Goal: Task Accomplishment & Management: Complete application form

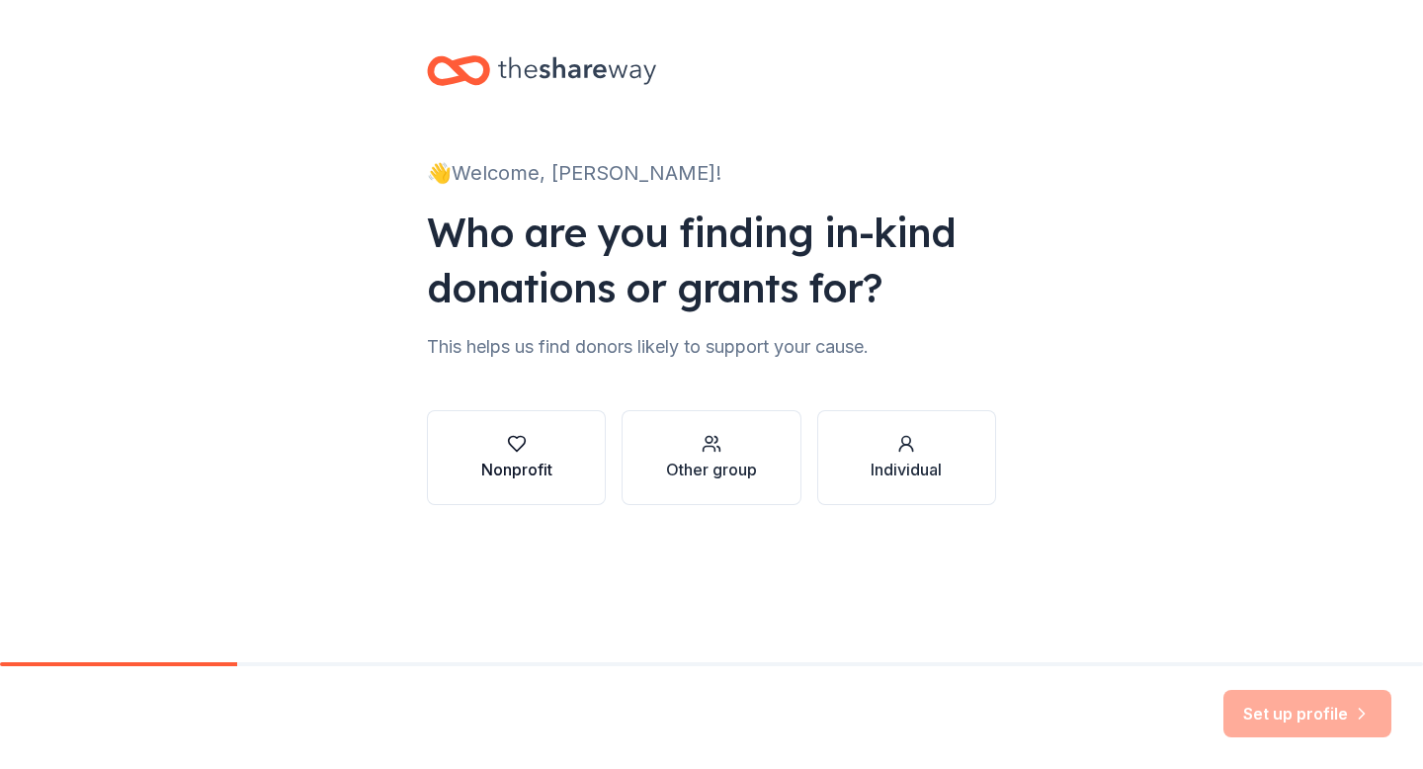
click at [548, 436] on div "button" at bounding box center [516, 444] width 71 height 20
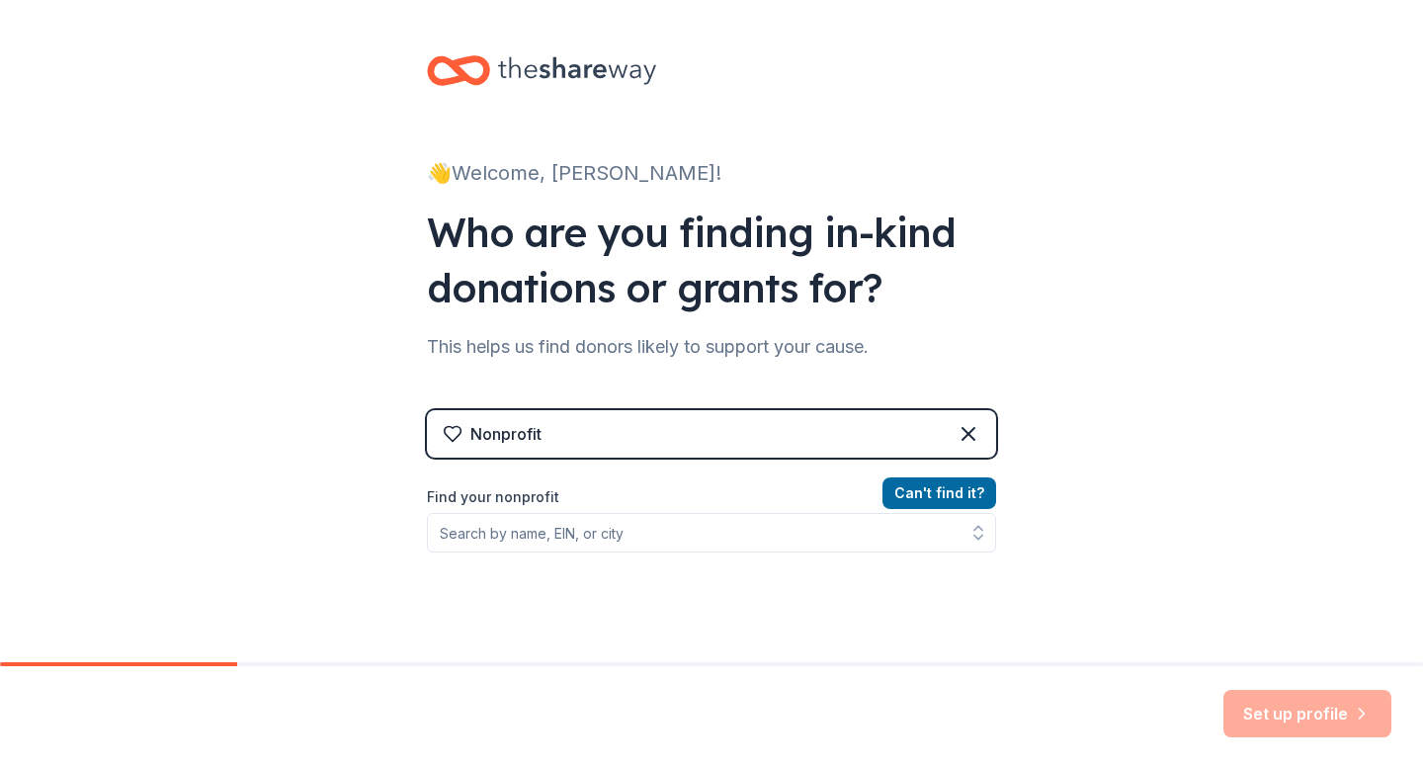
click at [549, 436] on div "Nonprofit" at bounding box center [711, 433] width 569 height 47
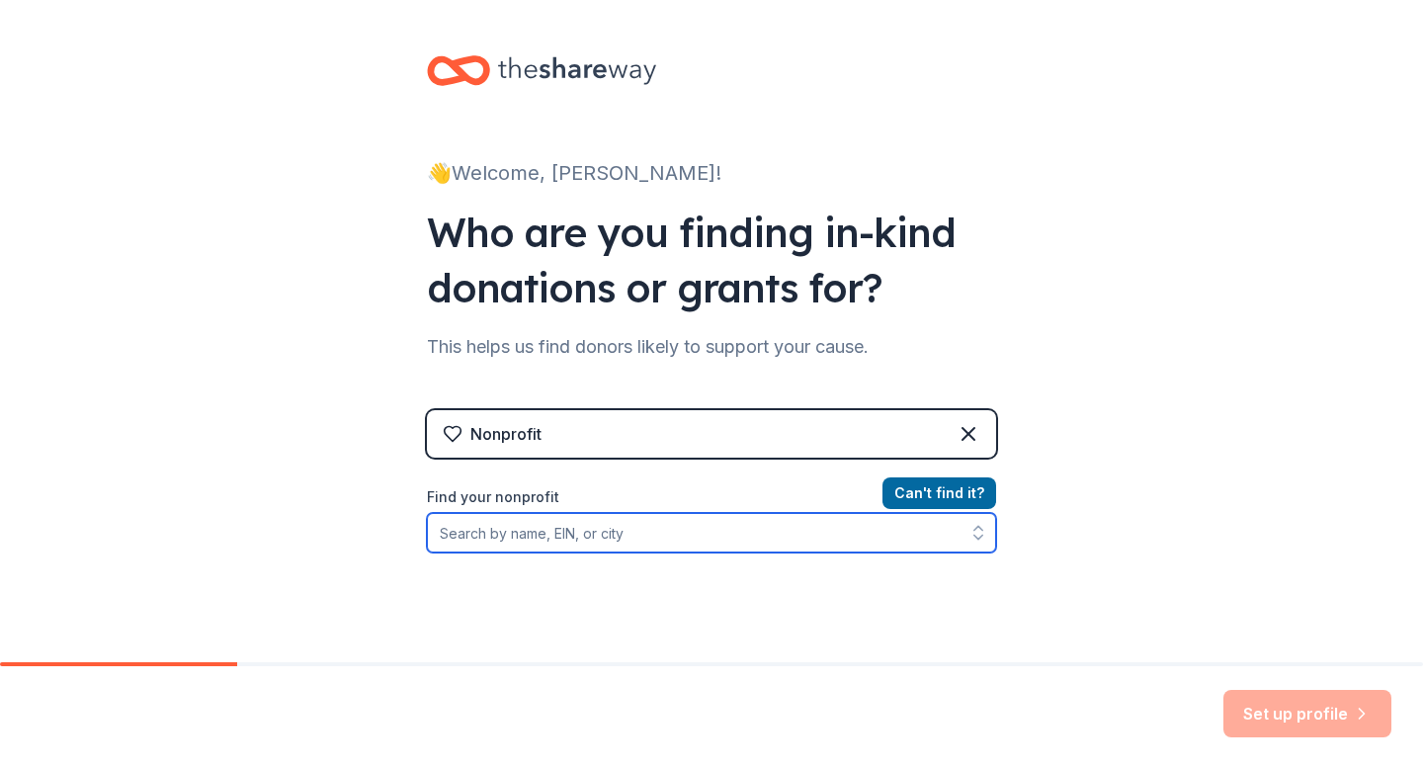
click at [516, 540] on input "Find your nonprofit" at bounding box center [711, 533] width 569 height 40
type input "Joan Dancy"
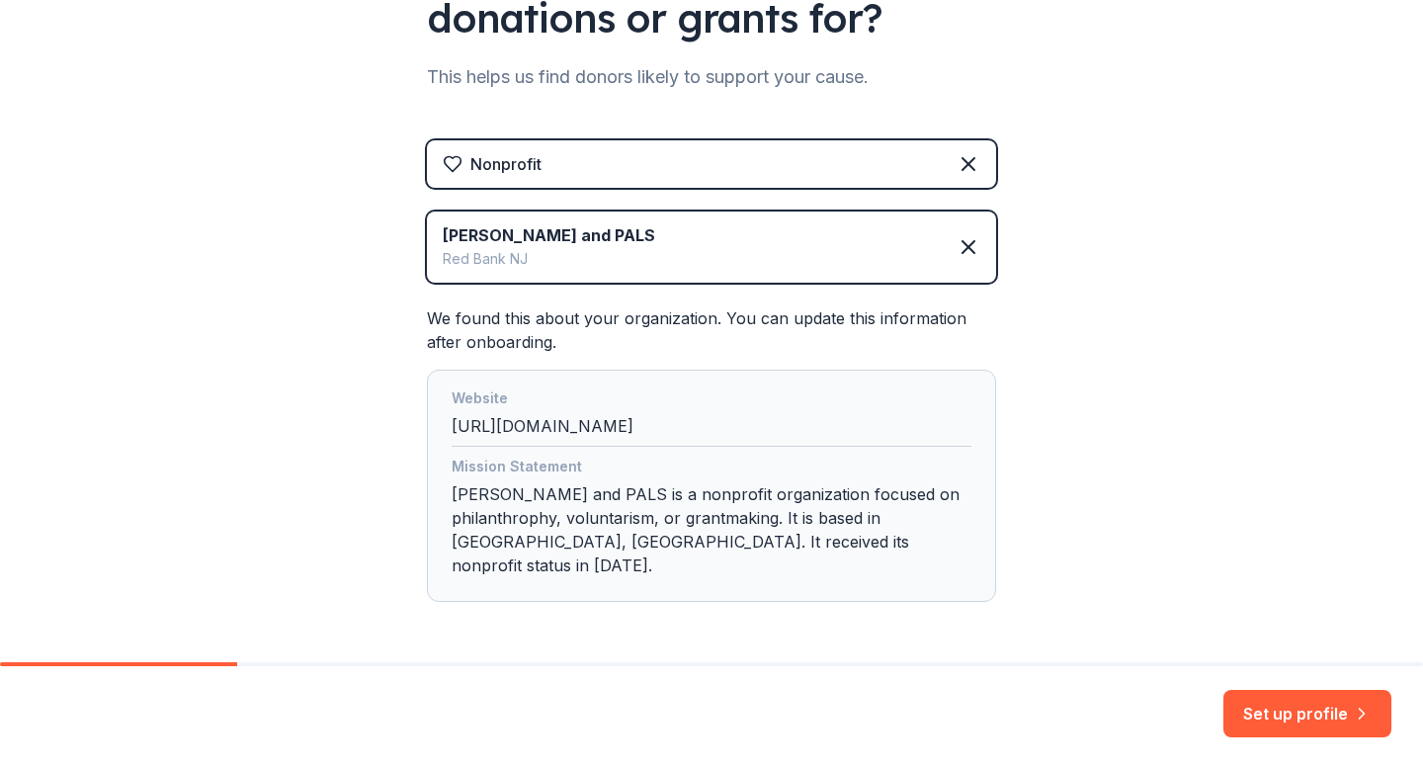
scroll to position [320, 0]
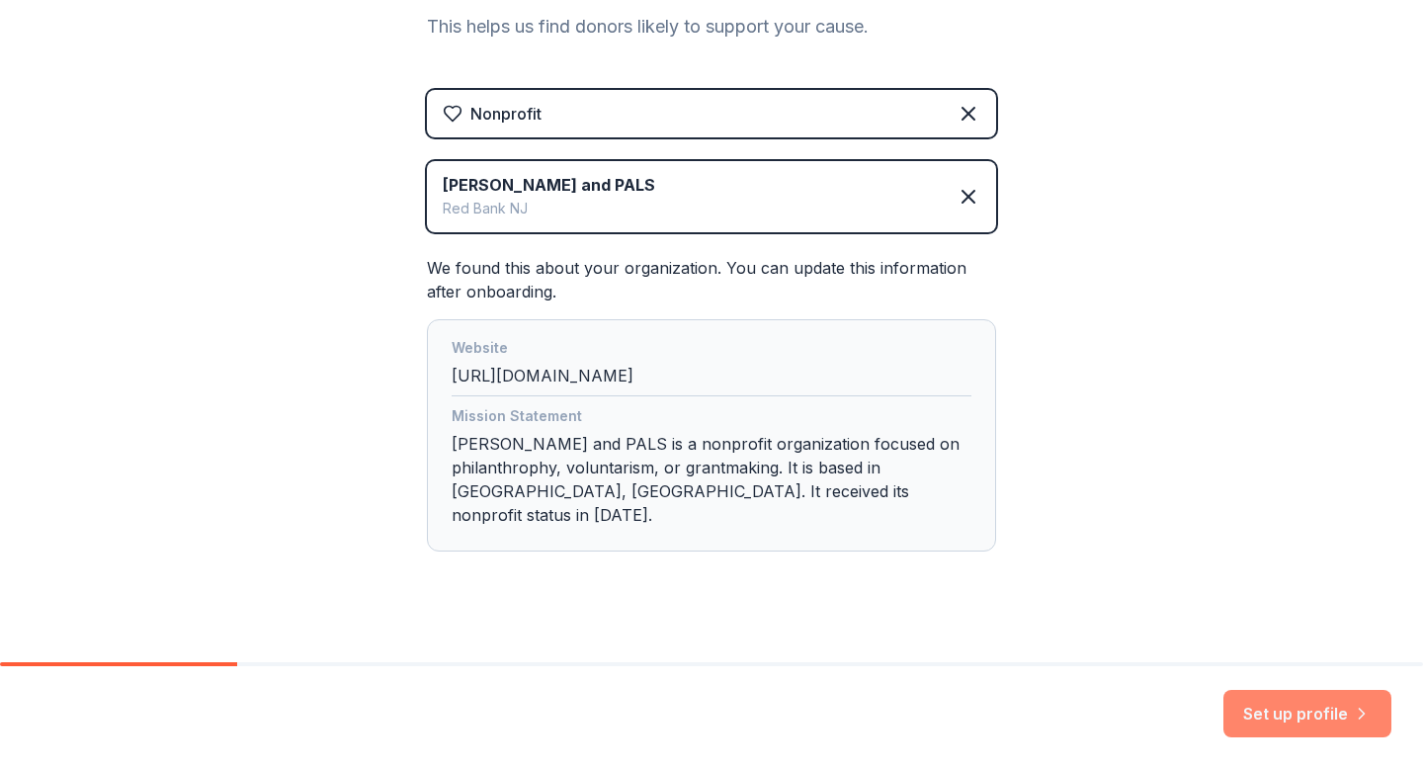
click at [1250, 709] on button "Set up profile" at bounding box center [1308, 713] width 168 height 47
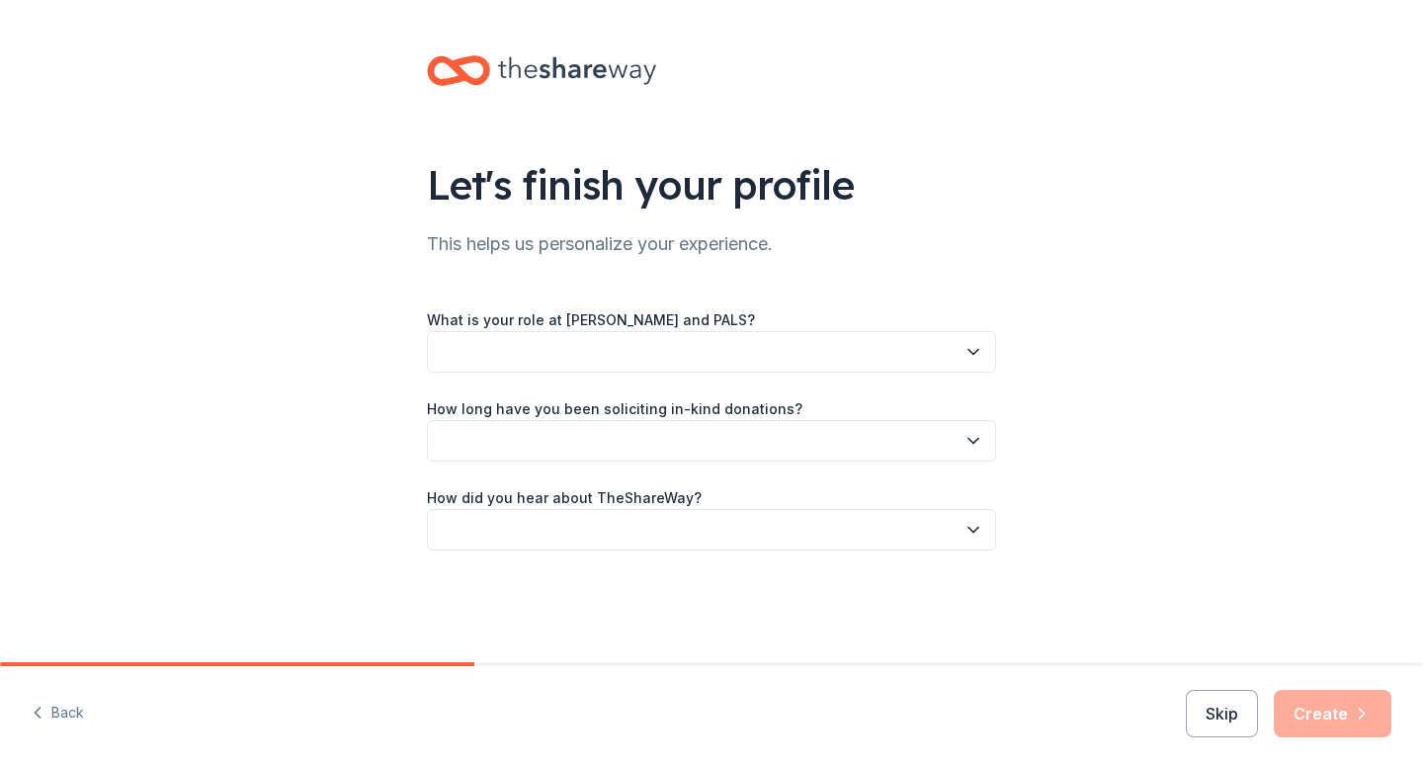
click at [723, 348] on button "button" at bounding box center [711, 352] width 569 height 42
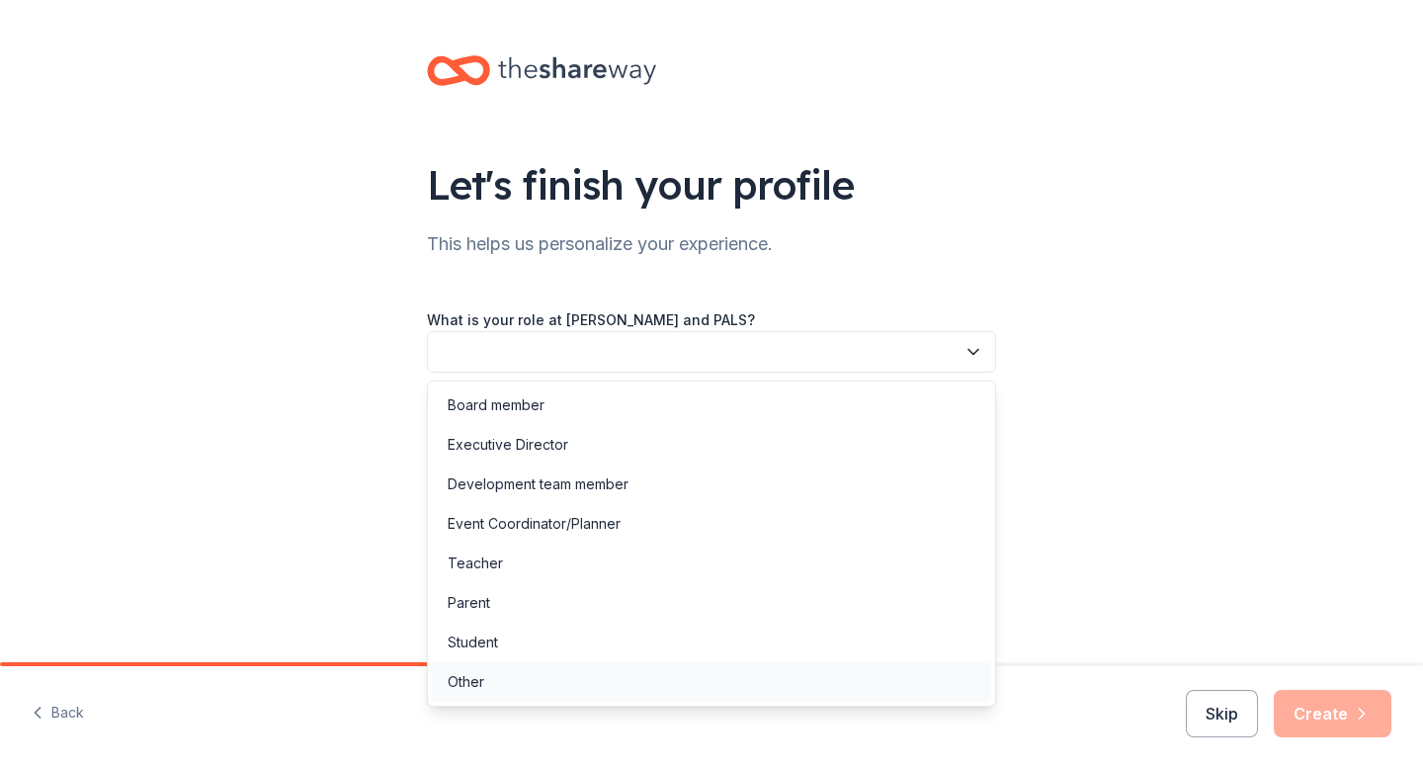
click at [479, 691] on div "Other" at bounding box center [466, 682] width 37 height 24
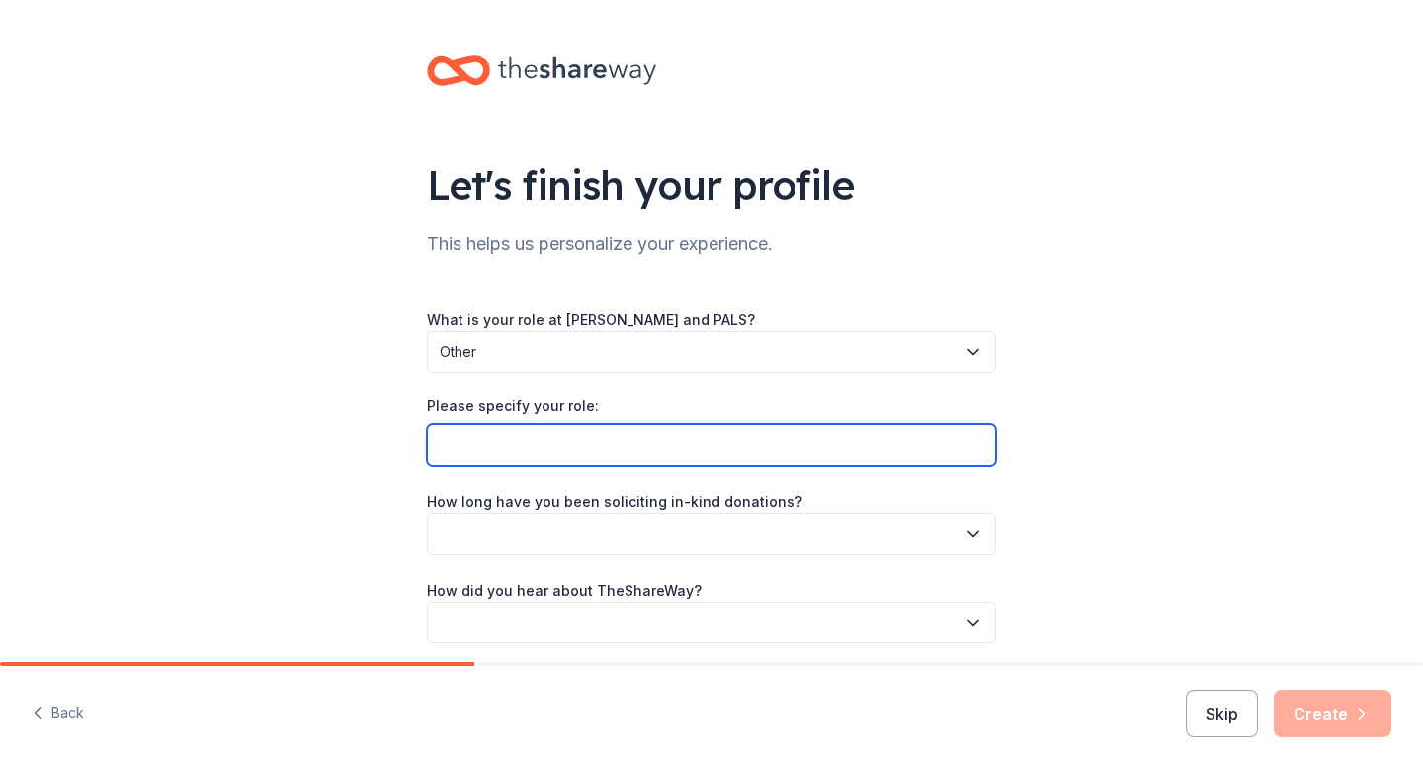
click at [587, 447] on input "Please specify your role:" at bounding box center [711, 445] width 569 height 42
type input "Volunteer for Sinderella's Ball"
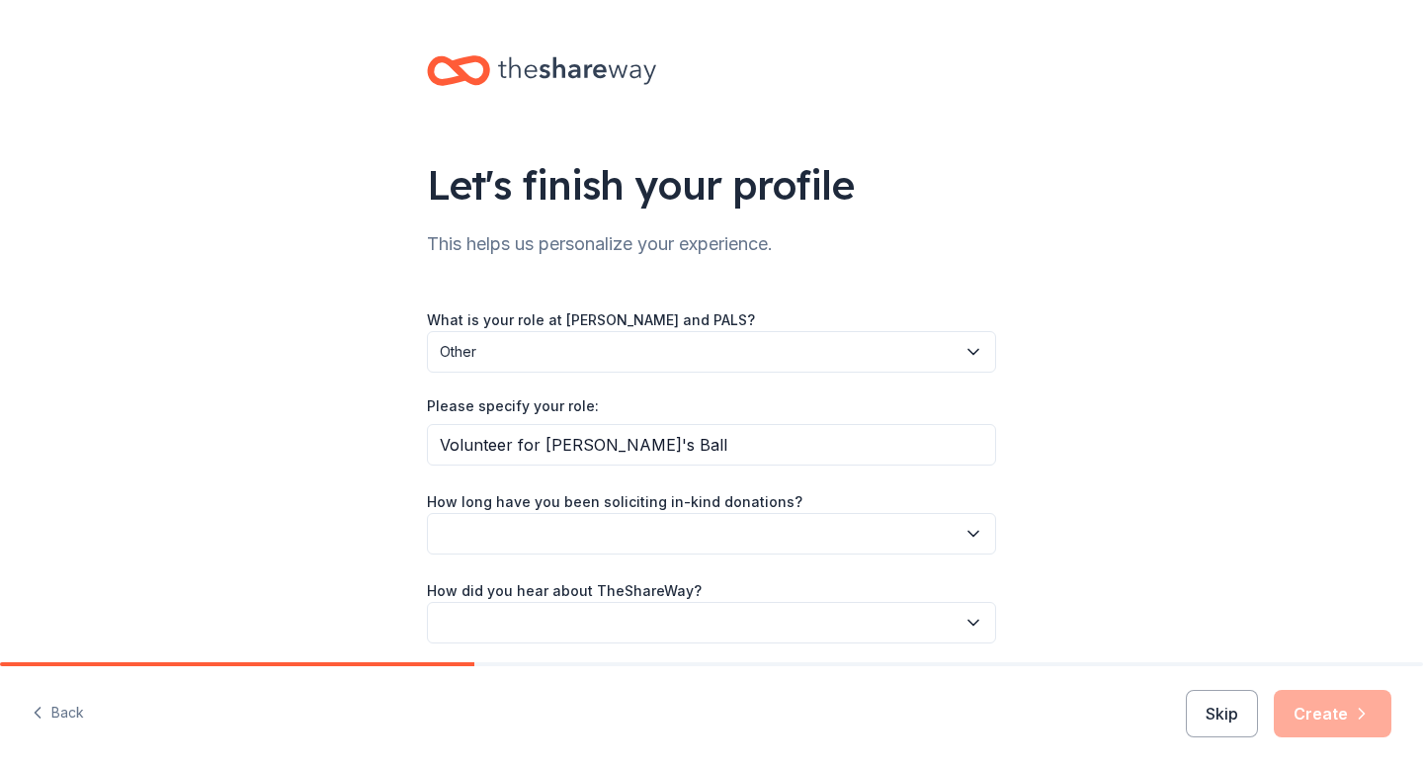
click at [587, 541] on button "button" at bounding box center [711, 534] width 569 height 42
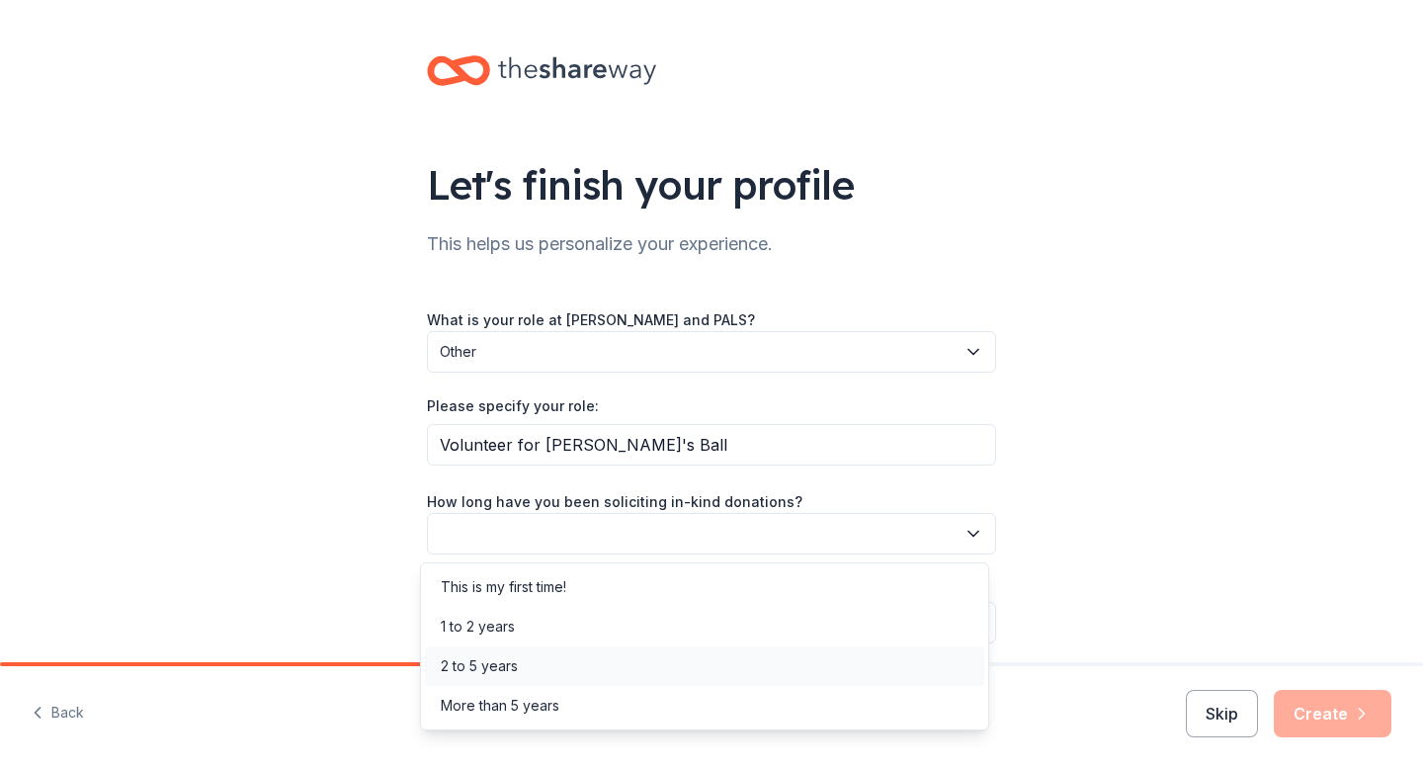
click at [556, 660] on div "2 to 5 years" at bounding box center [704, 666] width 559 height 40
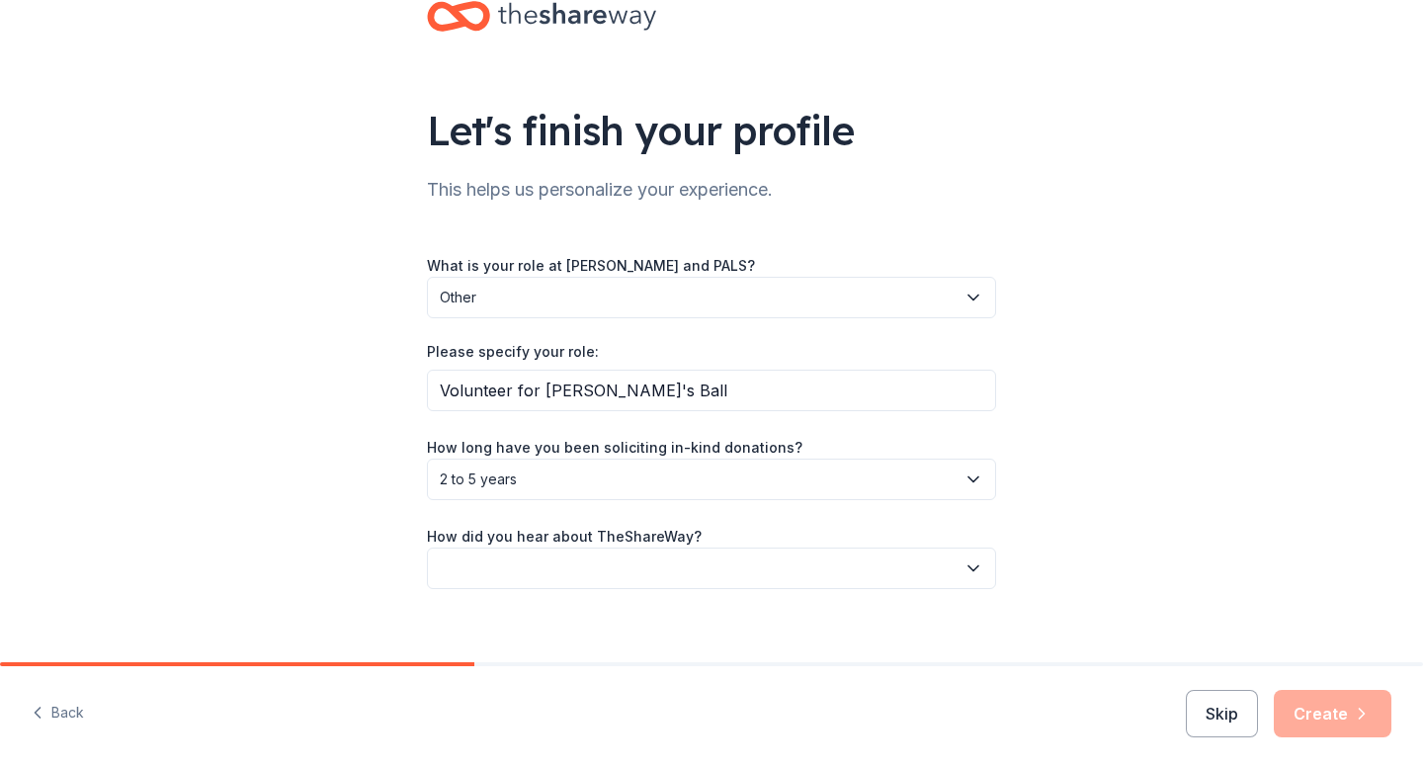
scroll to position [76, 0]
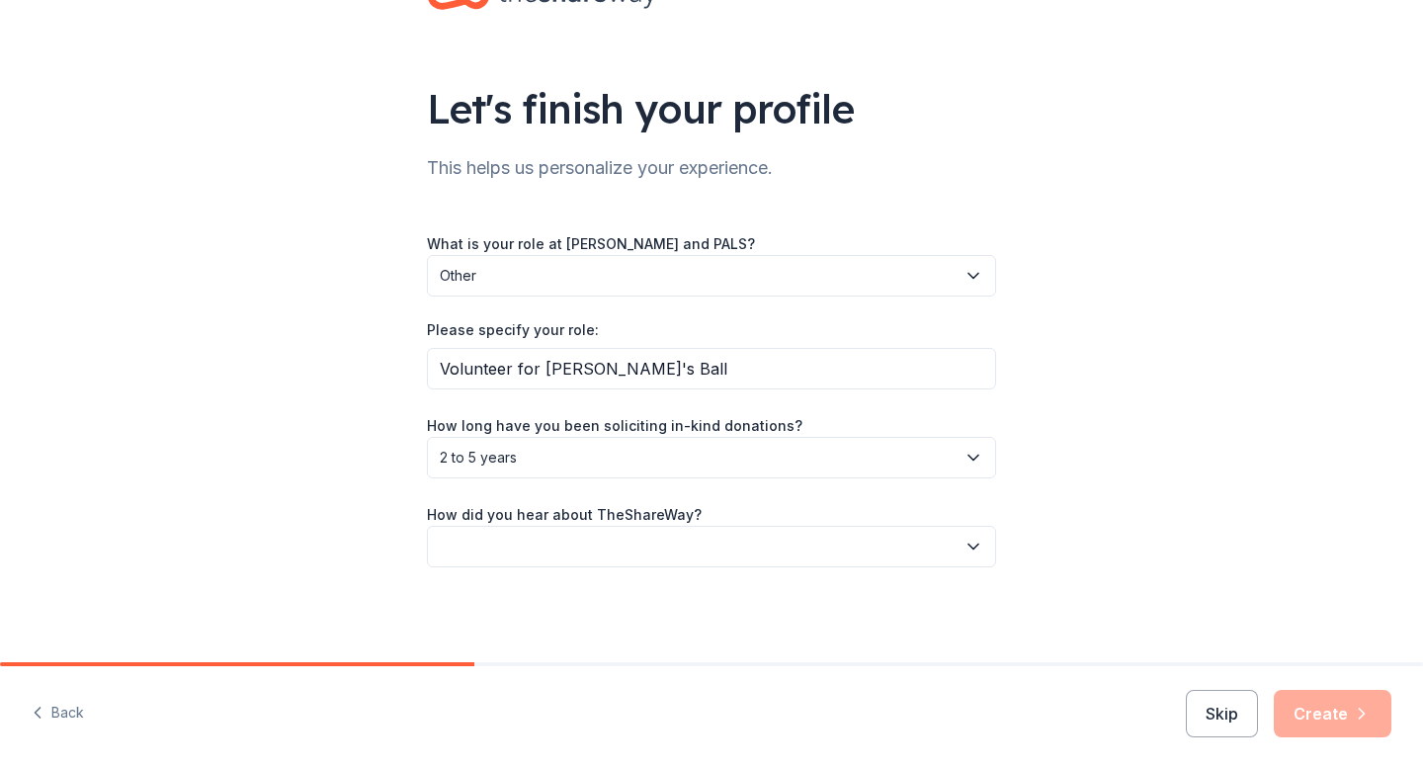
click at [589, 547] on button "button" at bounding box center [711, 547] width 569 height 42
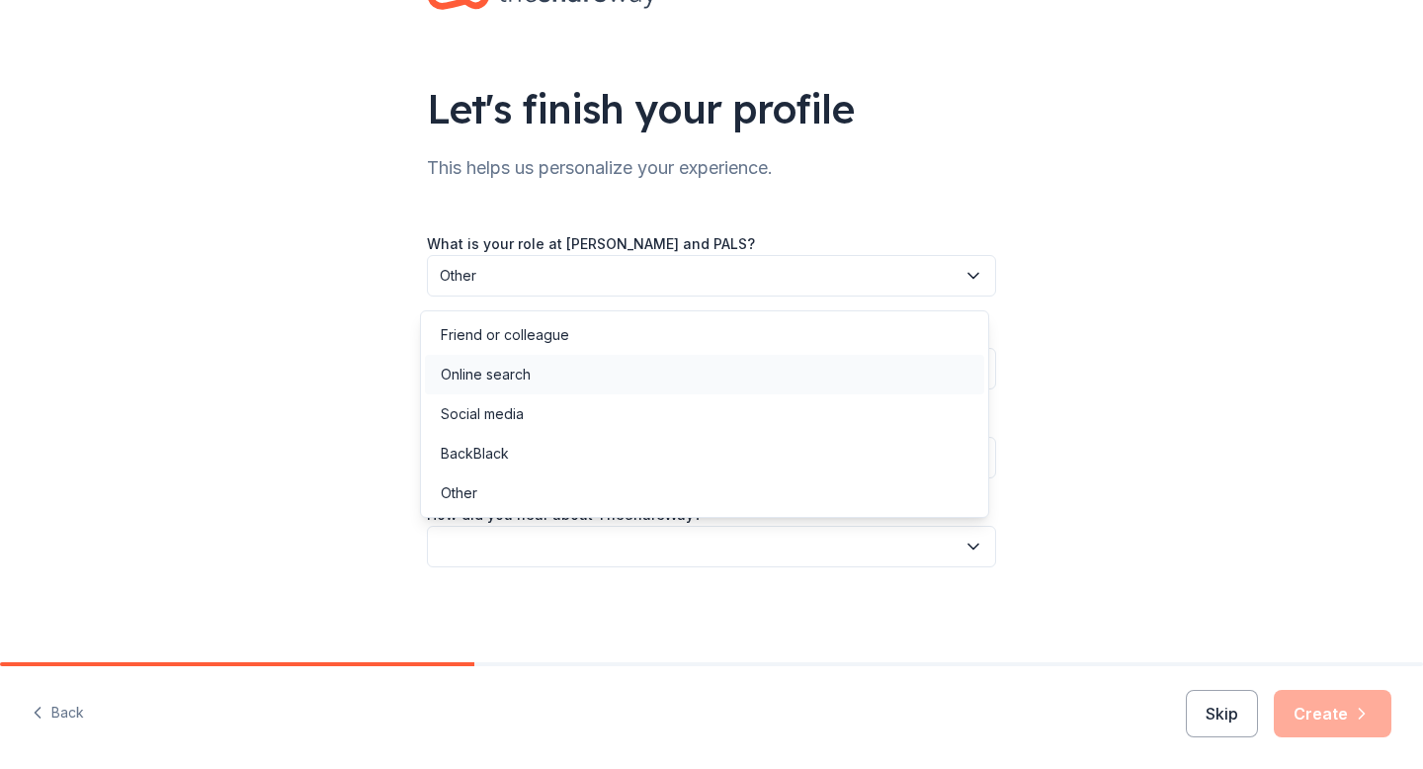
click at [637, 386] on div "Online search" at bounding box center [704, 375] width 559 height 40
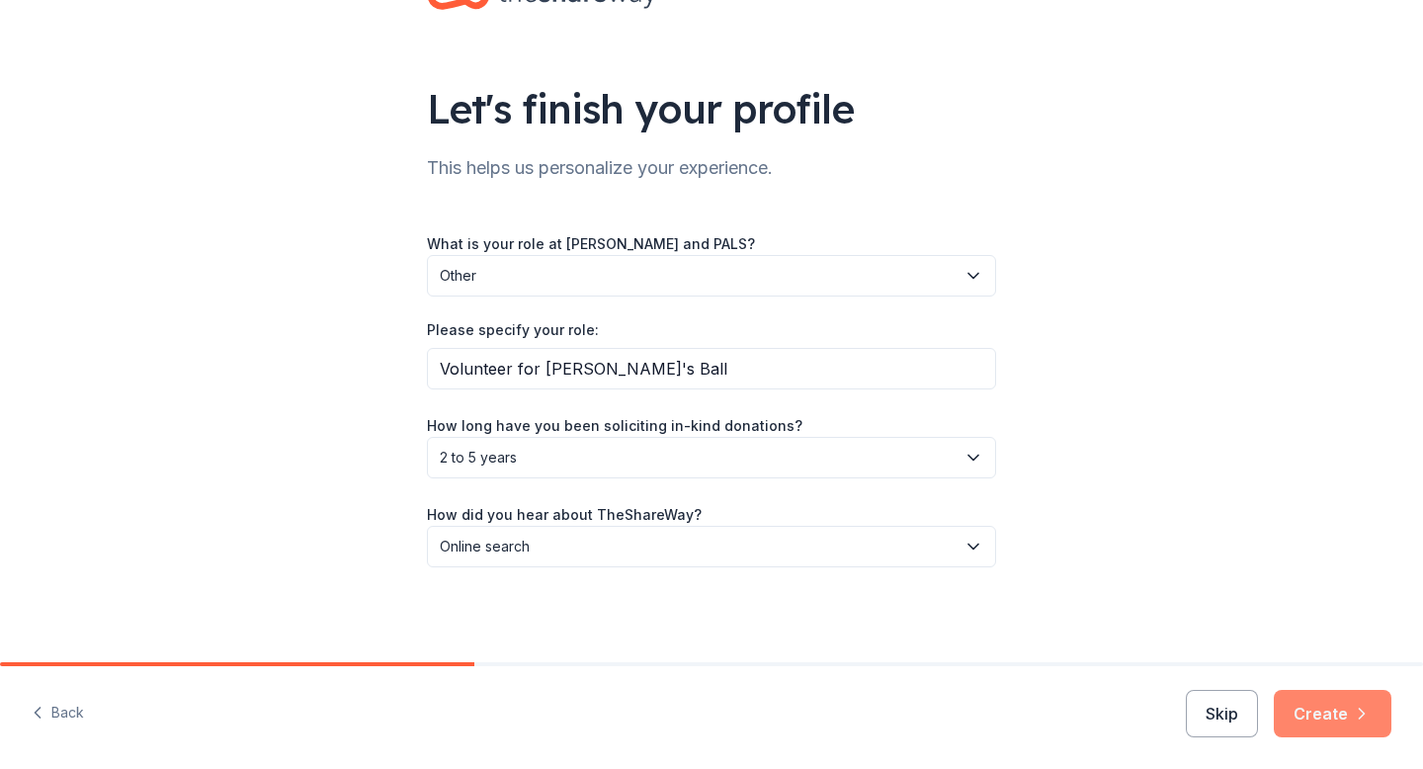
click at [1321, 733] on button "Create" at bounding box center [1333, 713] width 118 height 47
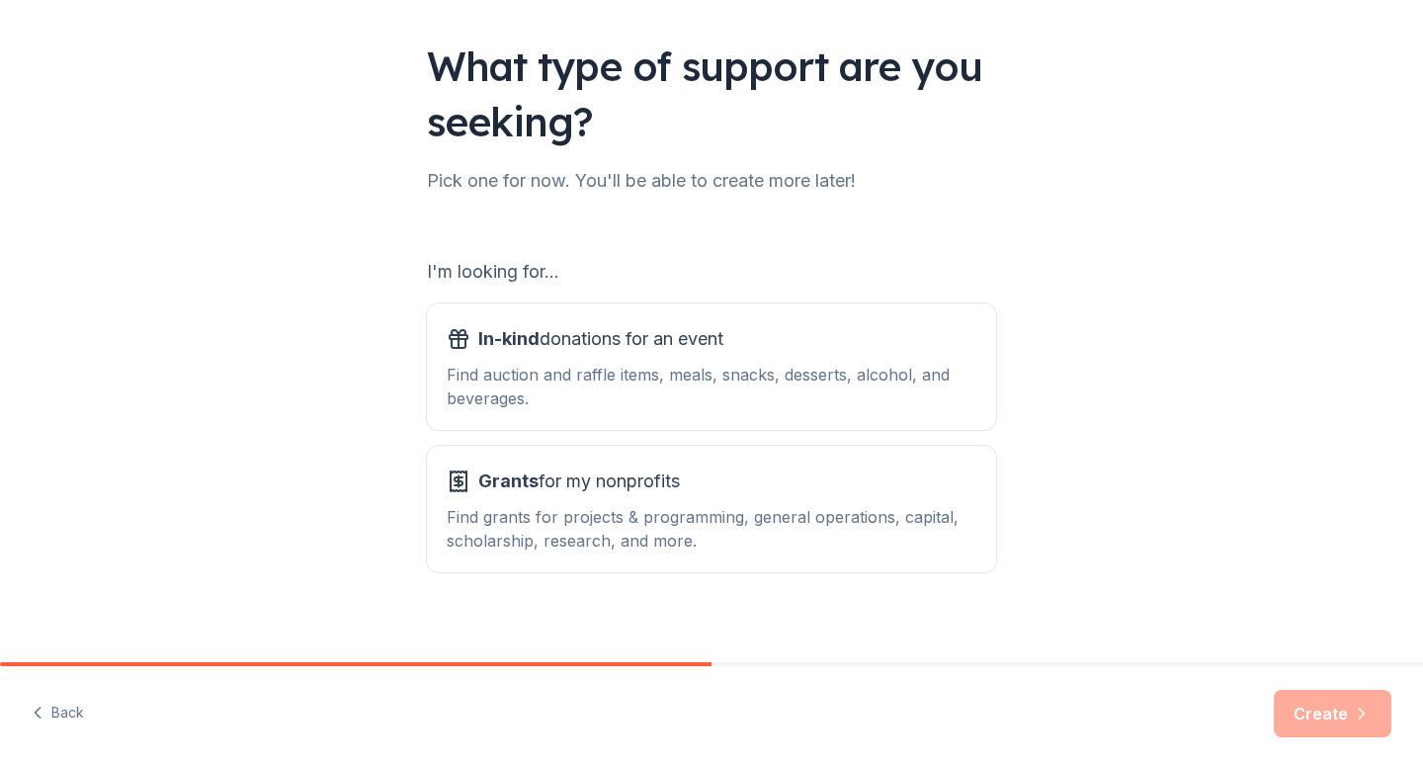
scroll to position [135, 0]
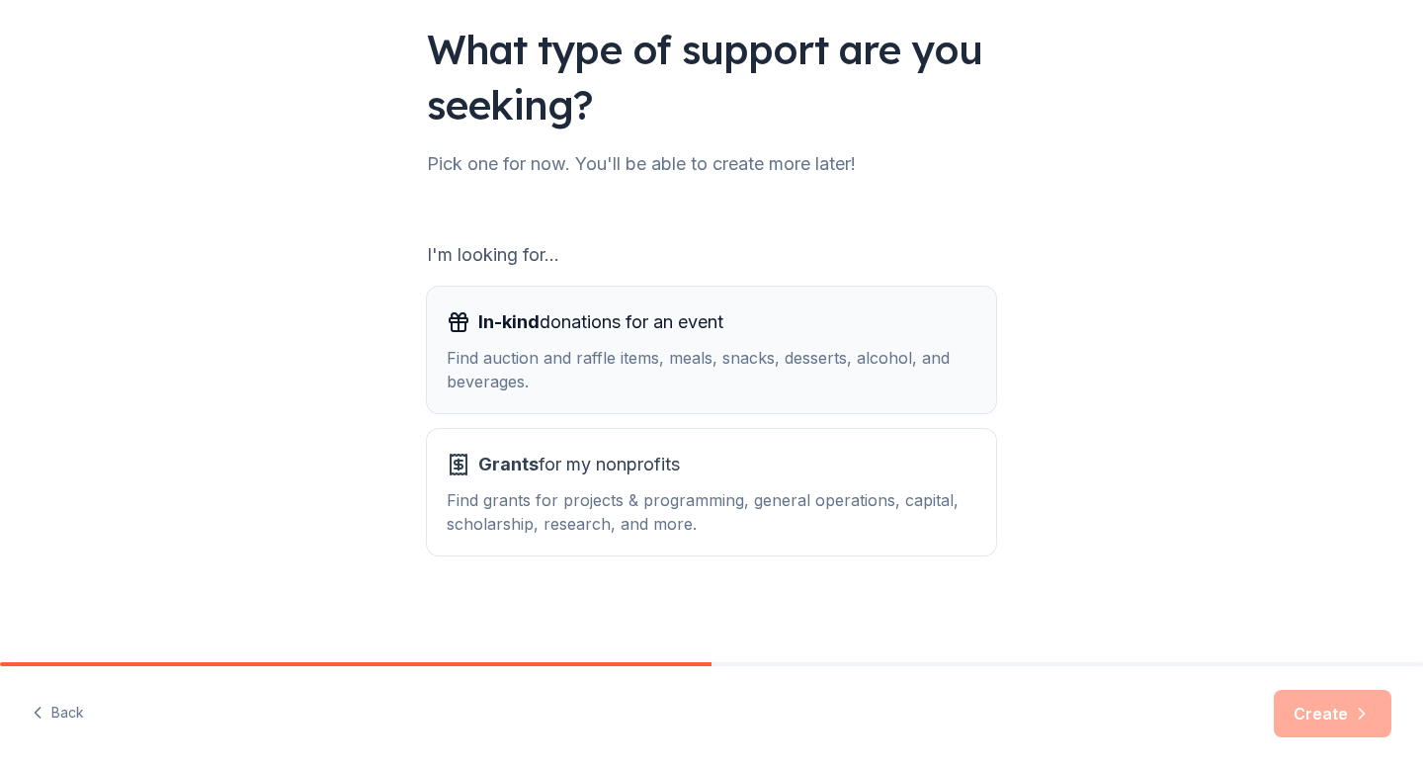
click at [708, 352] on div "Find auction and raffle items, meals, snacks, desserts, alcohol, and beverages." at bounding box center [712, 369] width 530 height 47
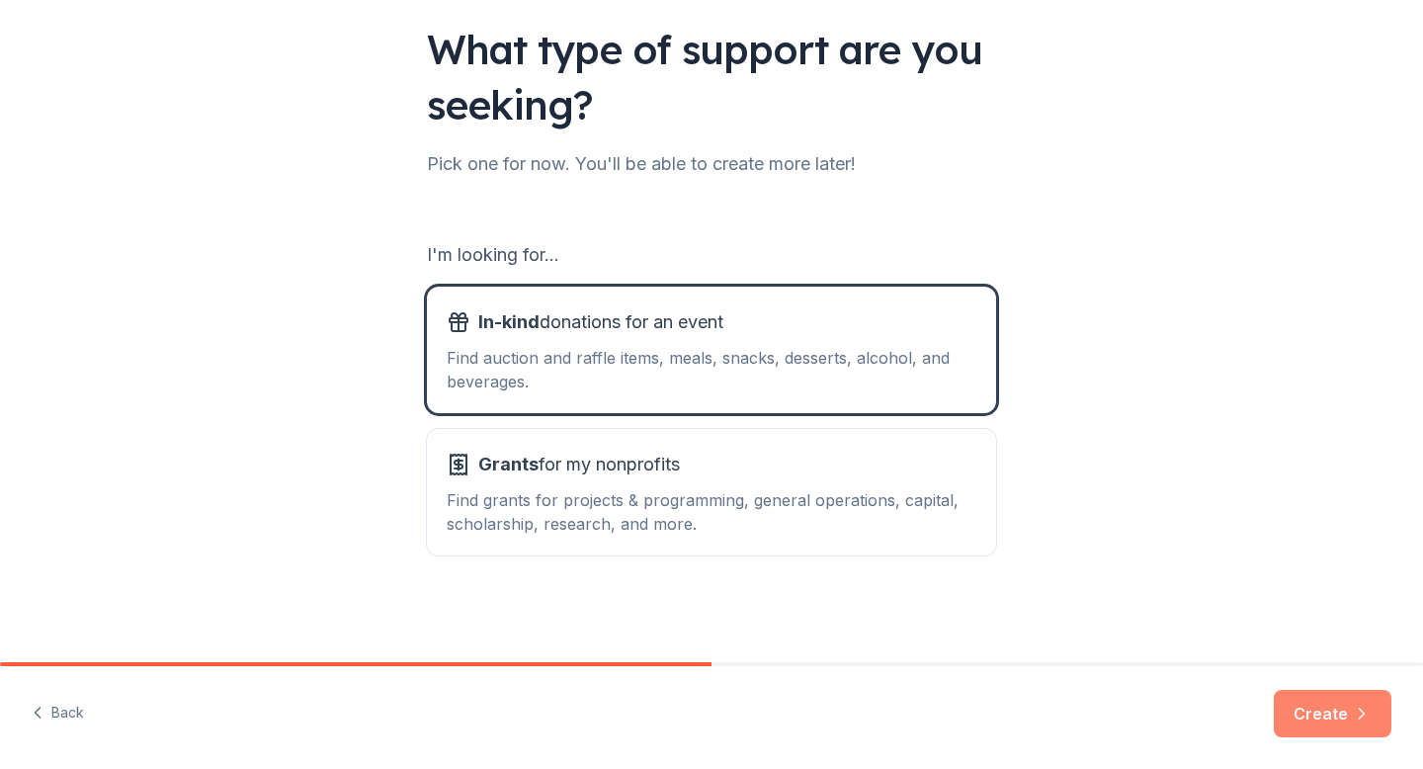
click at [1349, 700] on button "Create" at bounding box center [1333, 713] width 118 height 47
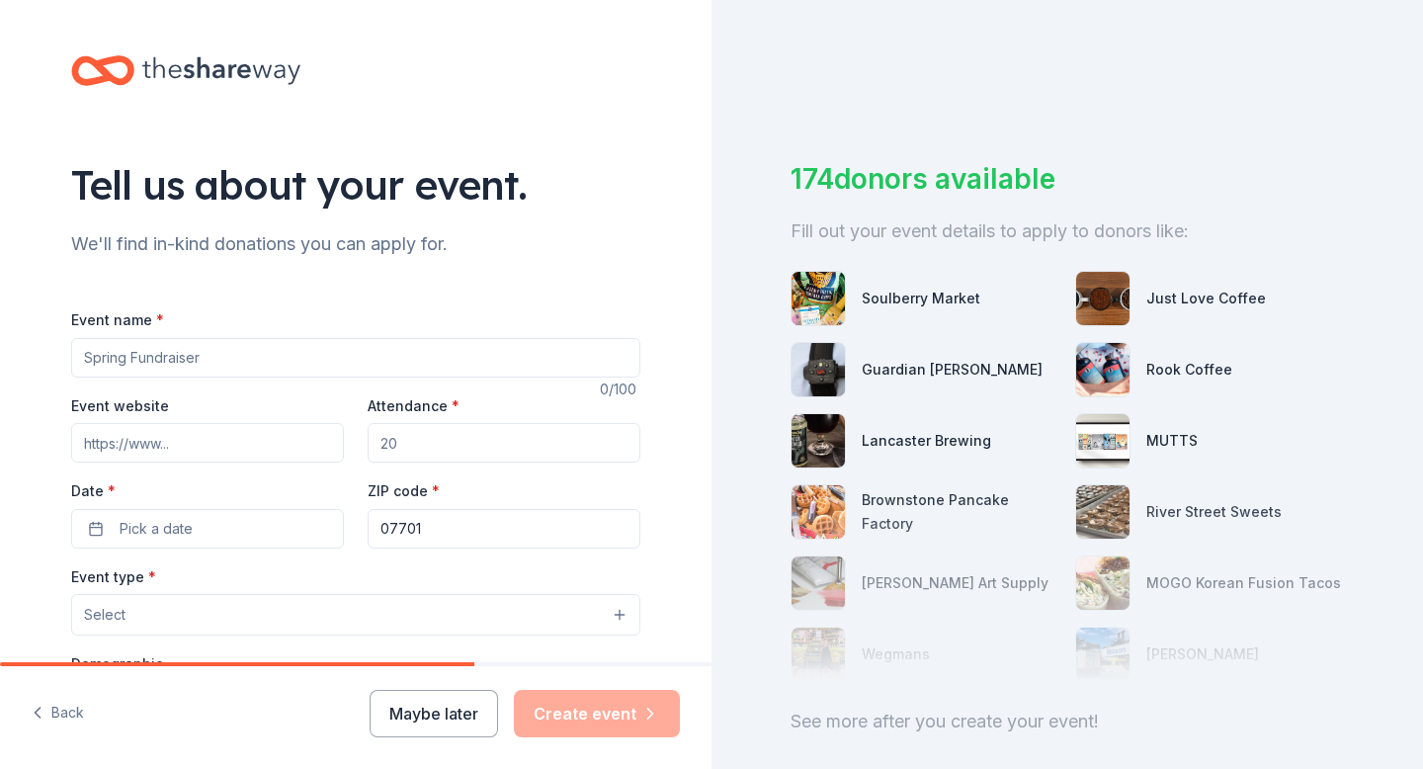
click at [391, 355] on input "Event name *" at bounding box center [355, 358] width 569 height 40
type input "Sinderella's Ball"
click at [214, 441] on input "Event website" at bounding box center [207, 443] width 273 height 40
paste input "https://sinderellasball.org/"
type input "https://sinderellasball.org/"
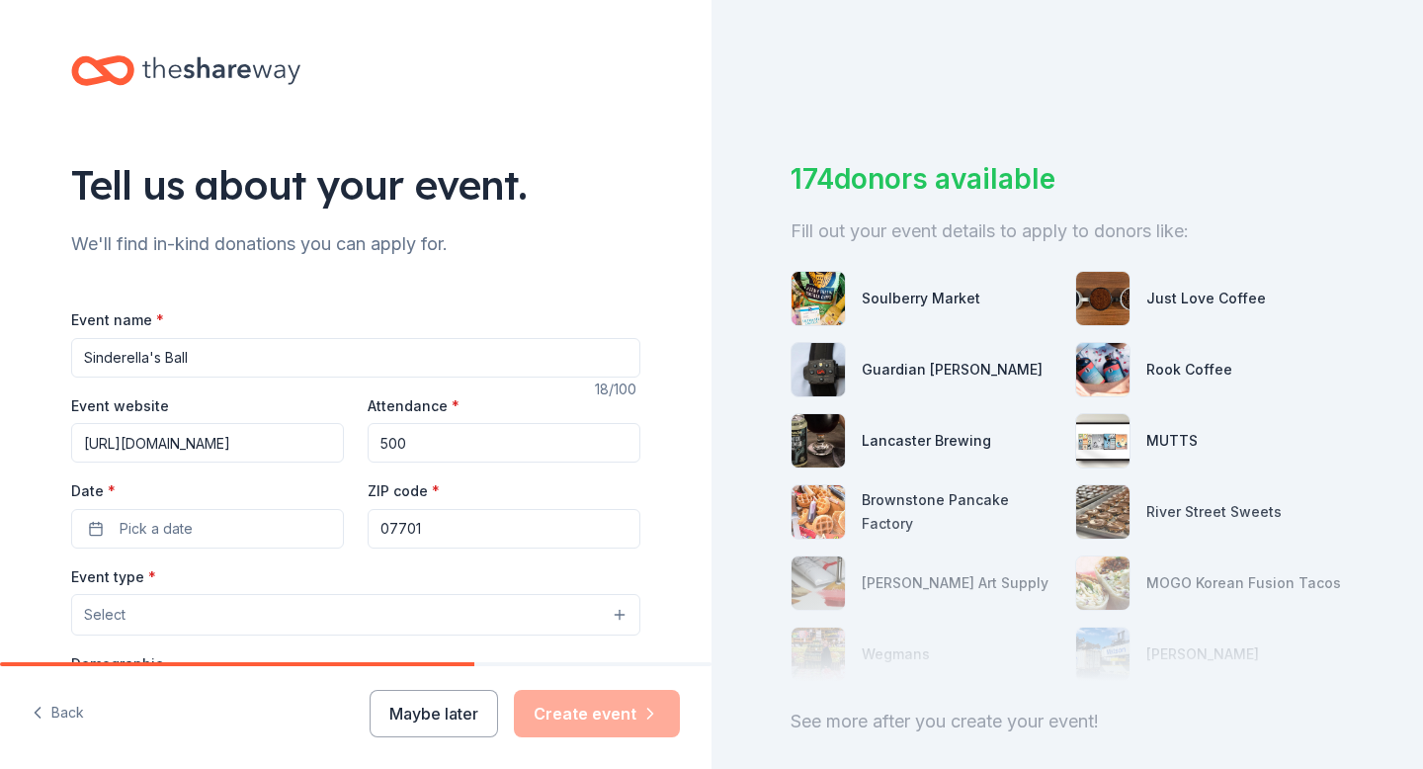
type input "500"
click at [300, 525] on button "Pick a date" at bounding box center [207, 529] width 273 height 40
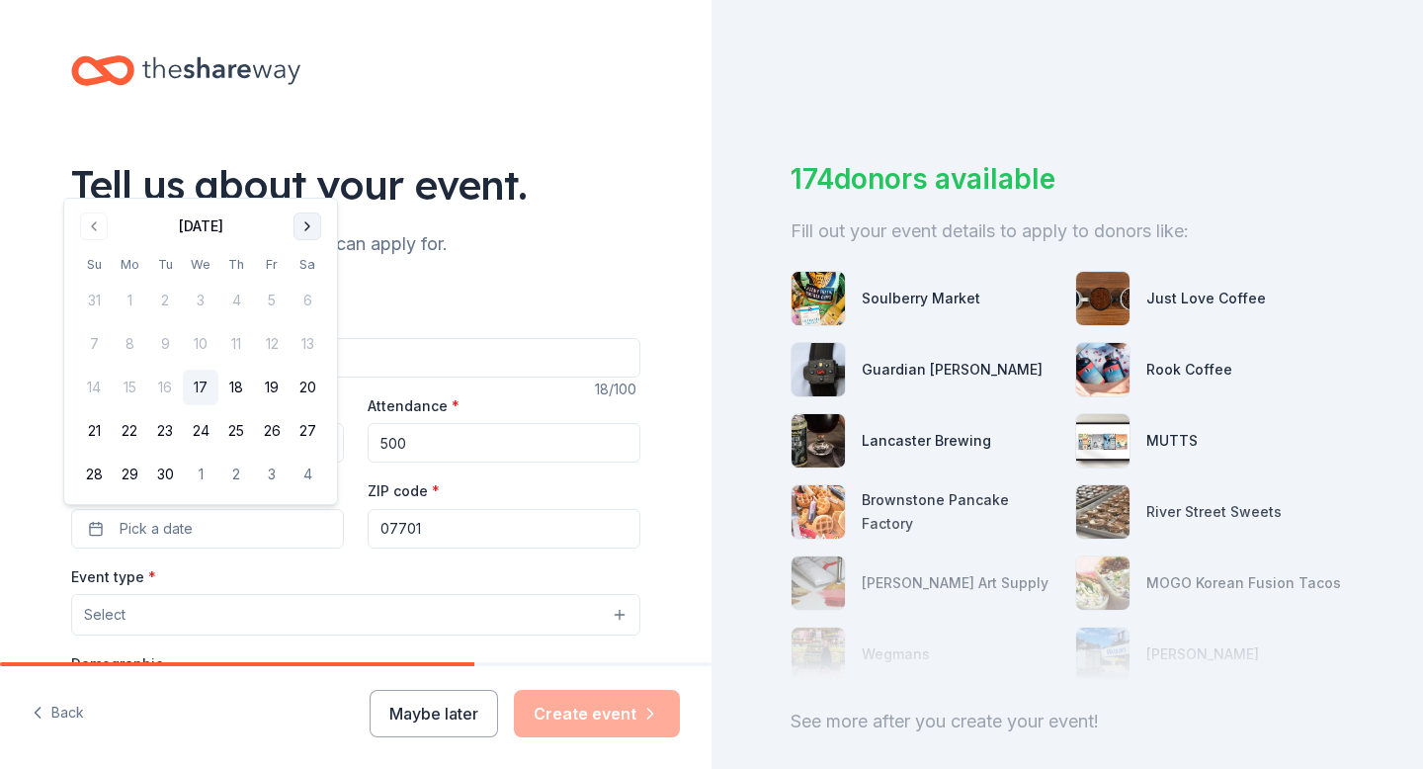
click at [318, 227] on button "Go to next month" at bounding box center [308, 227] width 28 height 28
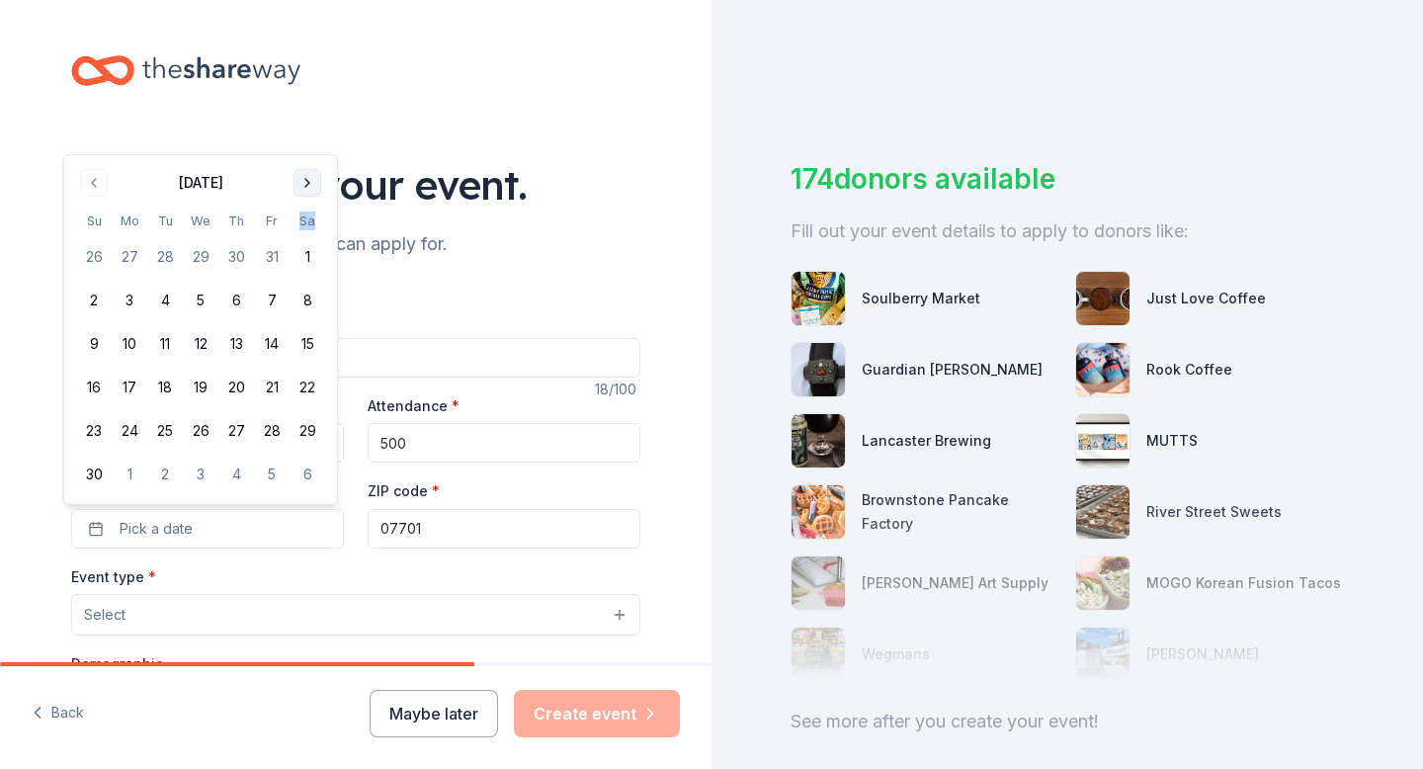
click at [318, 227] on th "Sa" at bounding box center [308, 221] width 36 height 21
click at [316, 187] on button "Go to next month" at bounding box center [308, 183] width 28 height 28
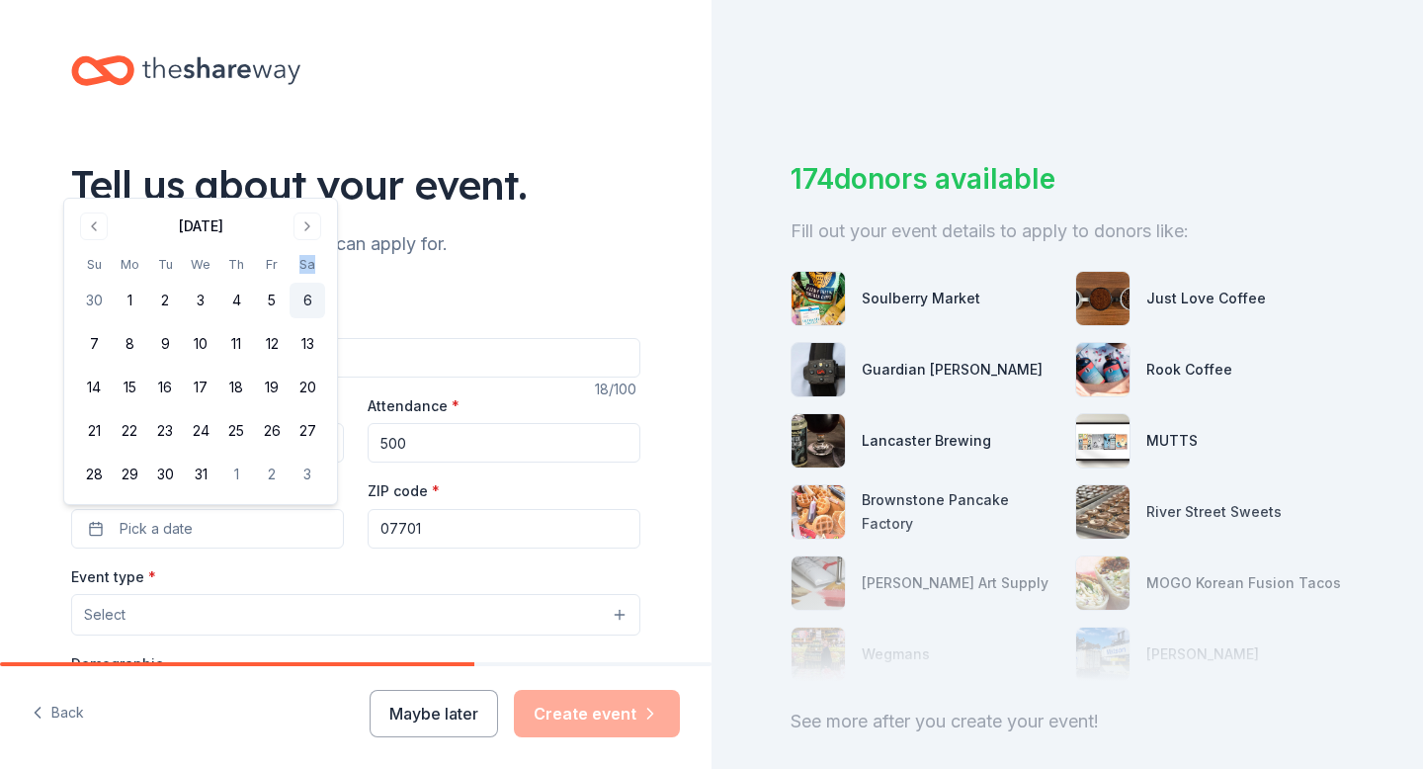
click at [308, 306] on button "6" at bounding box center [308, 301] width 36 height 36
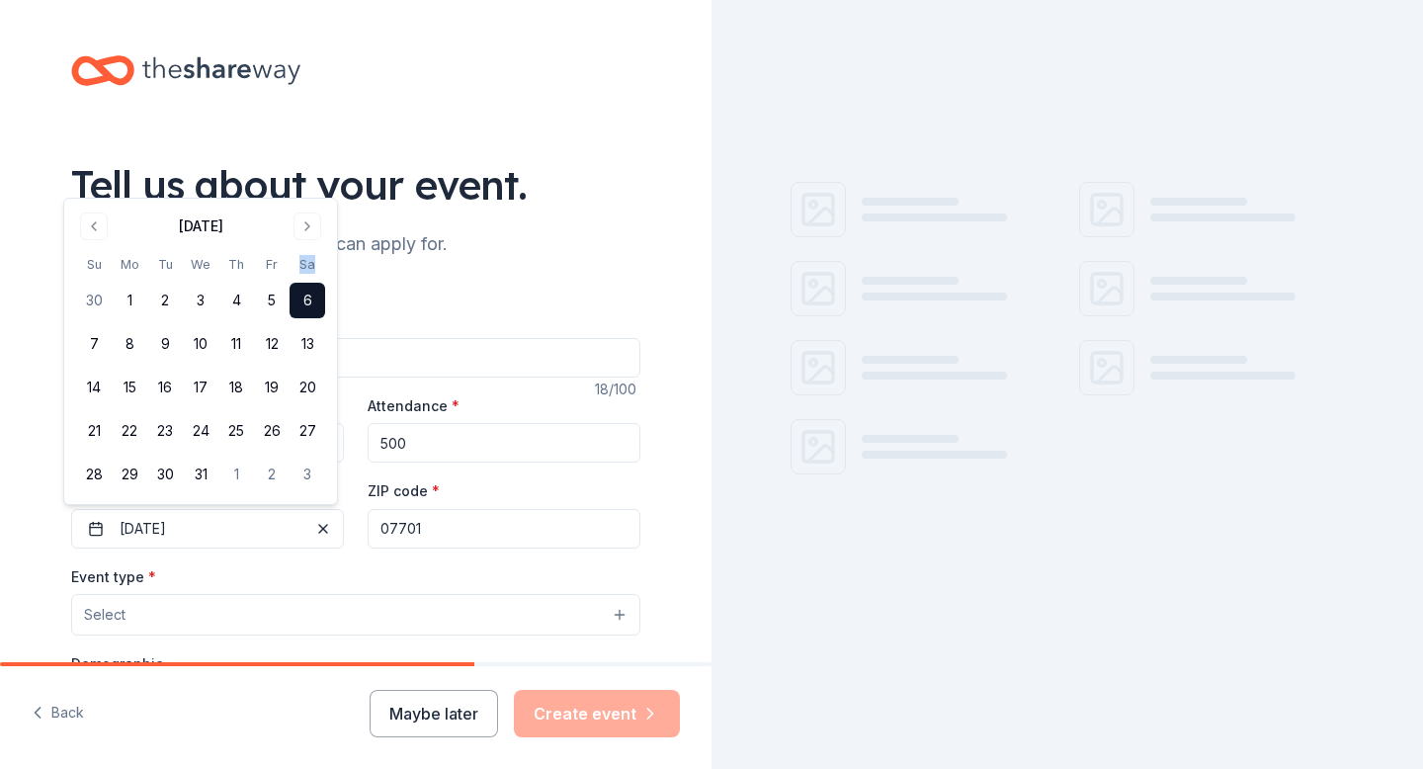
click at [308, 306] on button "6" at bounding box center [308, 301] width 36 height 36
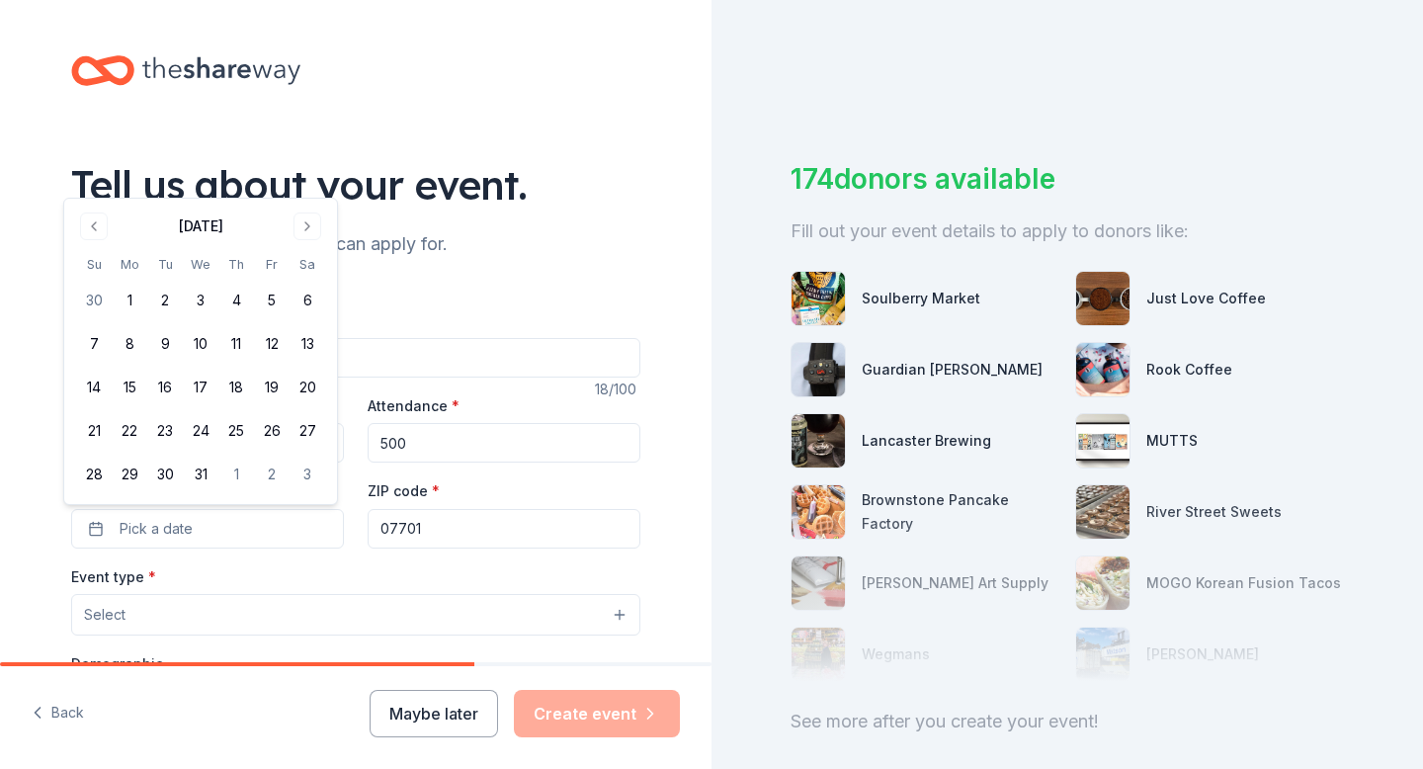
click at [448, 247] on div "We'll find in-kind donations you can apply for." at bounding box center [355, 244] width 569 height 32
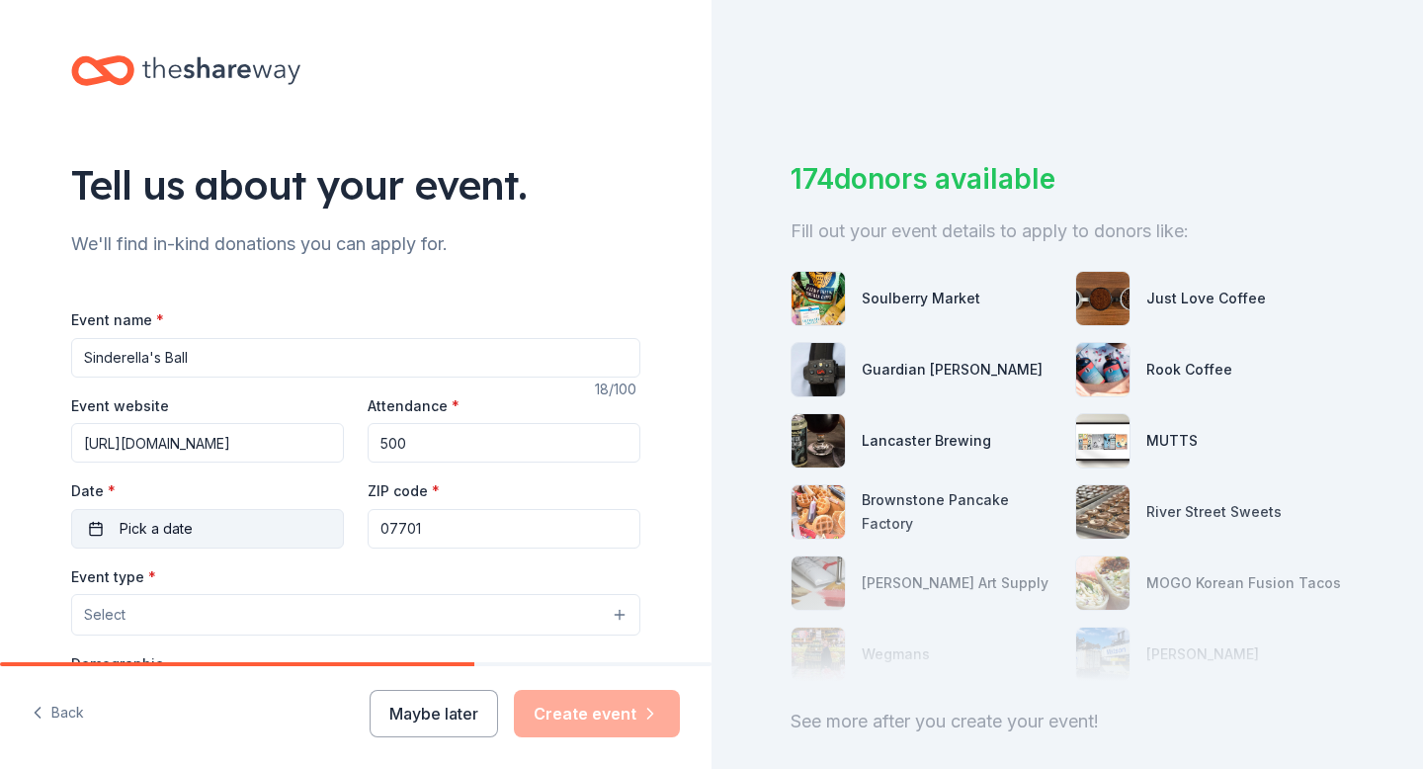
click at [238, 527] on button "Pick a date" at bounding box center [207, 529] width 273 height 40
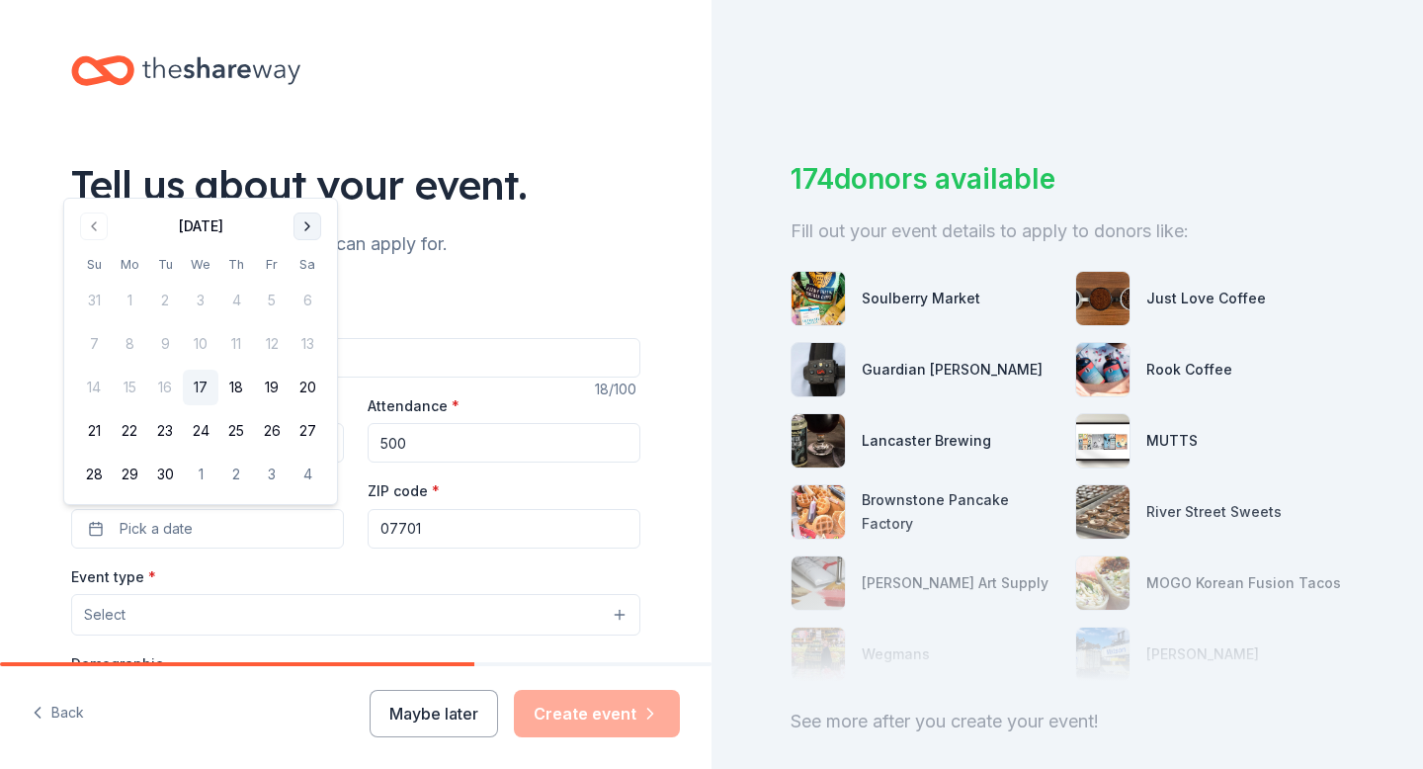
click at [316, 230] on button "Go to next month" at bounding box center [308, 227] width 28 height 28
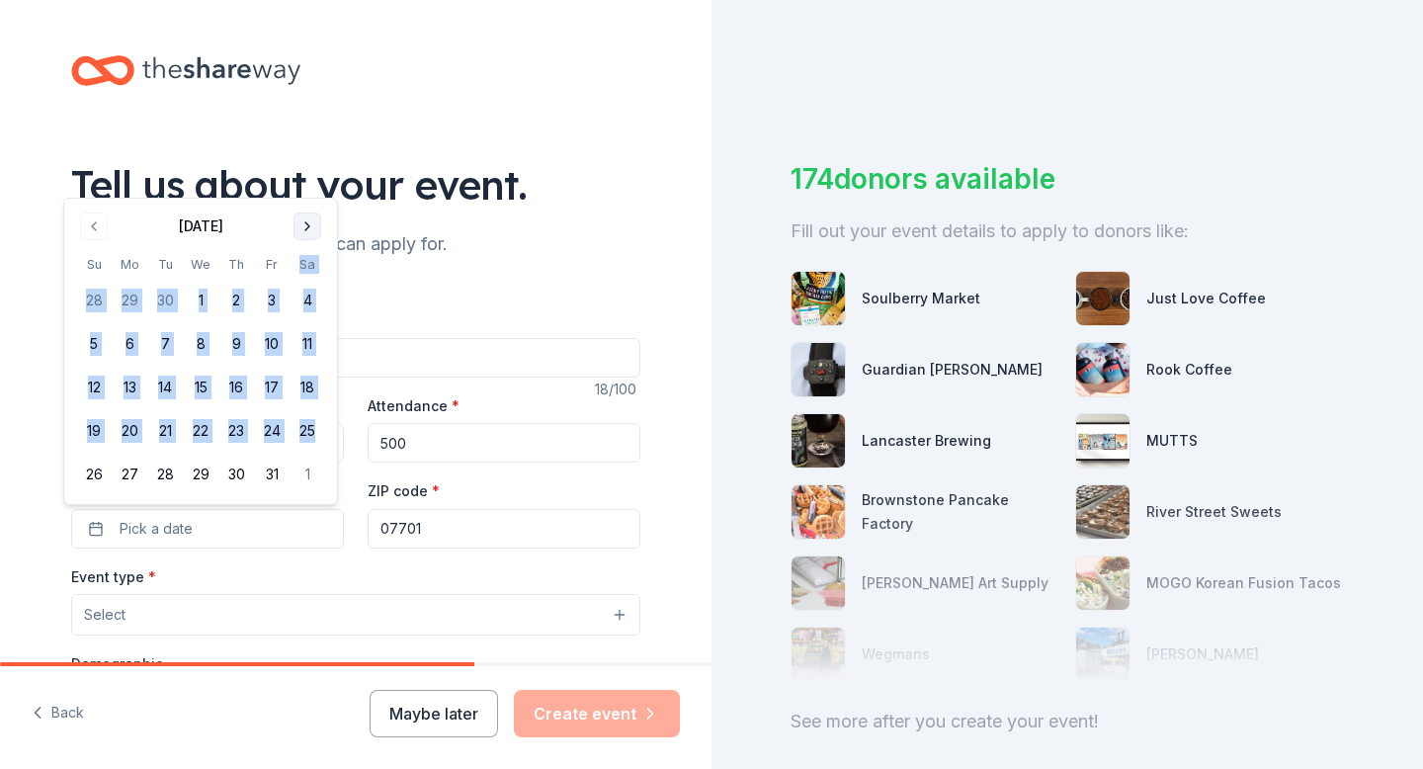
click at [316, 254] on th "Sa" at bounding box center [308, 264] width 36 height 21
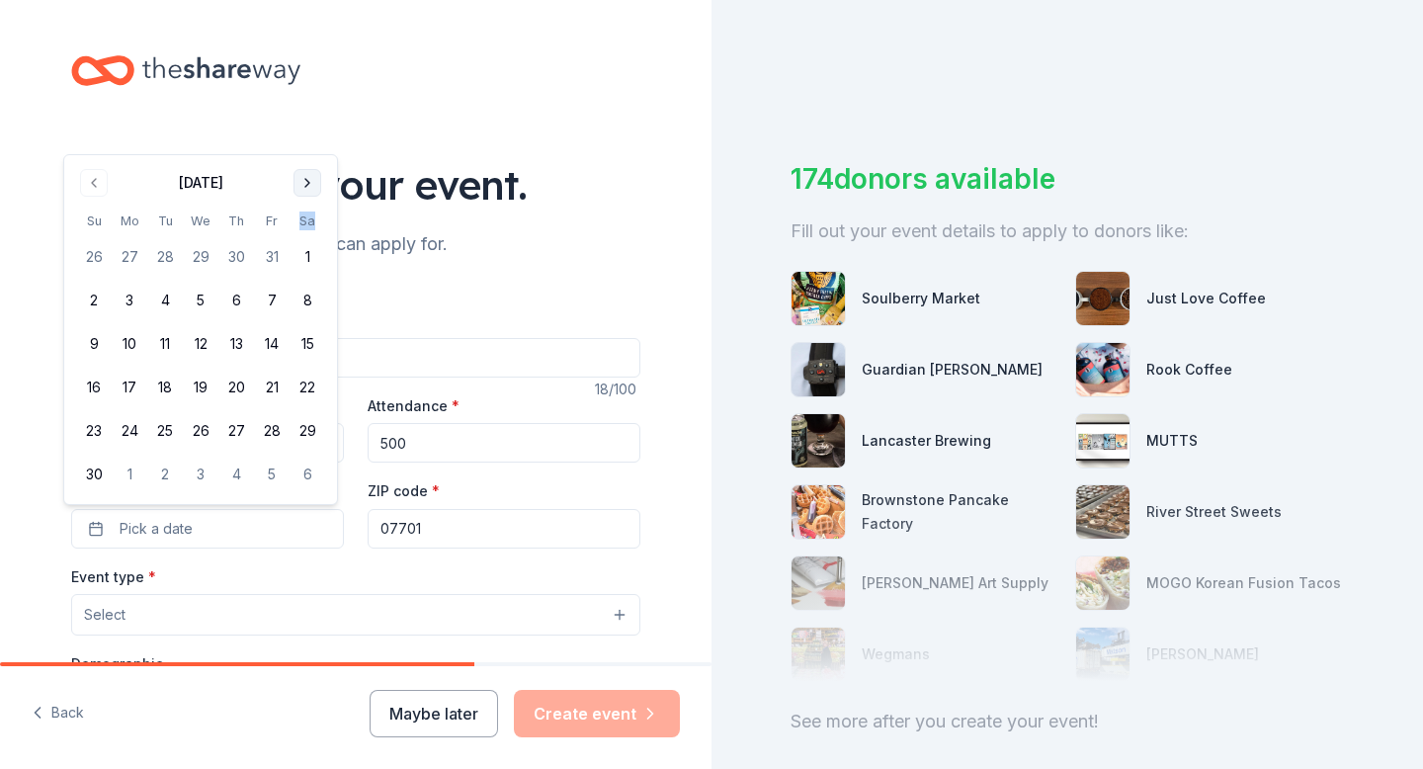
click at [314, 187] on button "Go to next month" at bounding box center [308, 183] width 28 height 28
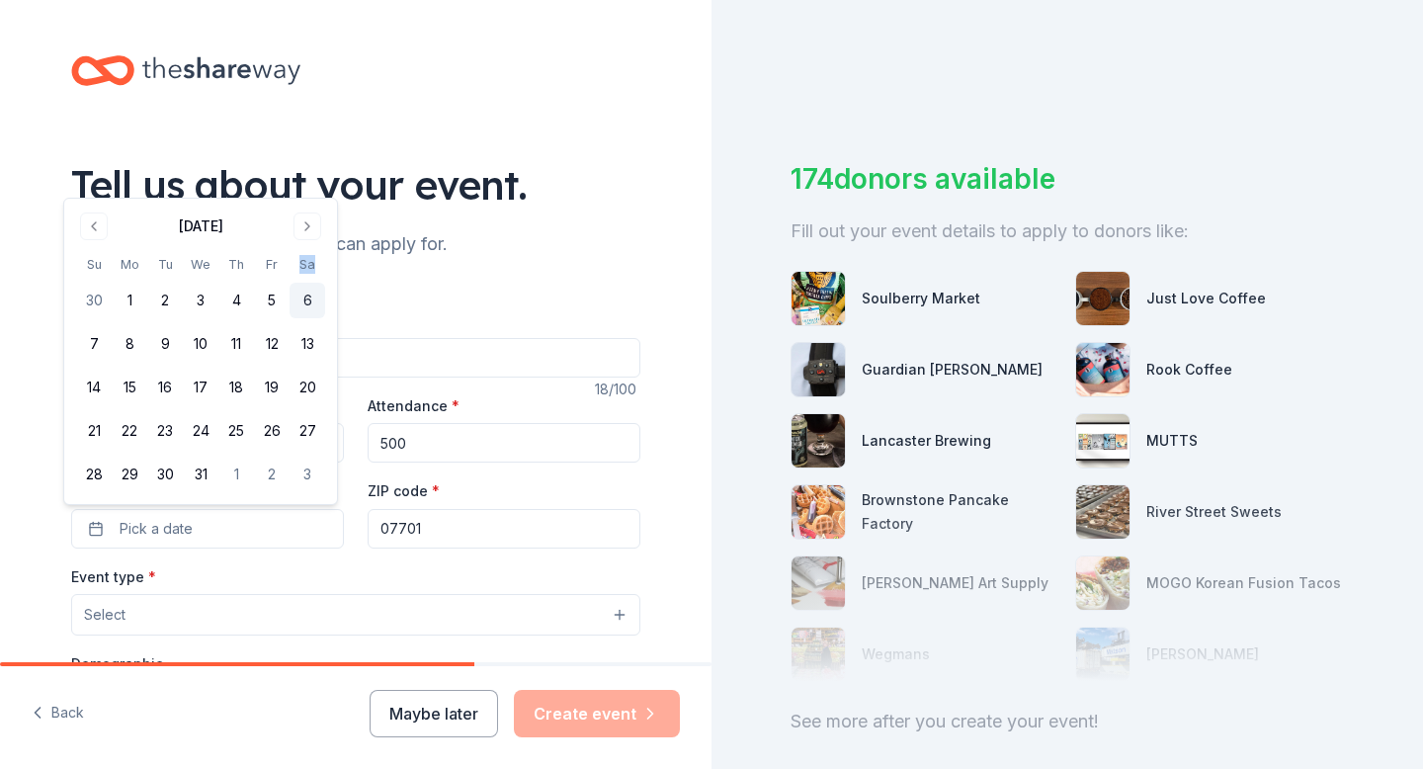
click at [300, 303] on button "6" at bounding box center [308, 301] width 36 height 36
click at [399, 596] on button "Select" at bounding box center [355, 615] width 569 height 42
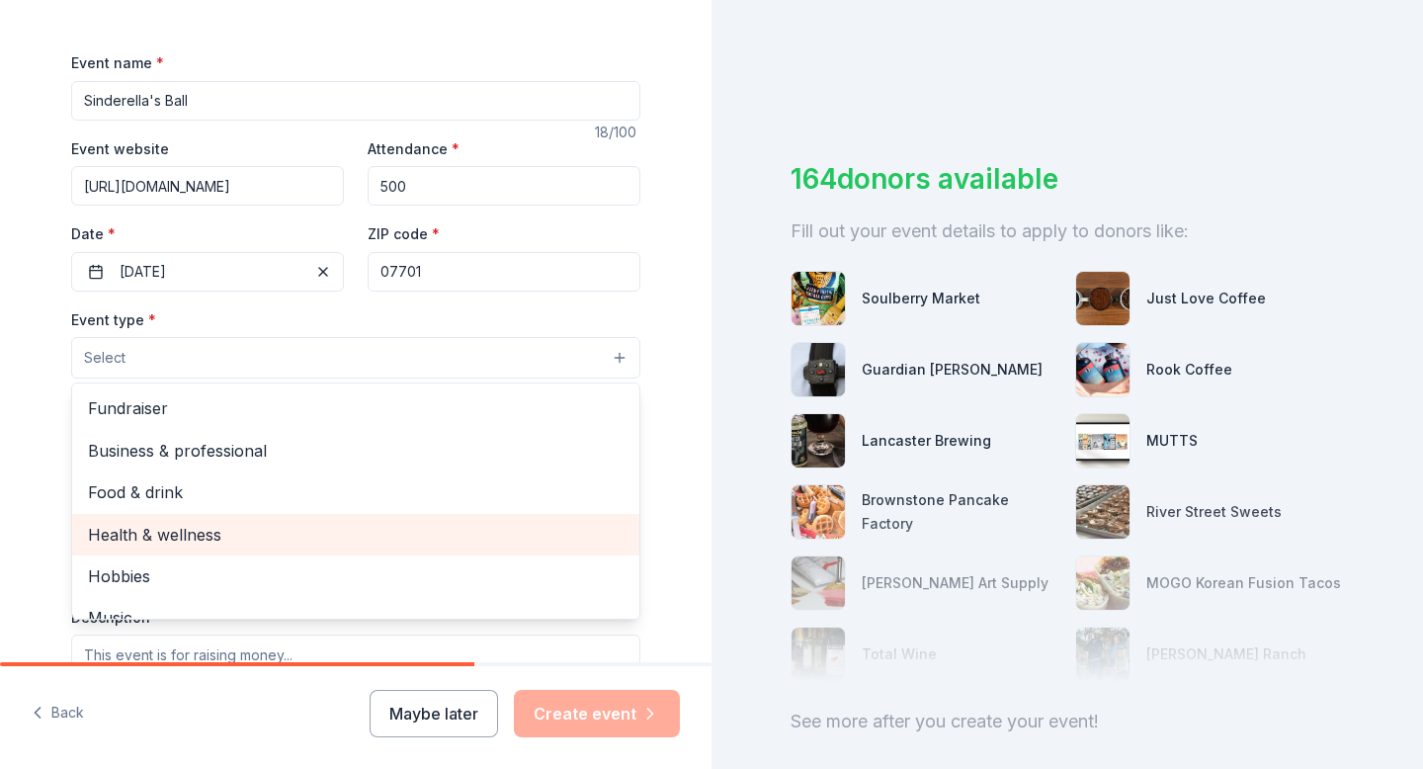
scroll to position [276, 0]
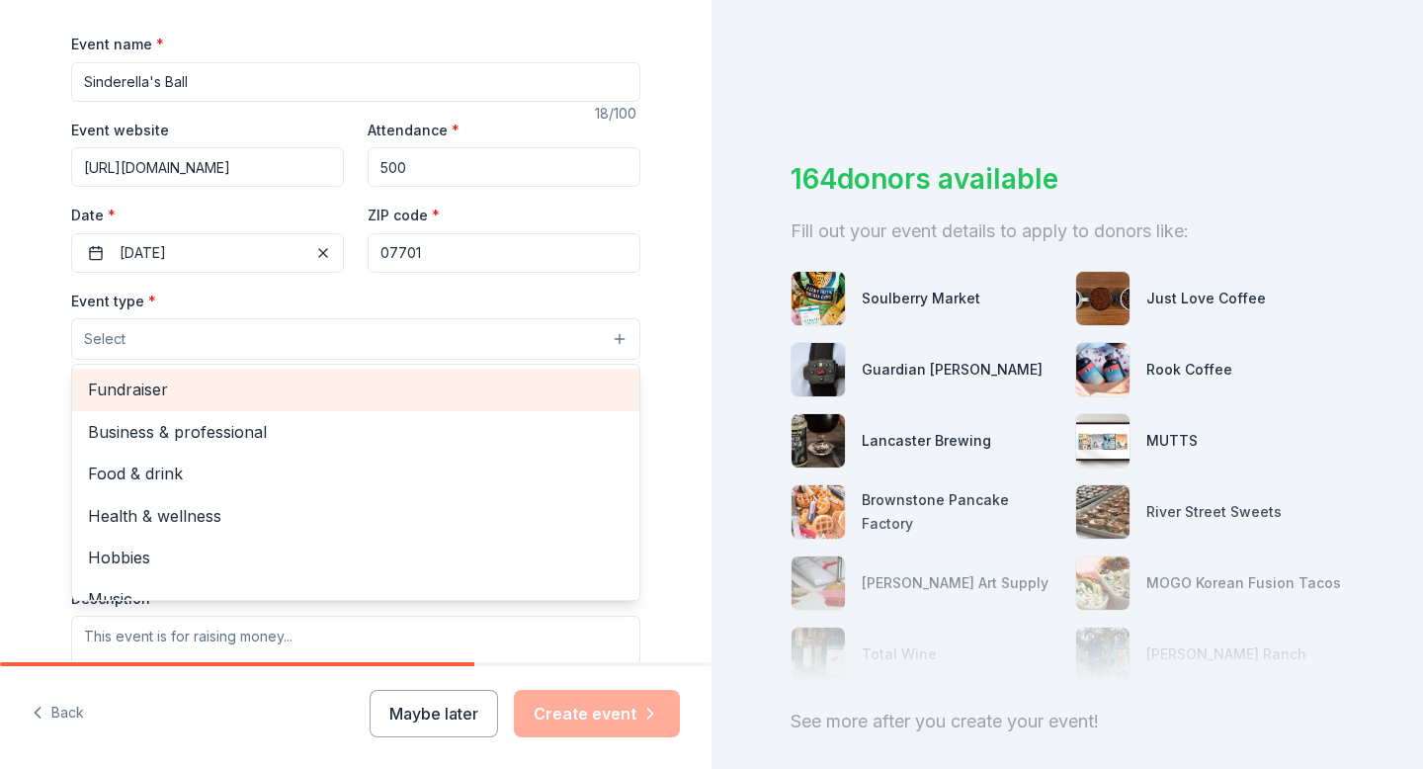
click at [352, 389] on span "Fundraiser" at bounding box center [356, 390] width 536 height 26
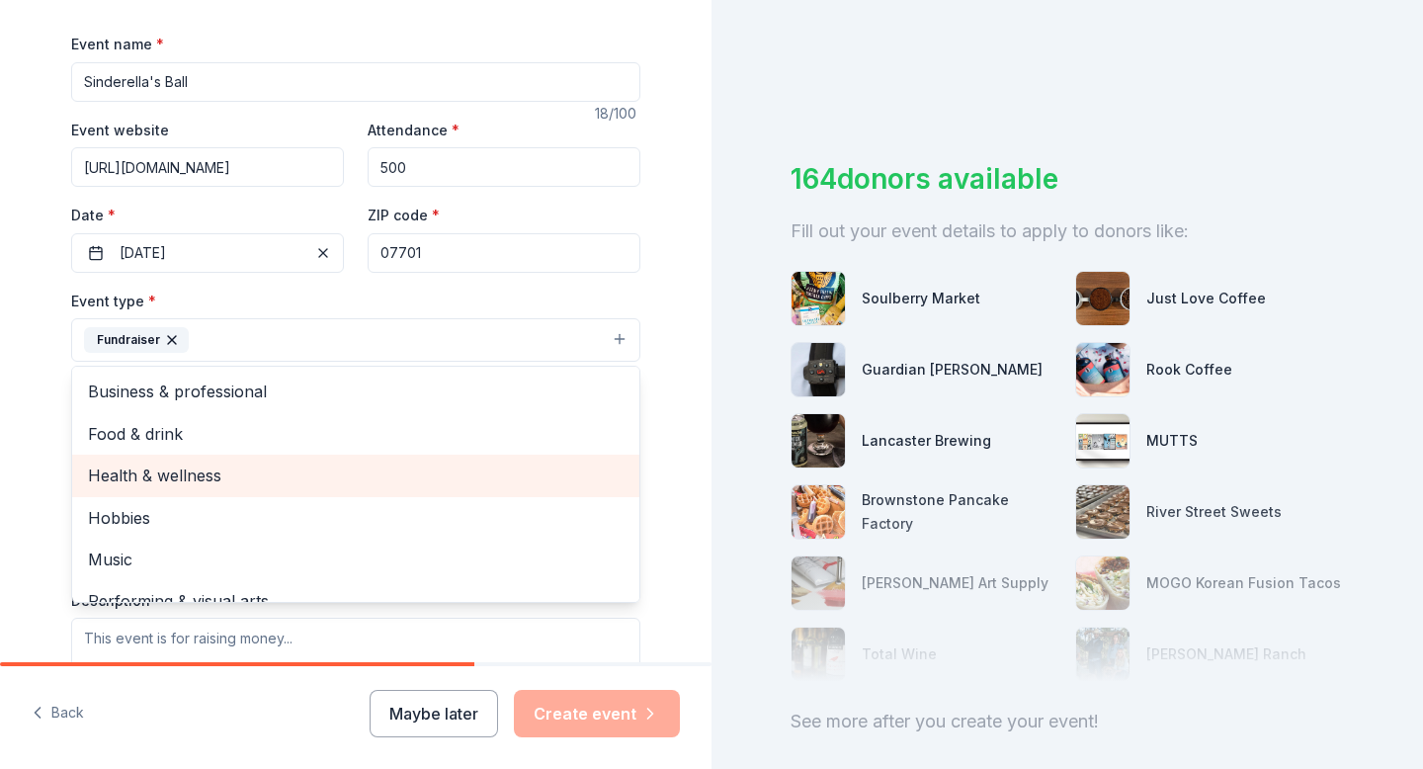
scroll to position [24, 0]
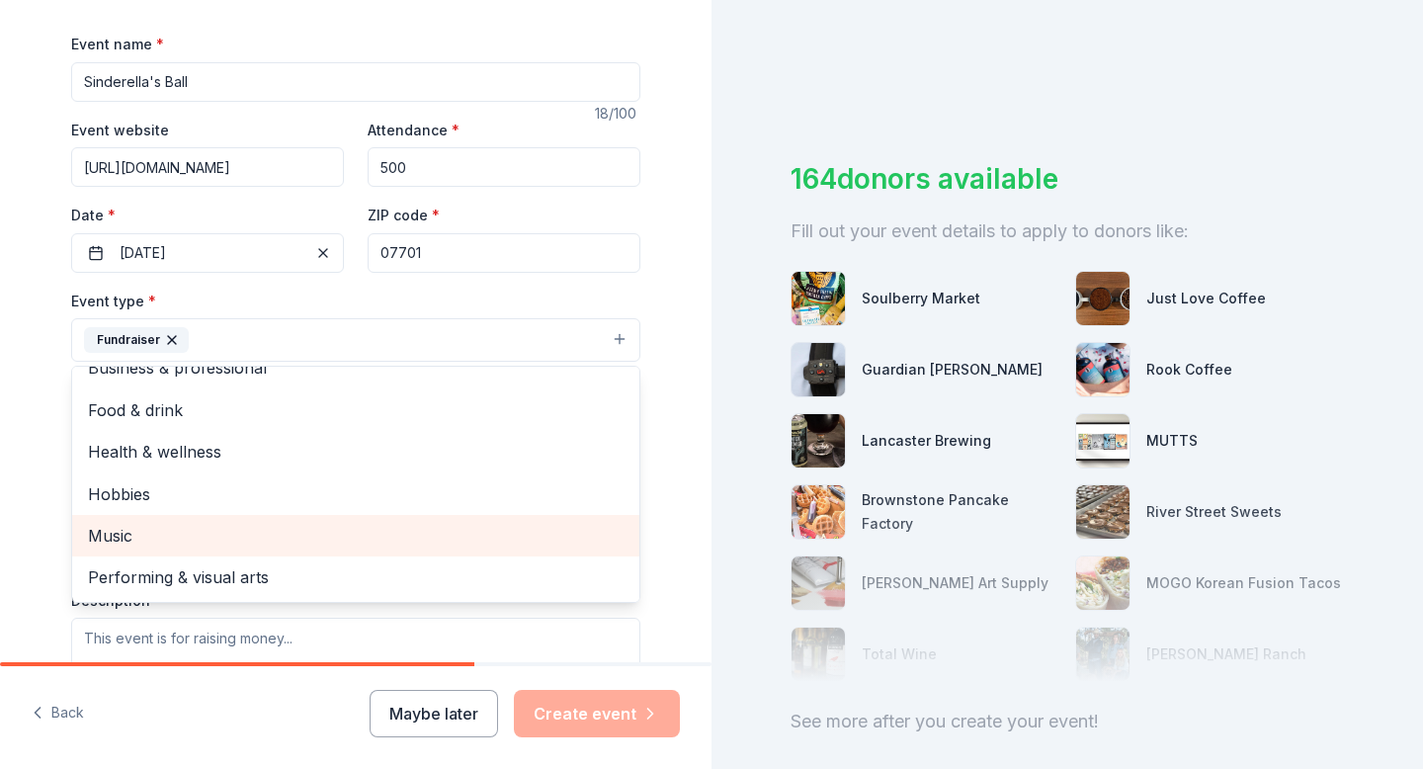
click at [288, 529] on span "Music" at bounding box center [356, 536] width 536 height 26
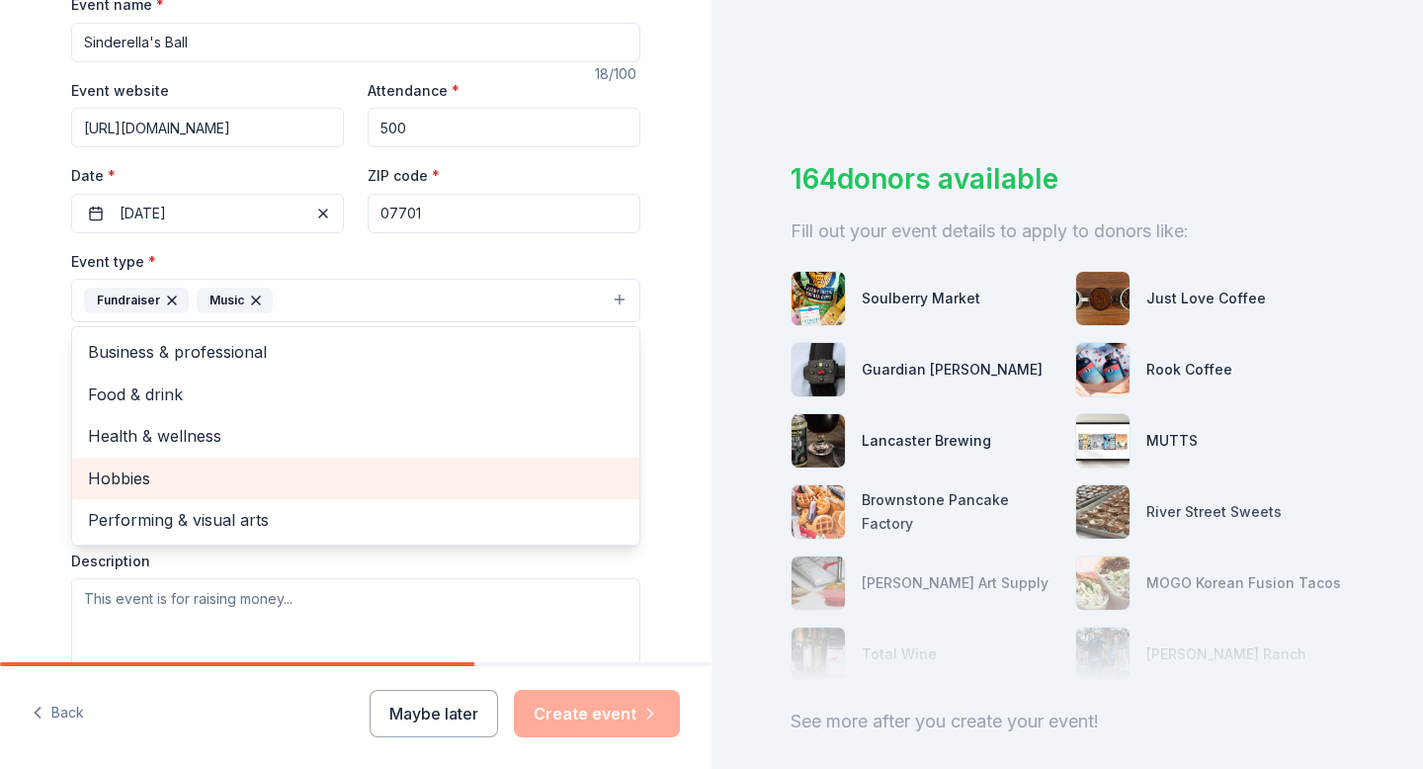
scroll to position [316, 0]
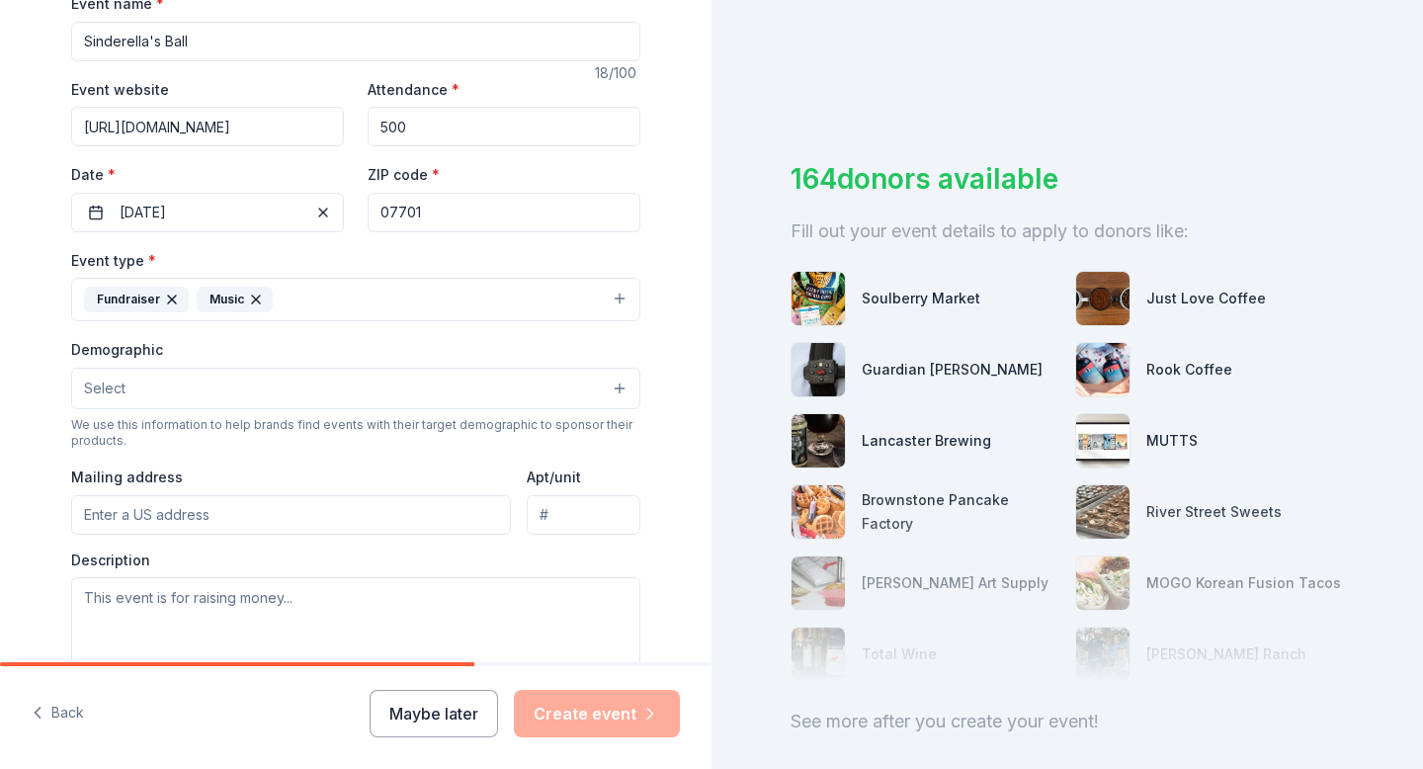
click at [252, 296] on icon "button" at bounding box center [256, 300] width 8 height 8
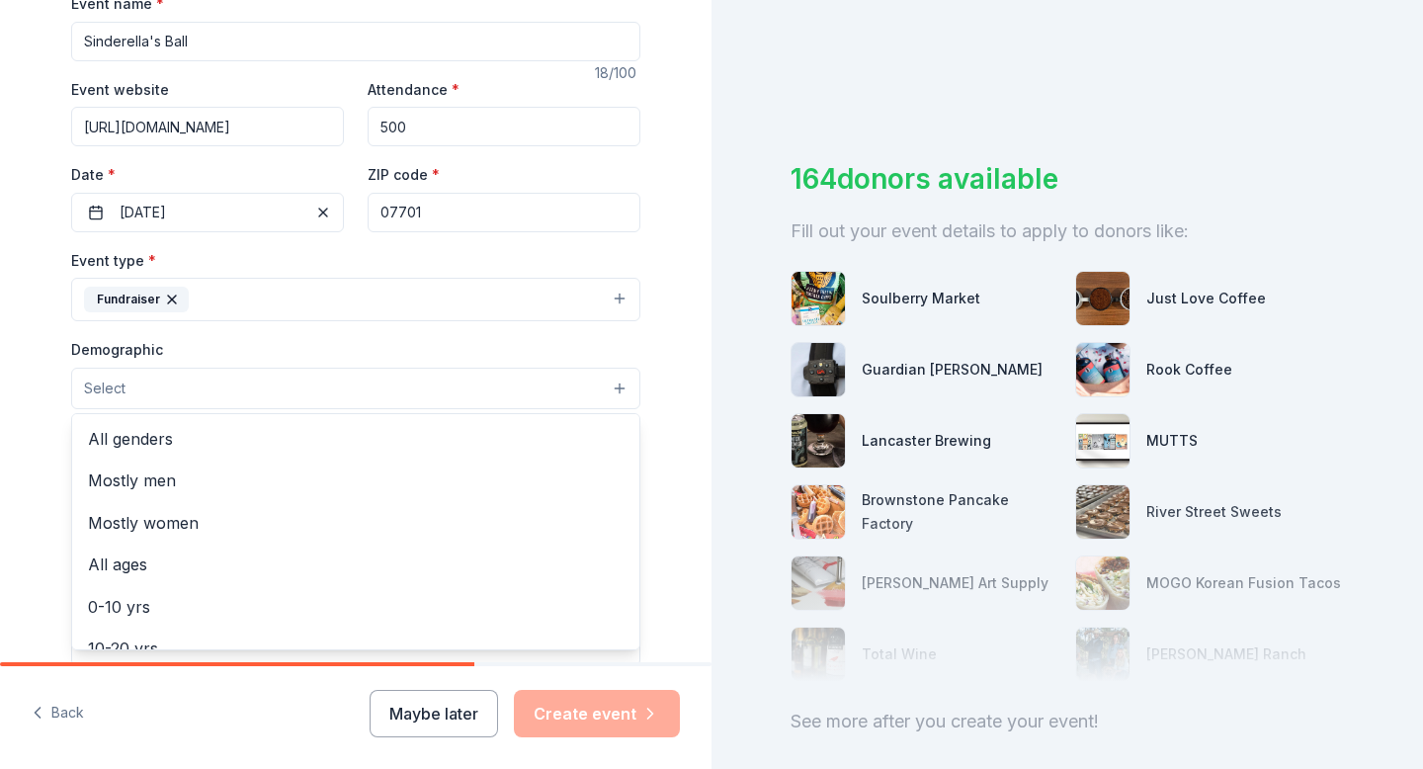
click at [237, 377] on button "Select" at bounding box center [355, 389] width 569 height 42
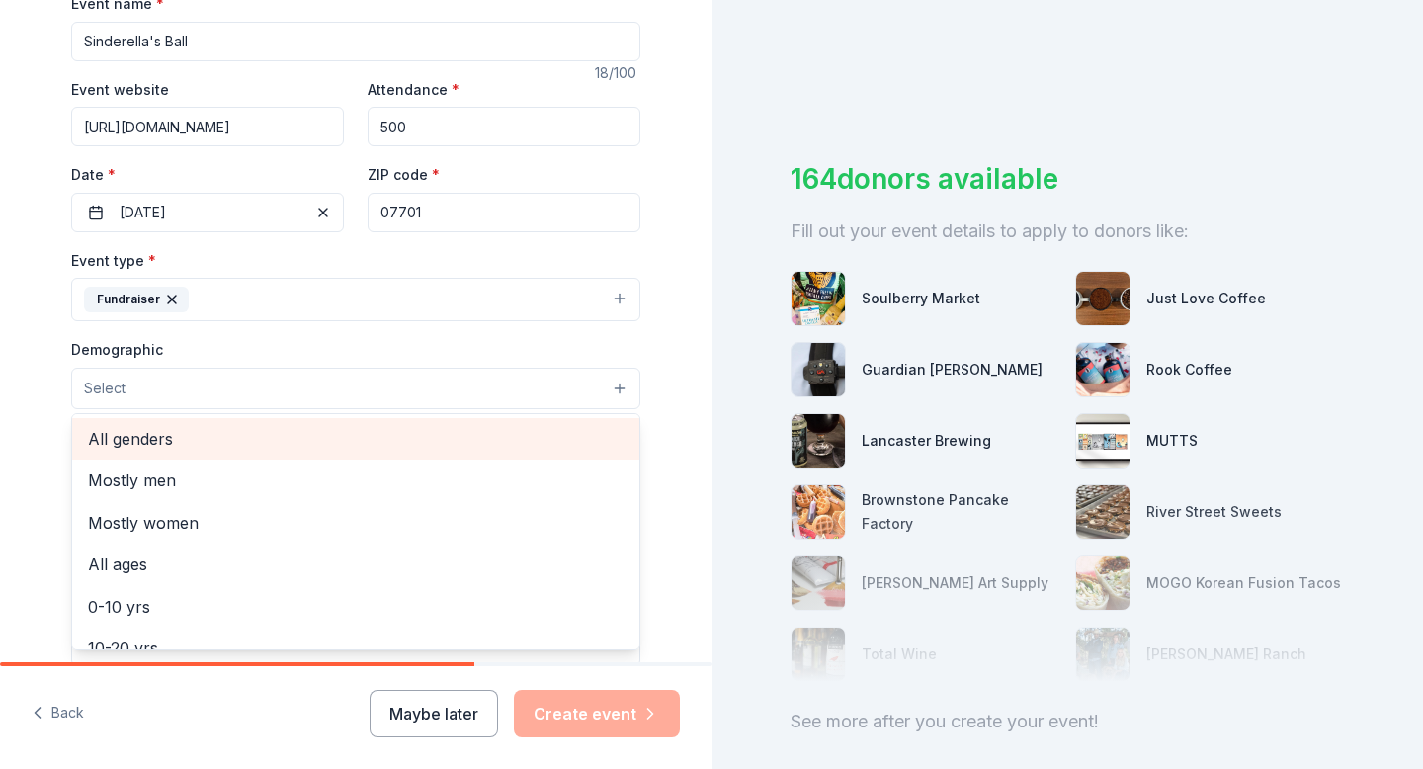
click at [208, 438] on span "All genders" at bounding box center [356, 439] width 536 height 26
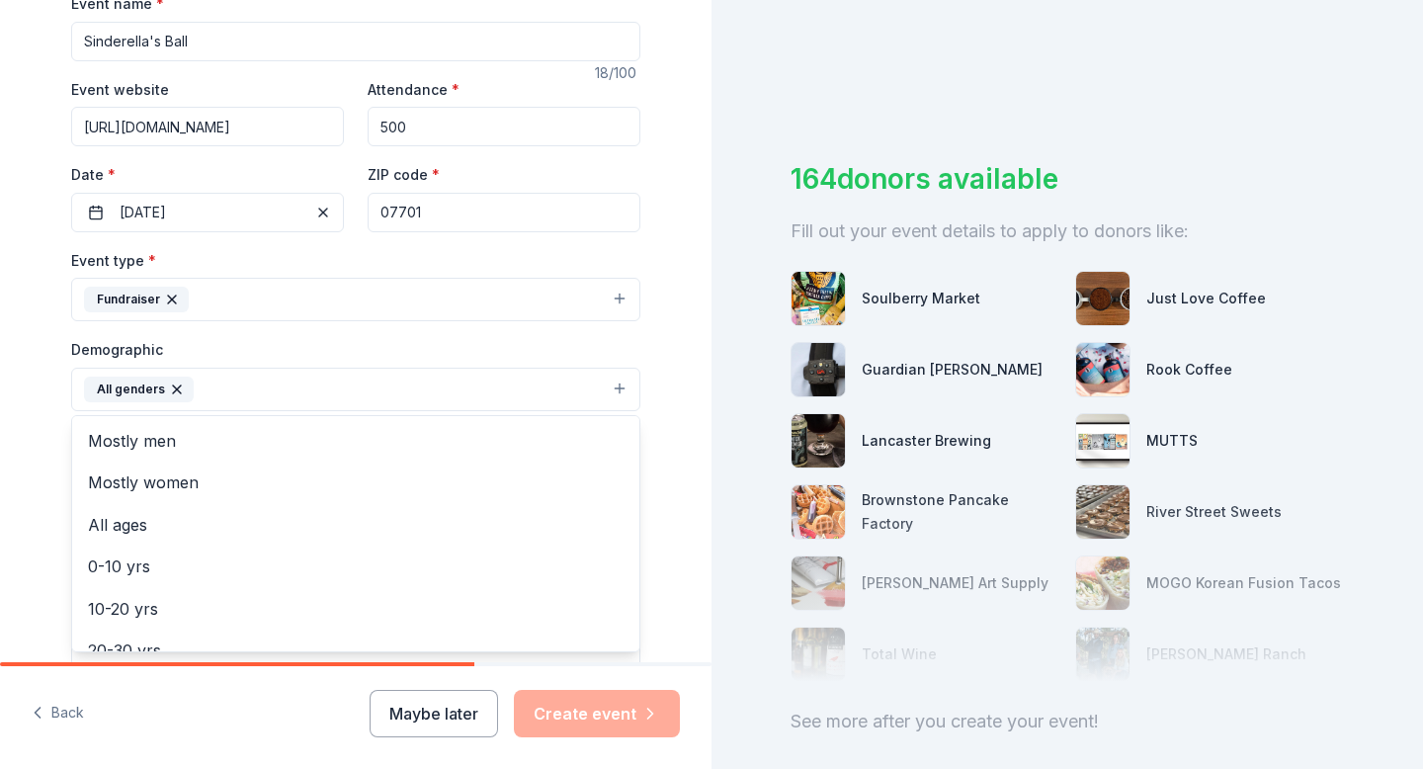
click at [673, 511] on div "Tell us about your event. We'll find in-kind donations you can apply for. Event…" at bounding box center [356, 344] width 712 height 1320
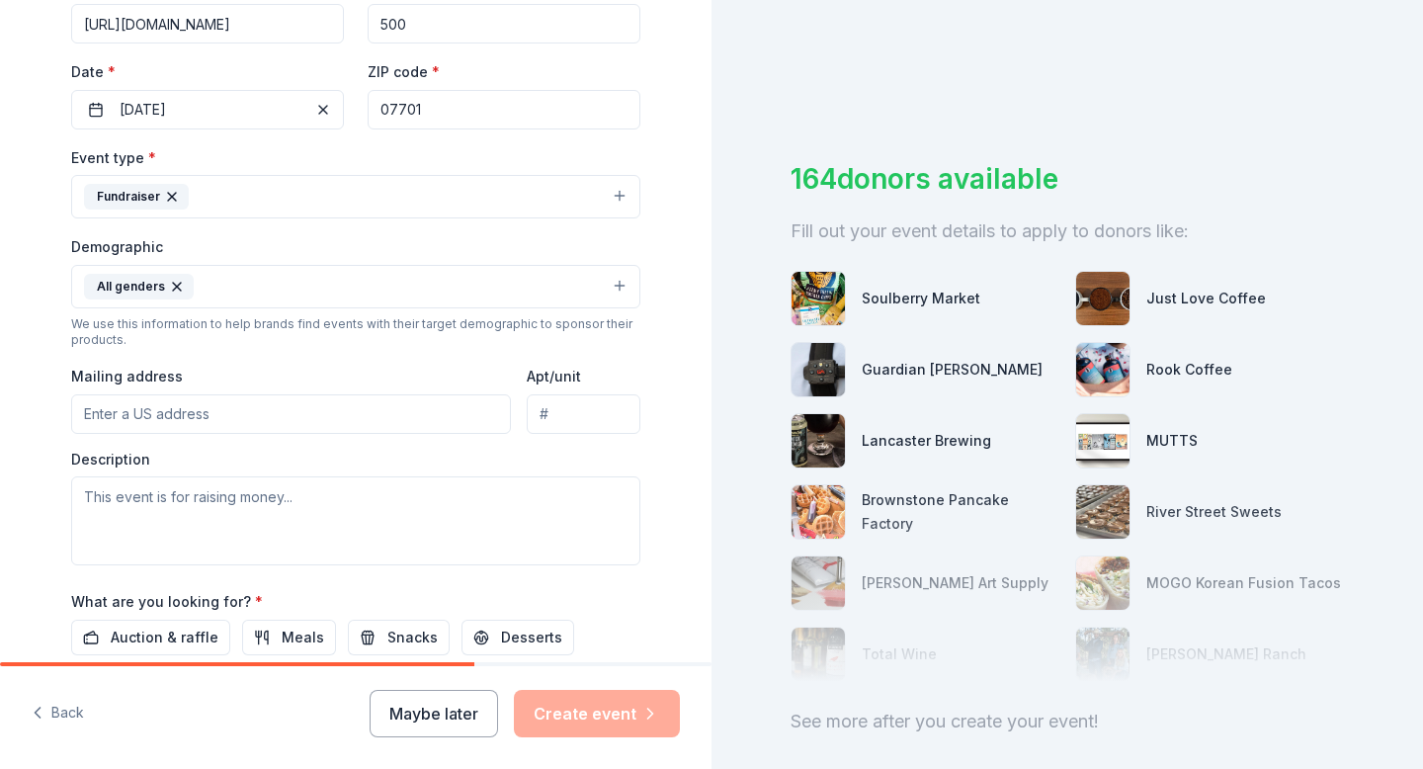
scroll to position [426, 0]
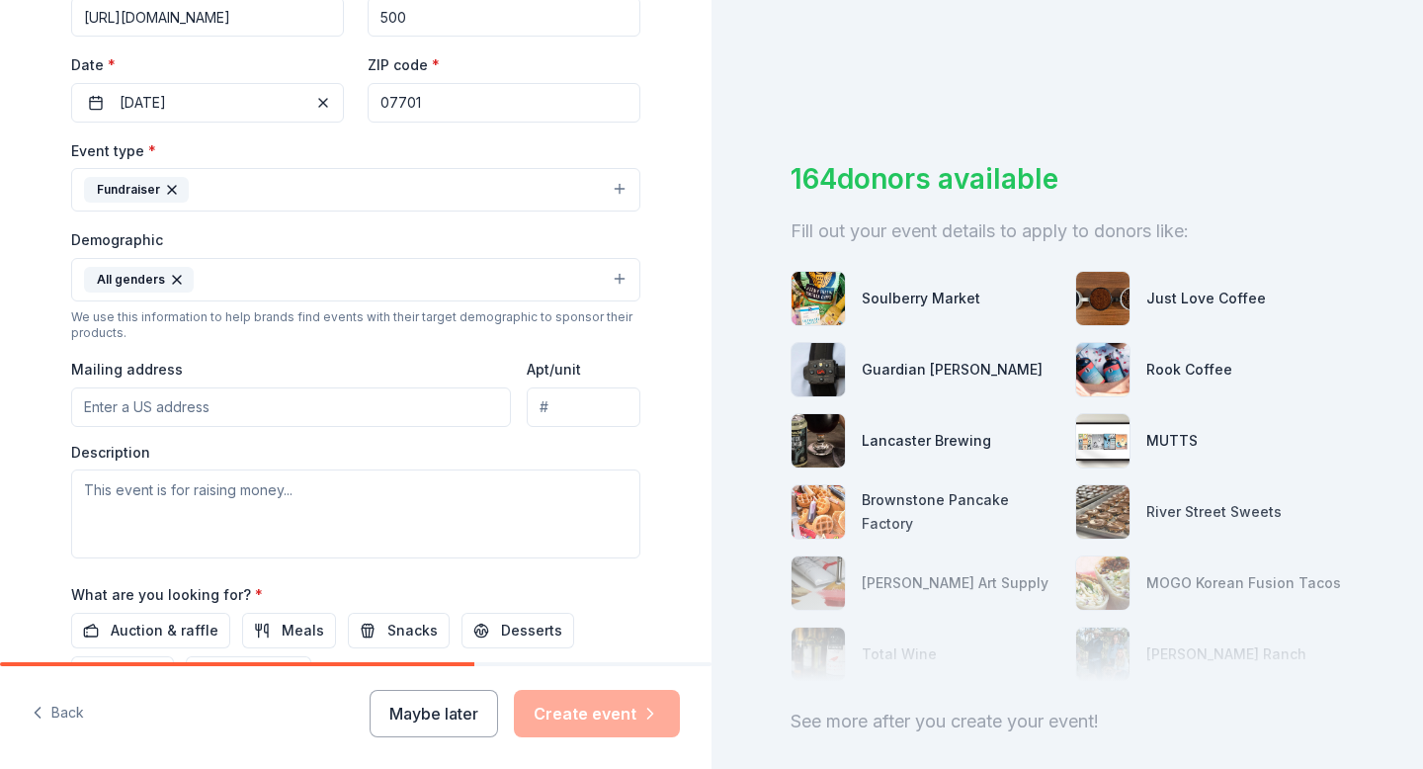
click at [391, 412] on input "Mailing address" at bounding box center [291, 407] width 440 height 40
click at [446, 414] on input "45 Molly Pitcher Dr" at bounding box center [291, 407] width 440 height 40
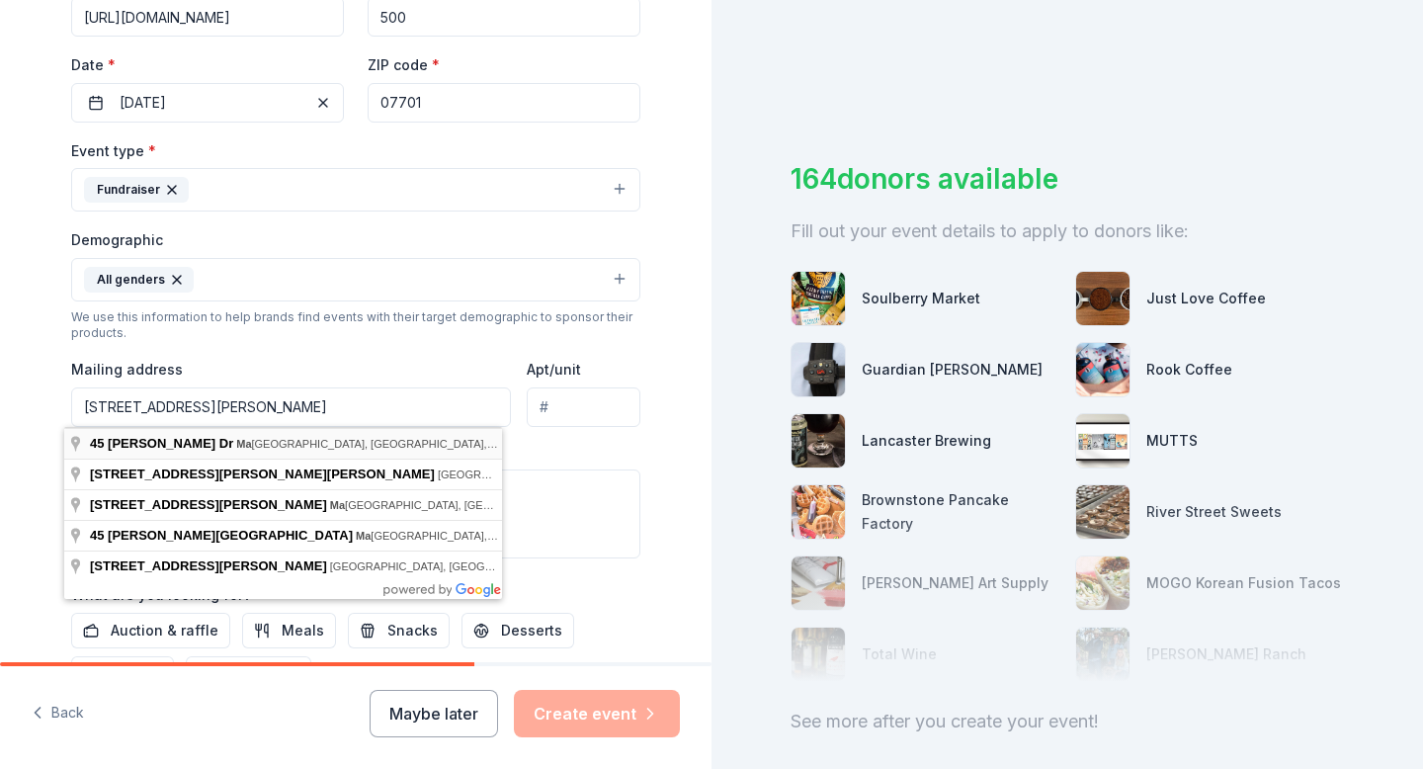
type input "45 Molly Pitcher Drive, Manalapan Township, NJ, 07726"
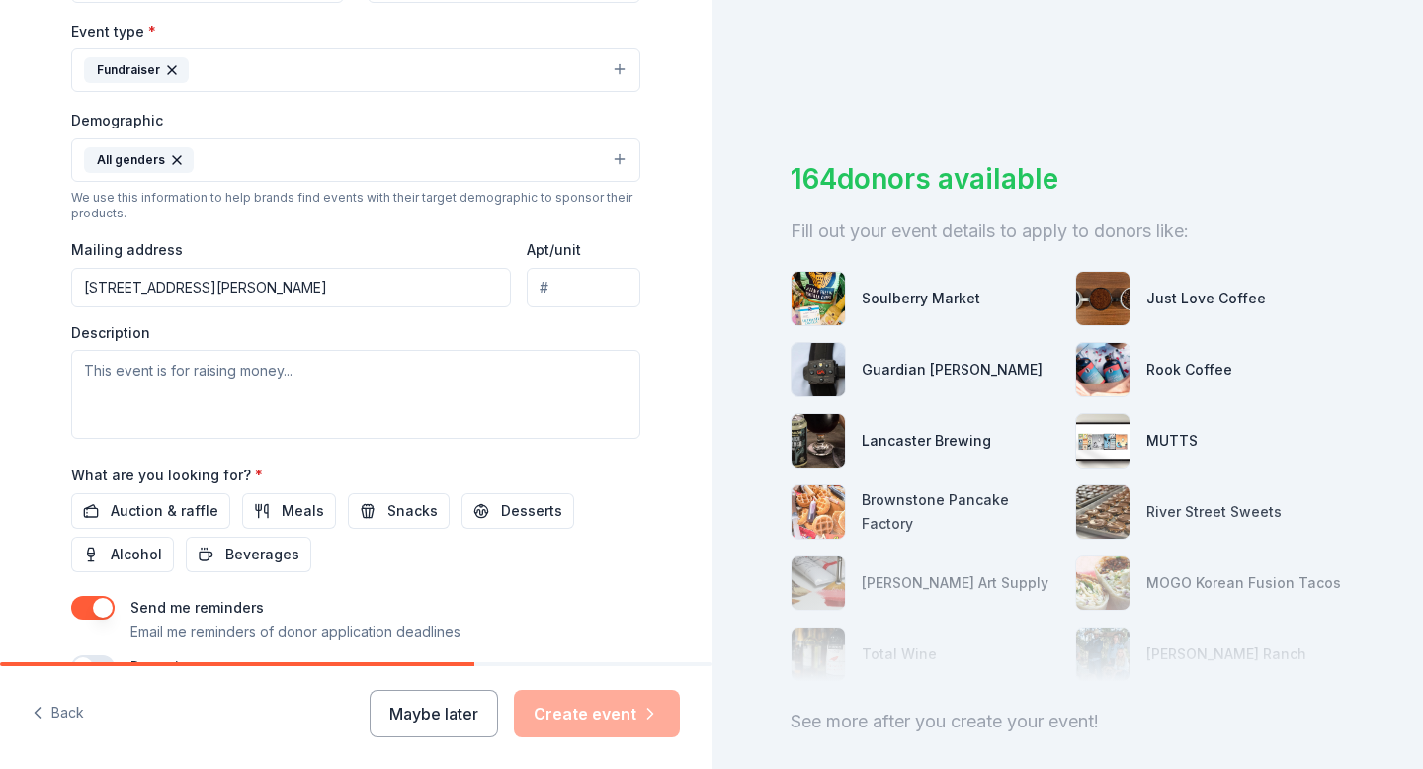
scroll to position [550, 0]
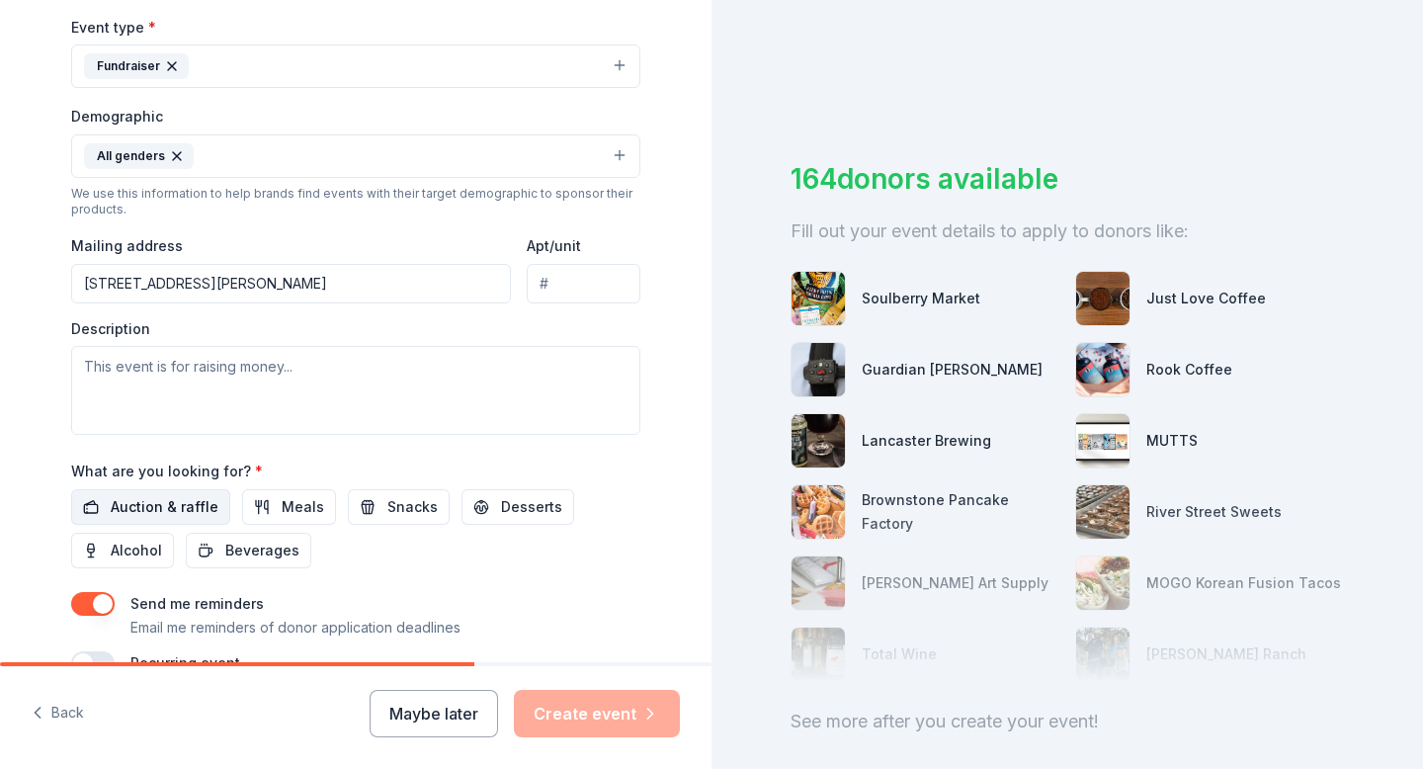
click at [178, 503] on span "Auction & raffle" at bounding box center [165, 507] width 108 height 24
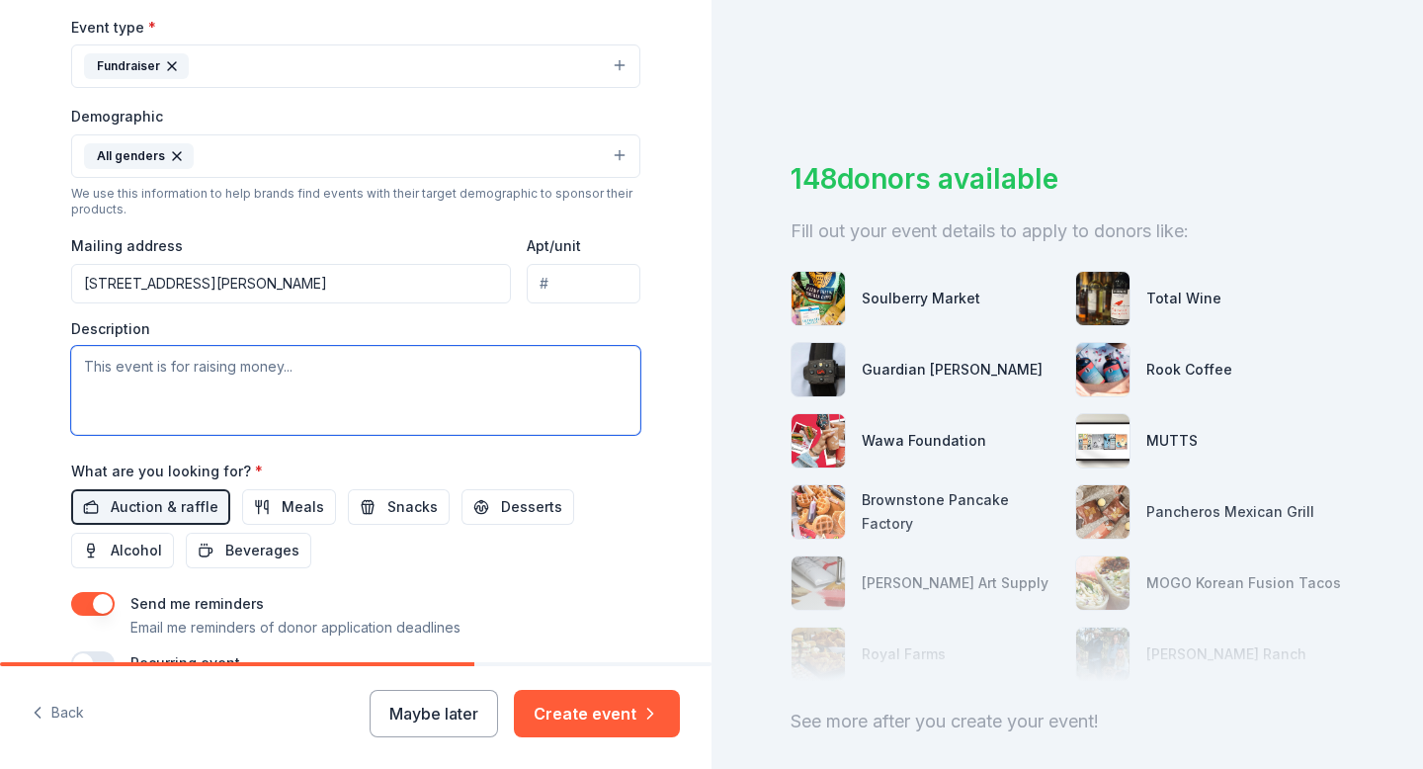
click at [262, 394] on textarea at bounding box center [355, 390] width 569 height 89
paste textarea "This donation request is for [PERSON_NAME]'s Ball, an event that raises money f…"
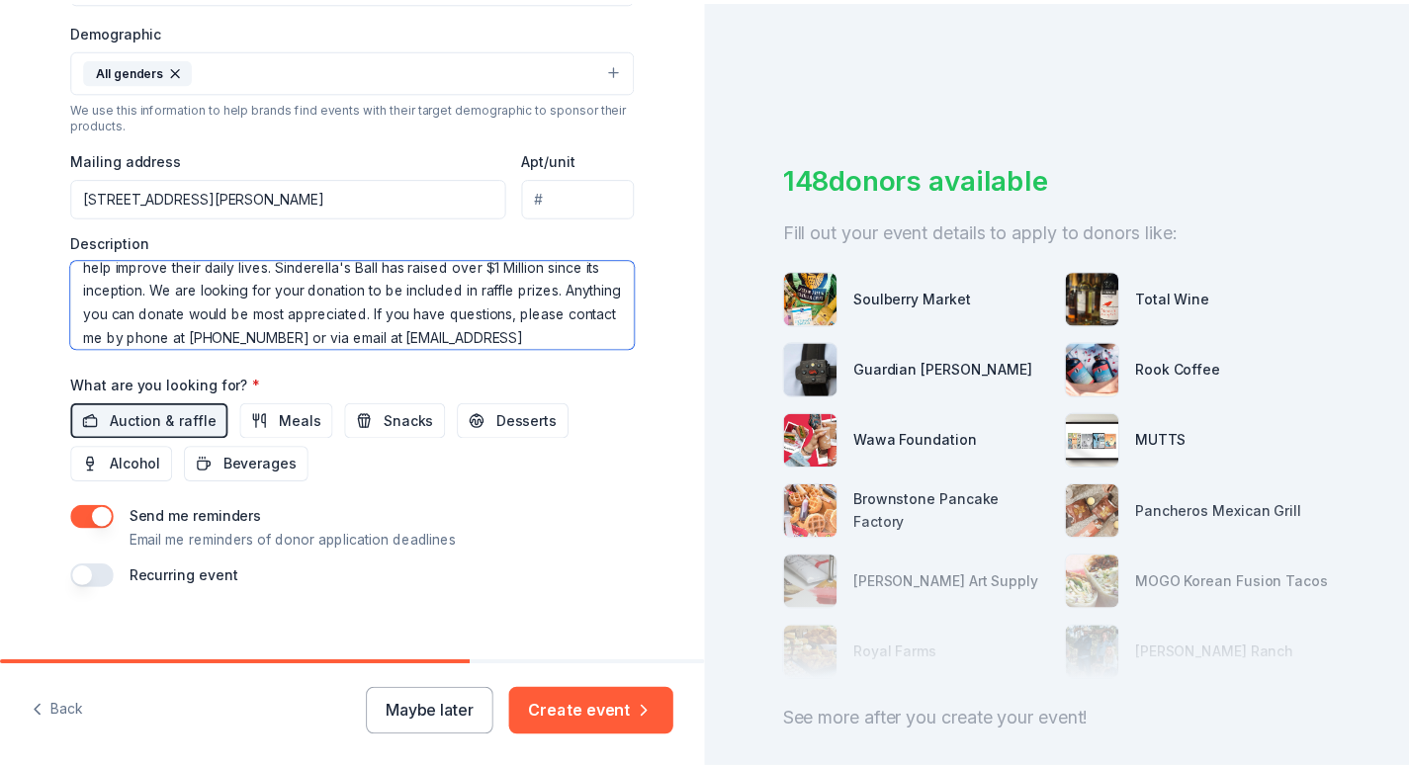
scroll to position [657, 0]
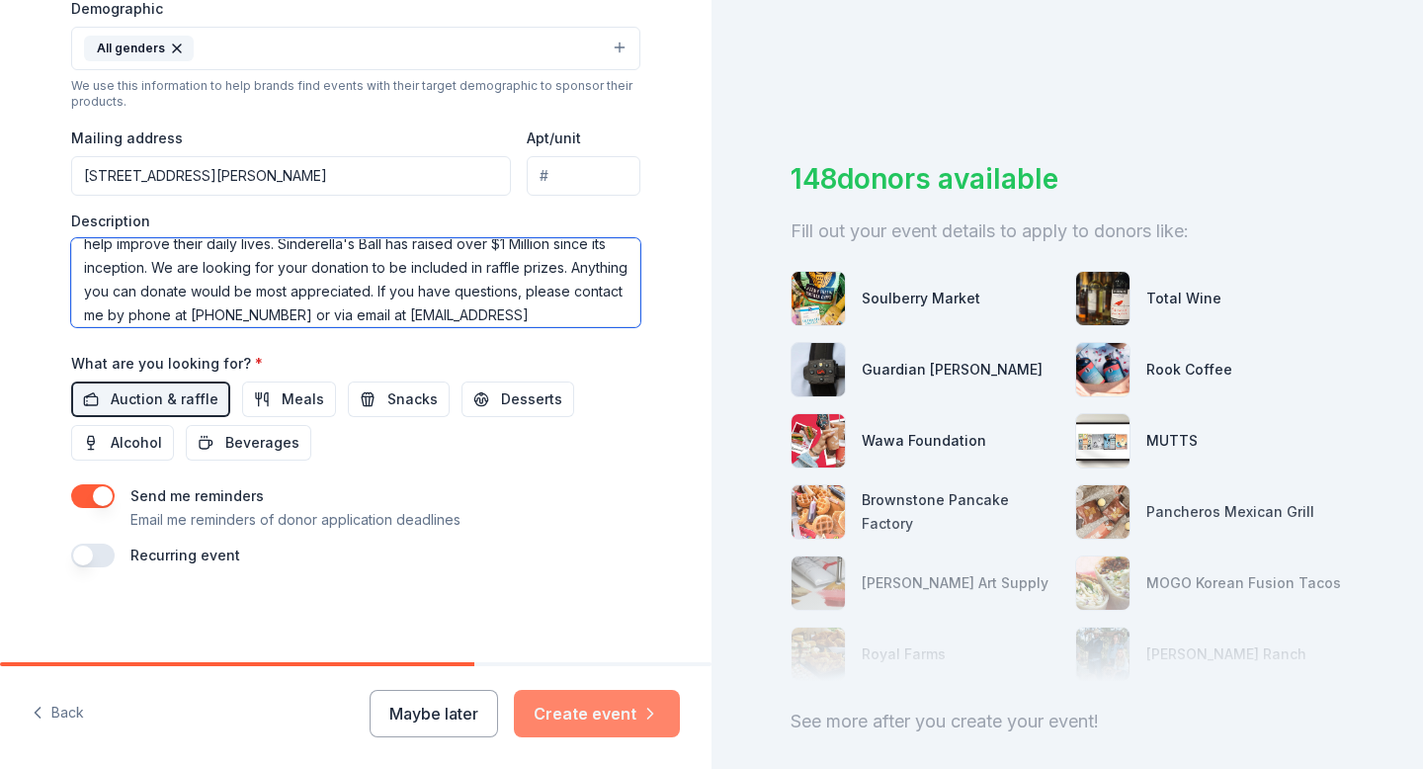
type textarea "This donation request is for [PERSON_NAME]'s Ball, an event that raises money f…"
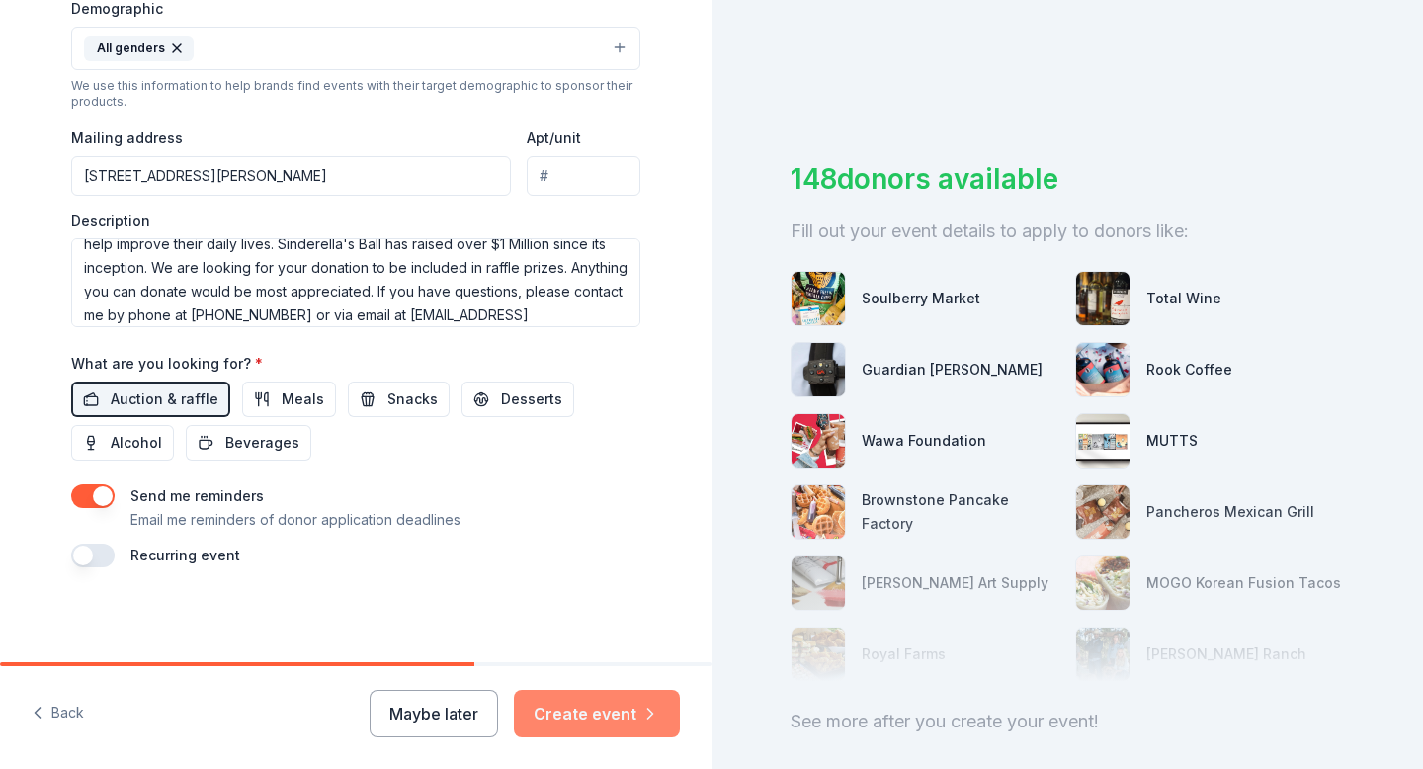
click at [619, 719] on button "Create event" at bounding box center [597, 713] width 166 height 47
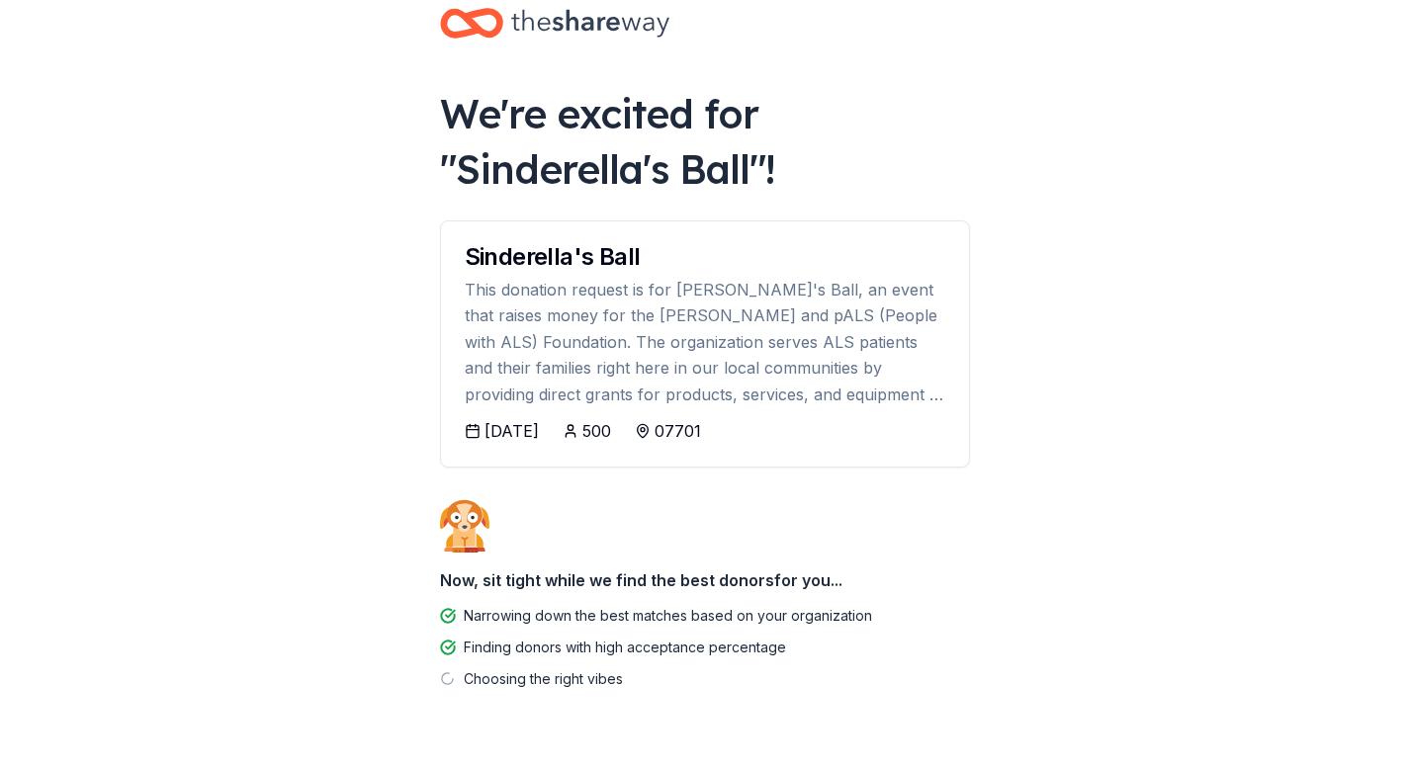
scroll to position [92, 0]
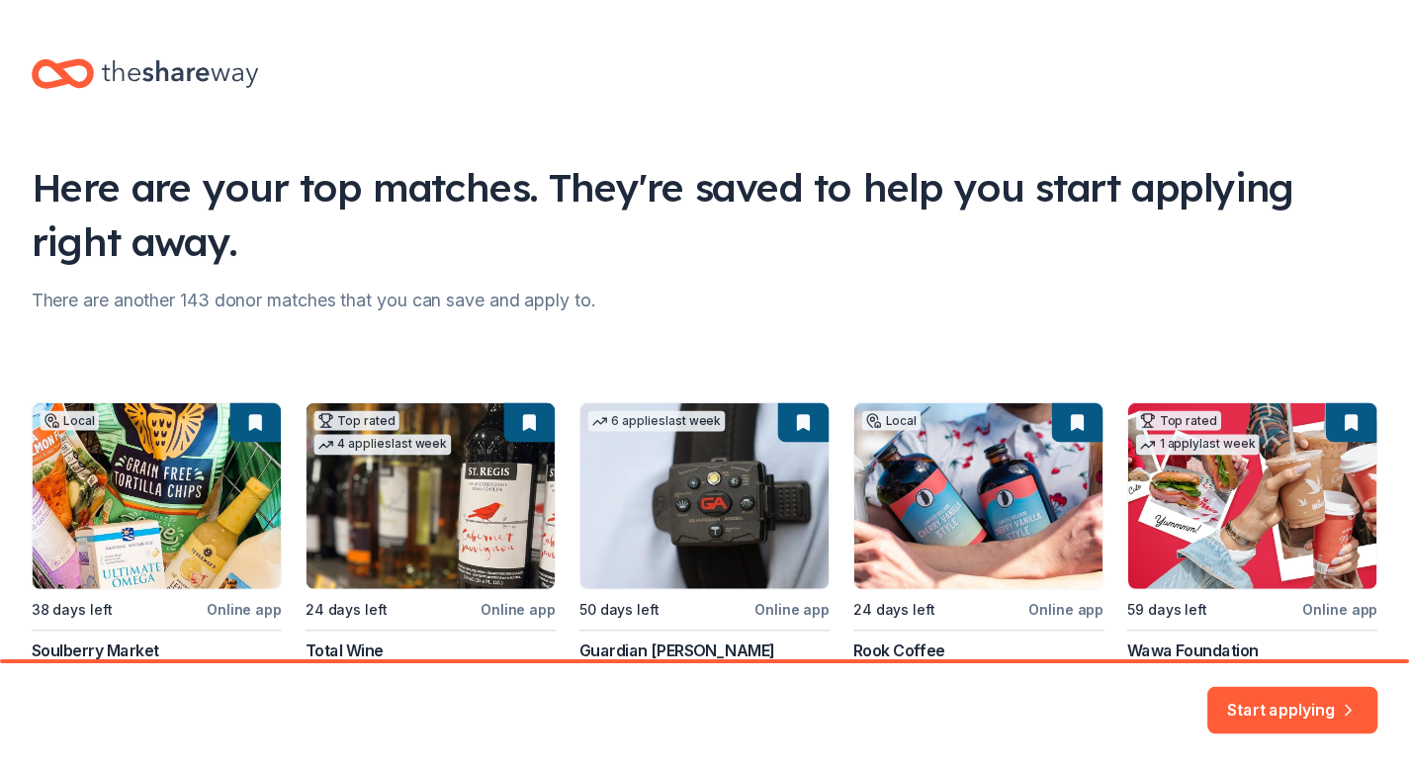
scroll to position [88, 0]
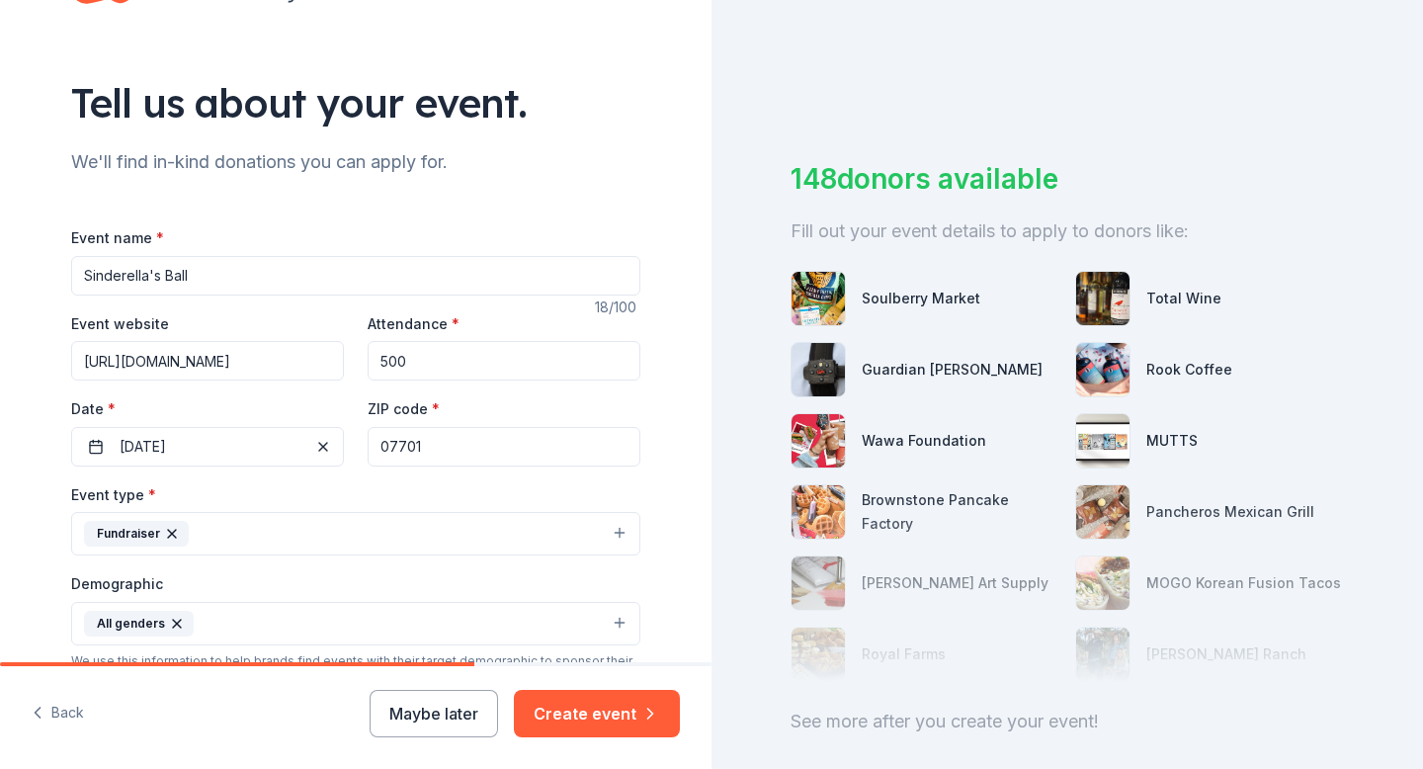
scroll to position [112, 0]
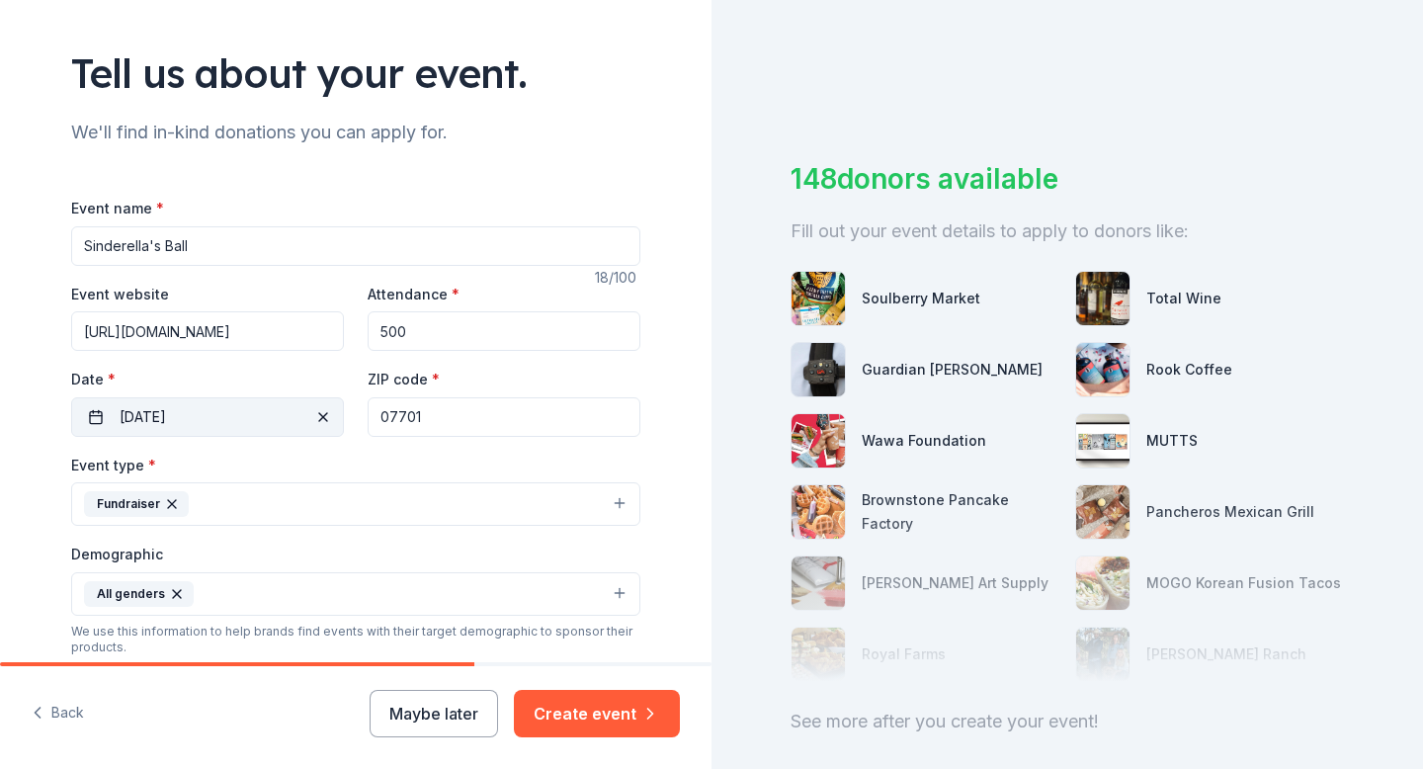
click at [237, 415] on button "12/06/2025" at bounding box center [207, 417] width 273 height 40
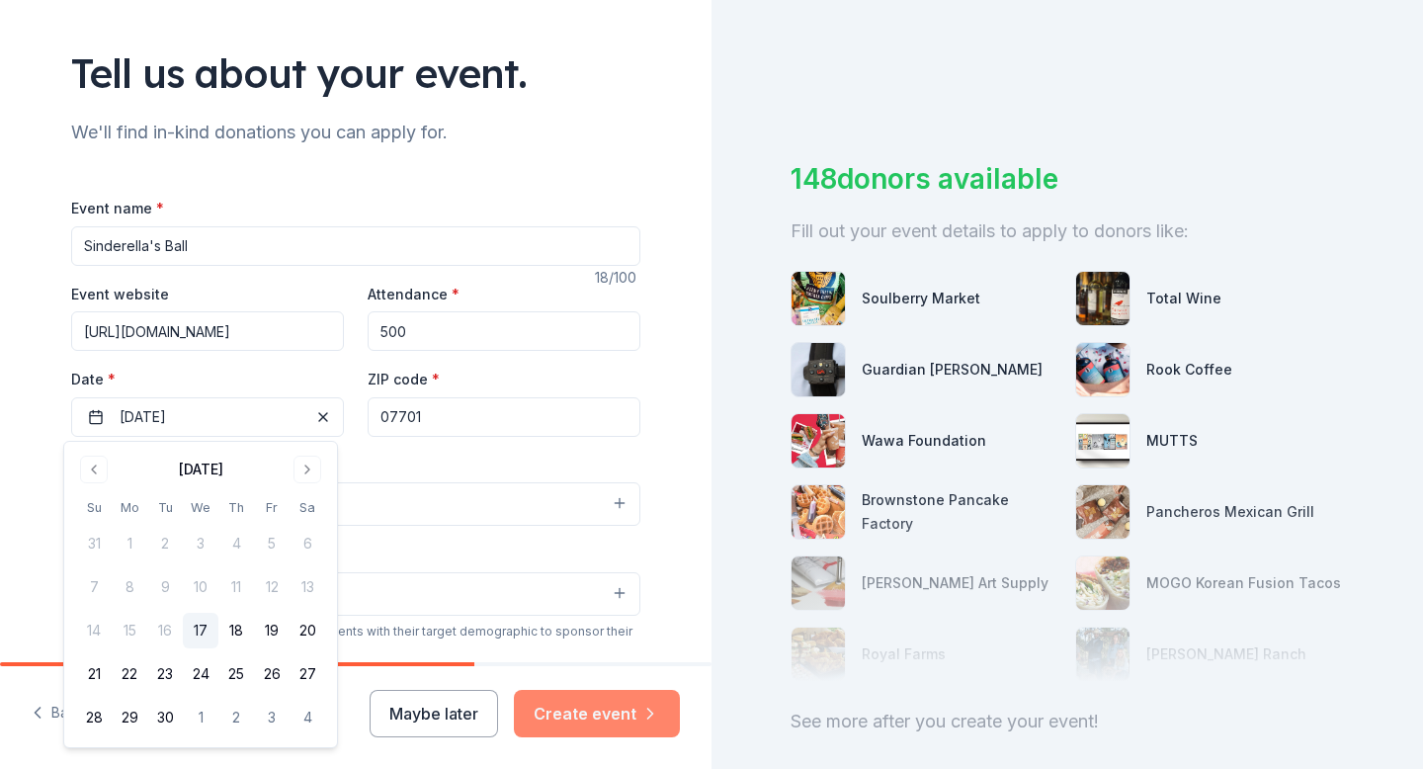
click at [638, 721] on button "Create event" at bounding box center [597, 713] width 166 height 47
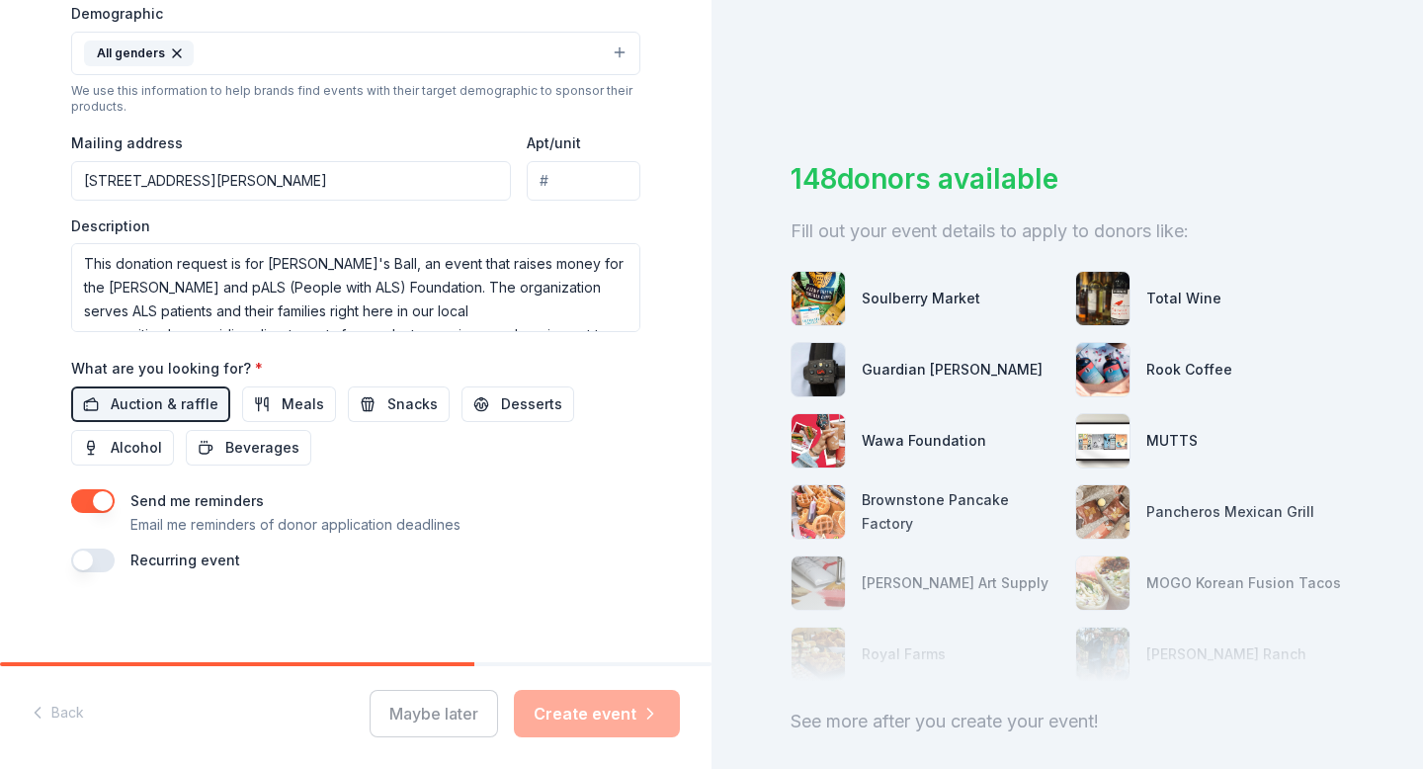
scroll to position [657, 0]
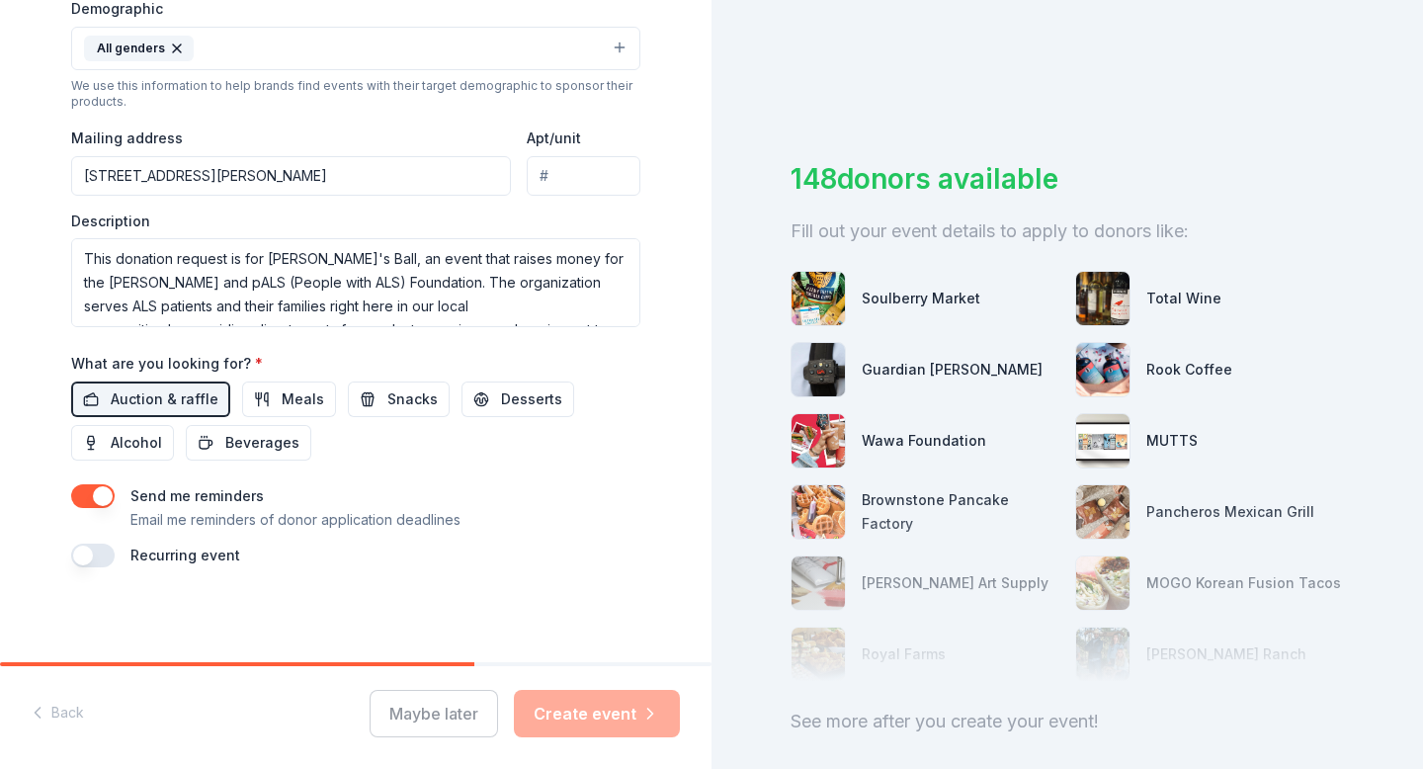
click at [597, 708] on div "Maybe later Create event" at bounding box center [525, 713] width 310 height 47
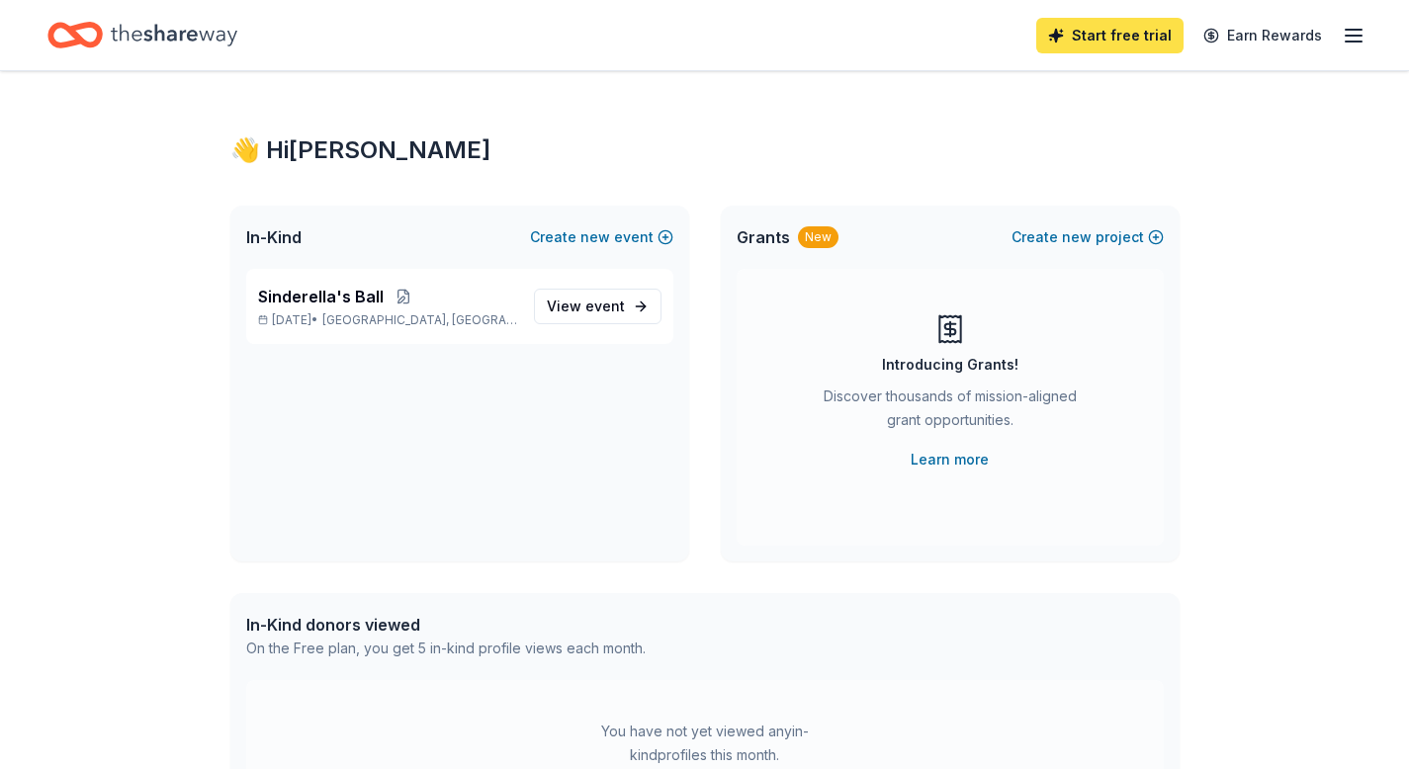
click at [1116, 36] on link "Start free trial" at bounding box center [1109, 36] width 147 height 36
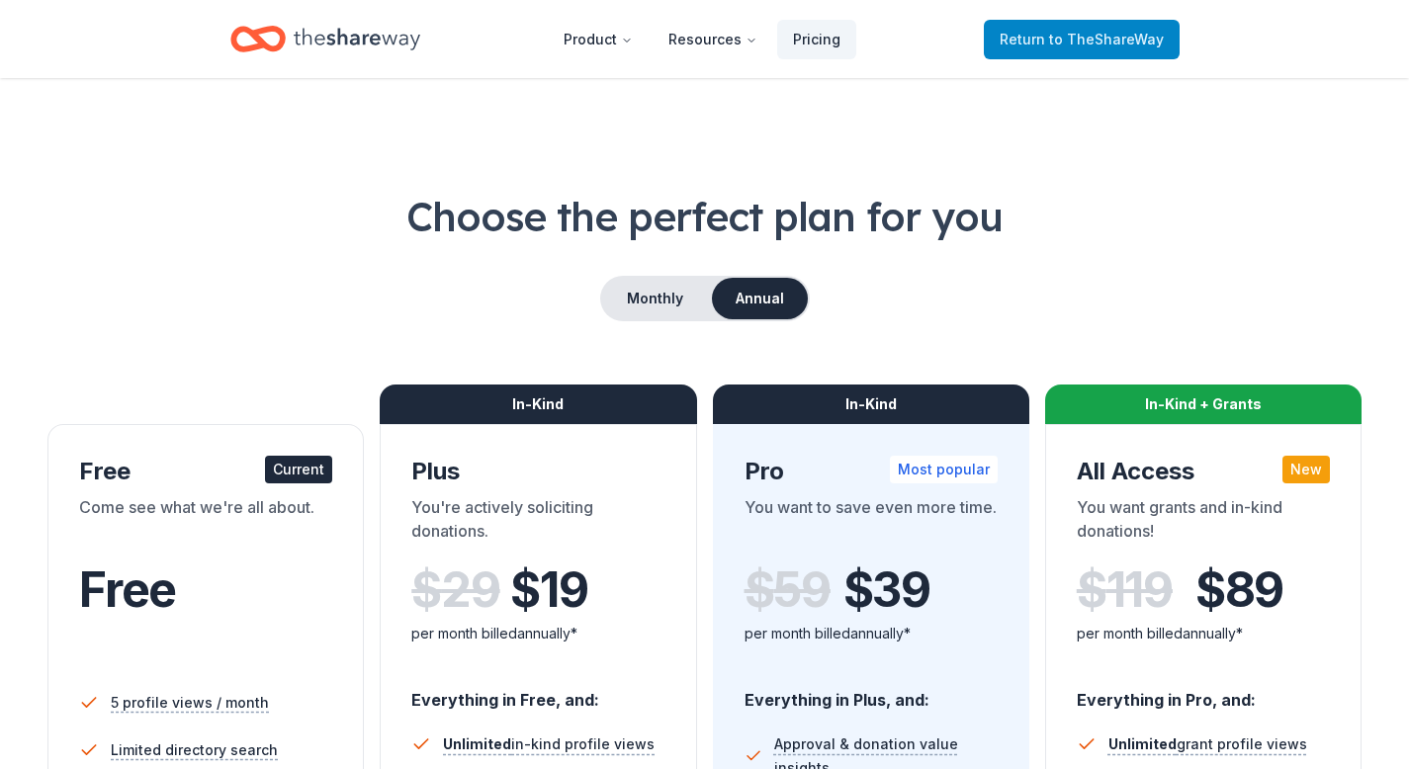
click at [1049, 51] on link "Return to TheShareWay" at bounding box center [1082, 40] width 196 height 40
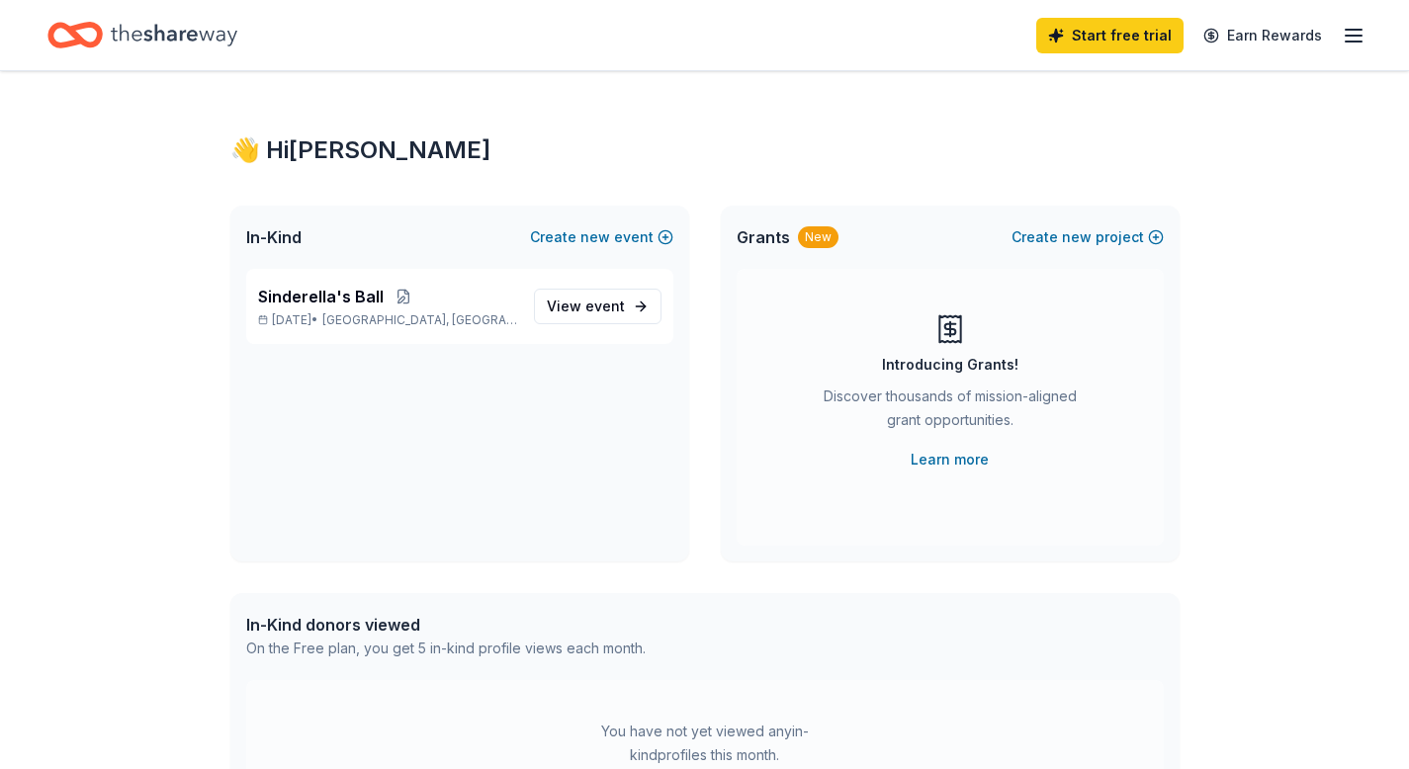
click at [1344, 38] on icon "button" at bounding box center [1353, 36] width 24 height 24
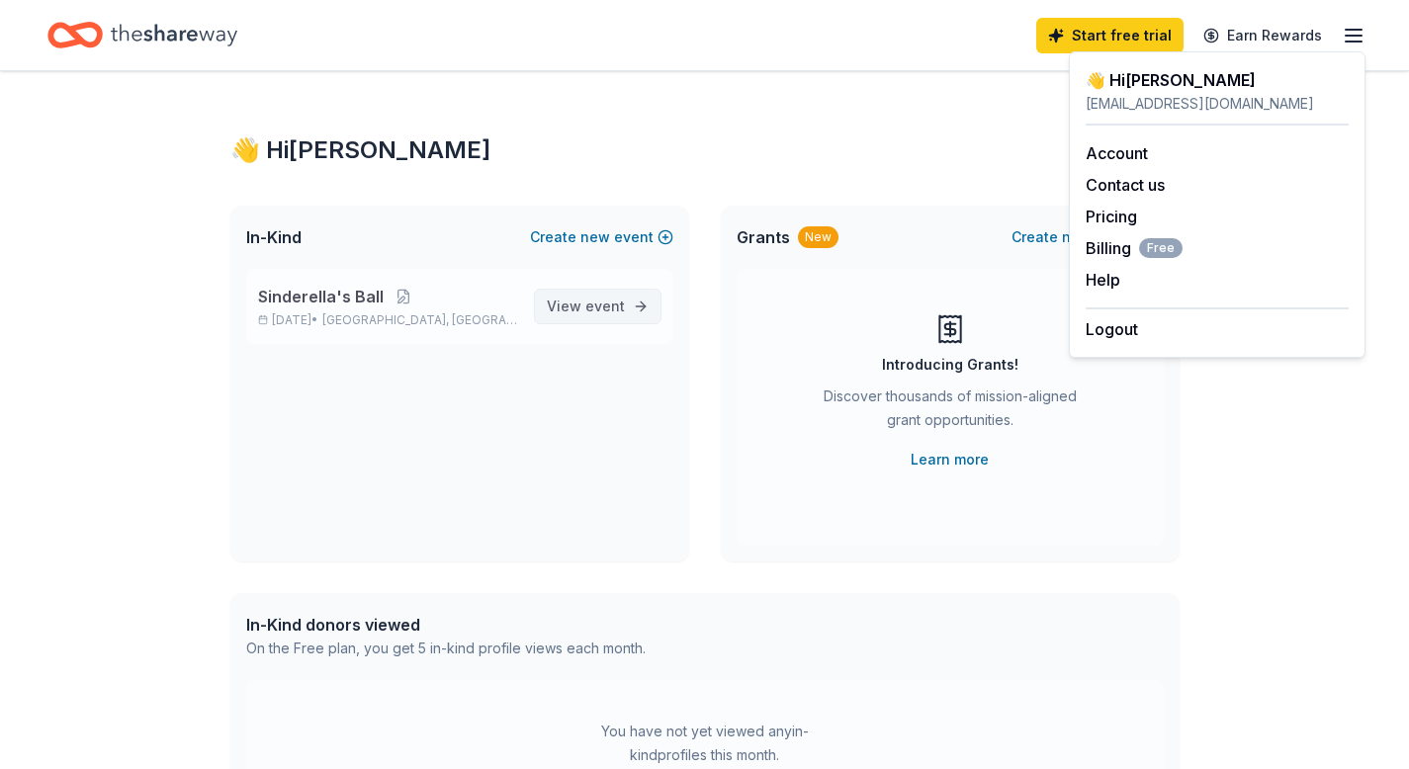
click at [598, 292] on link "View event" at bounding box center [598, 307] width 128 height 36
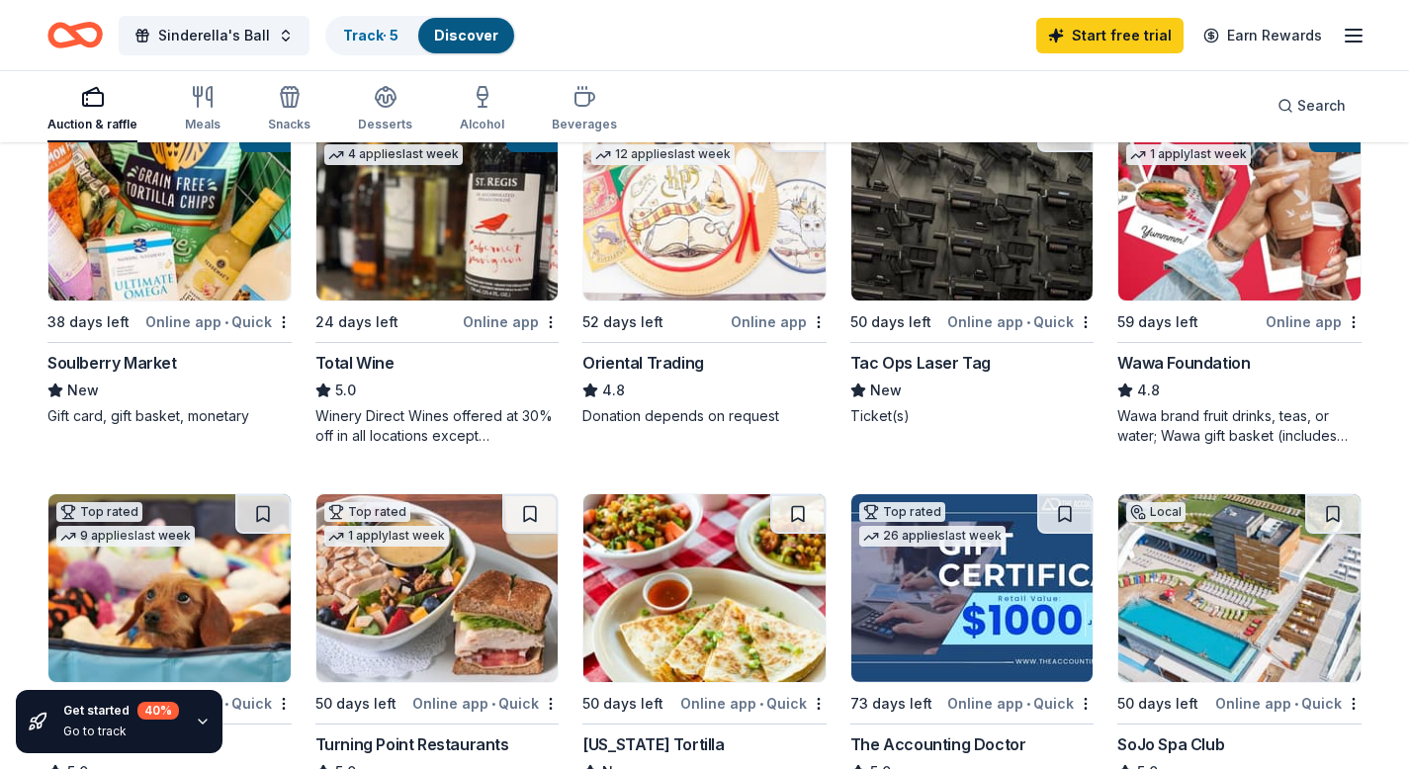
scroll to position [156, 0]
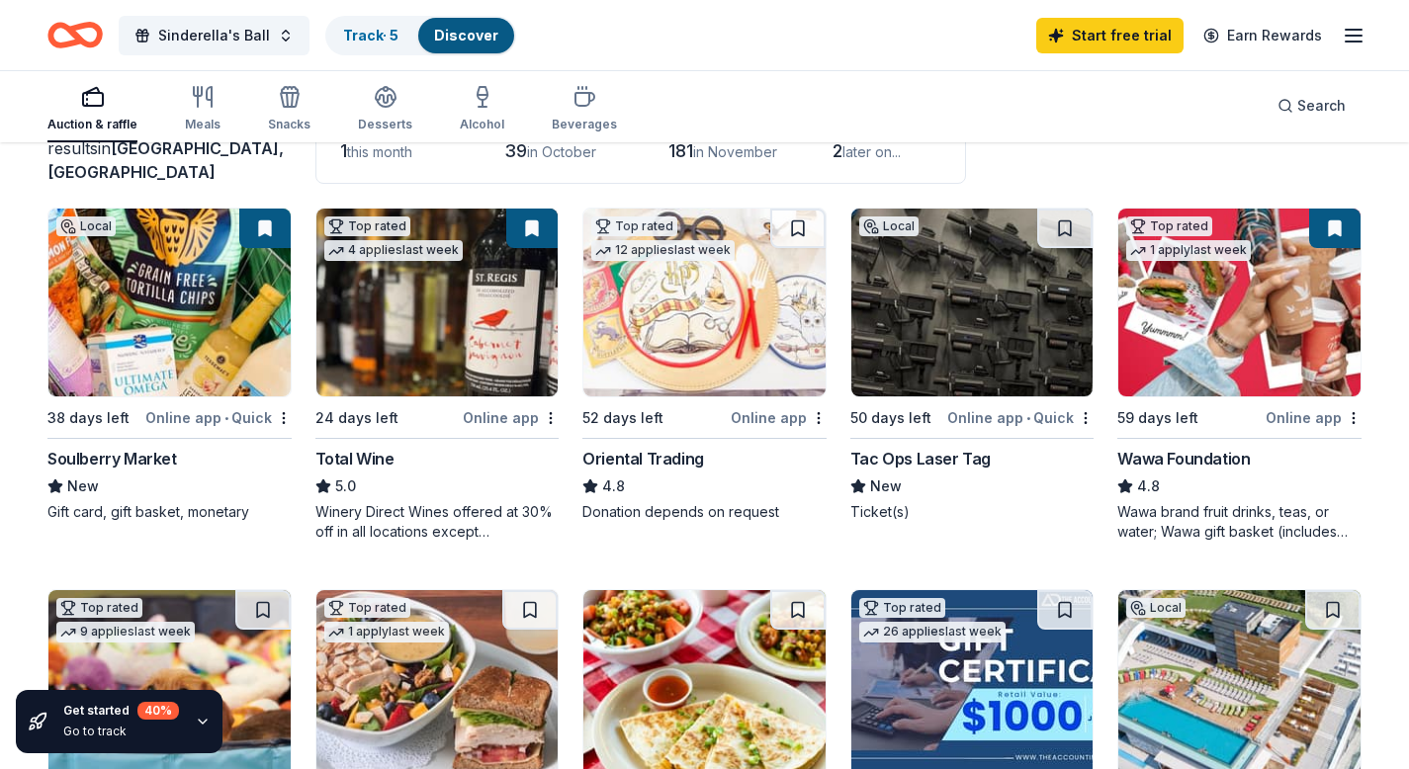
click at [1244, 356] on img at bounding box center [1239, 303] width 242 height 188
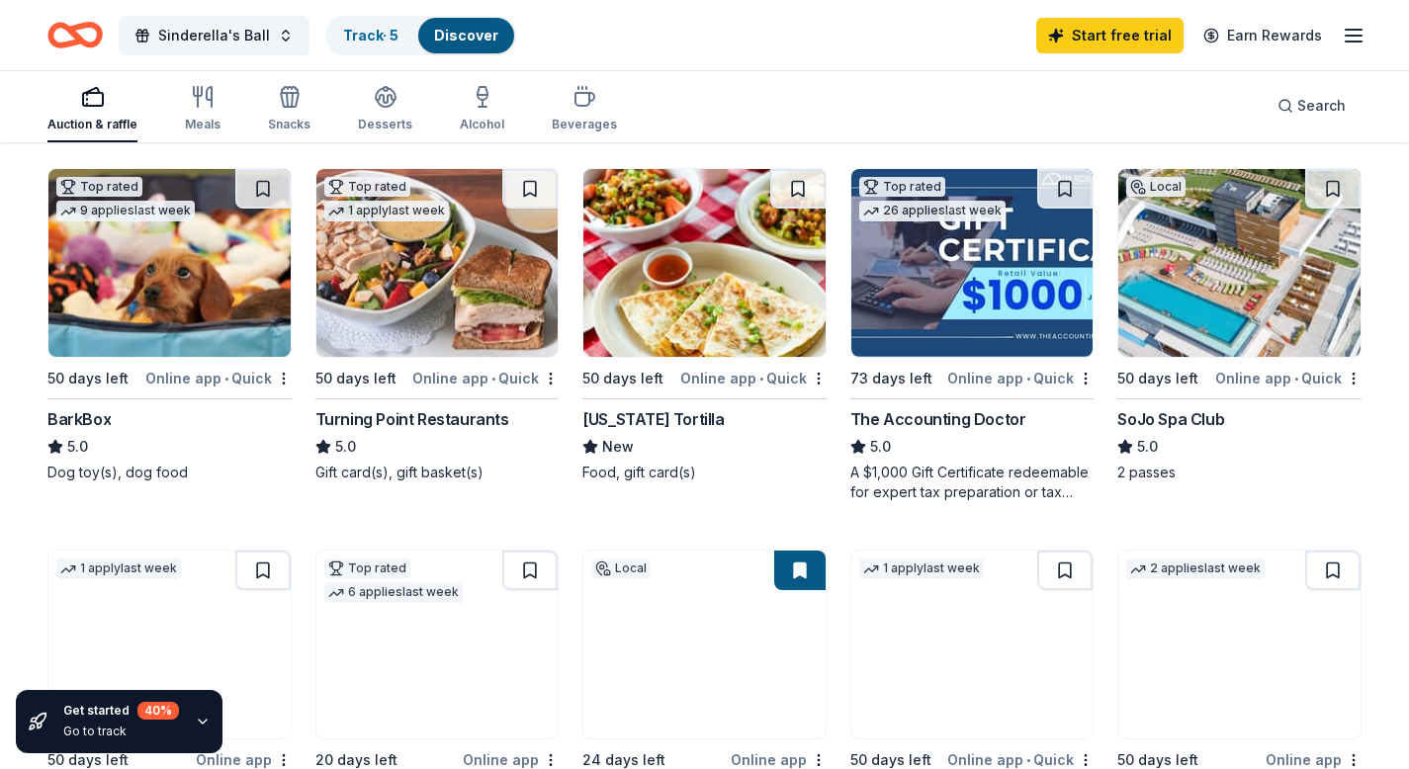
scroll to position [582, 0]
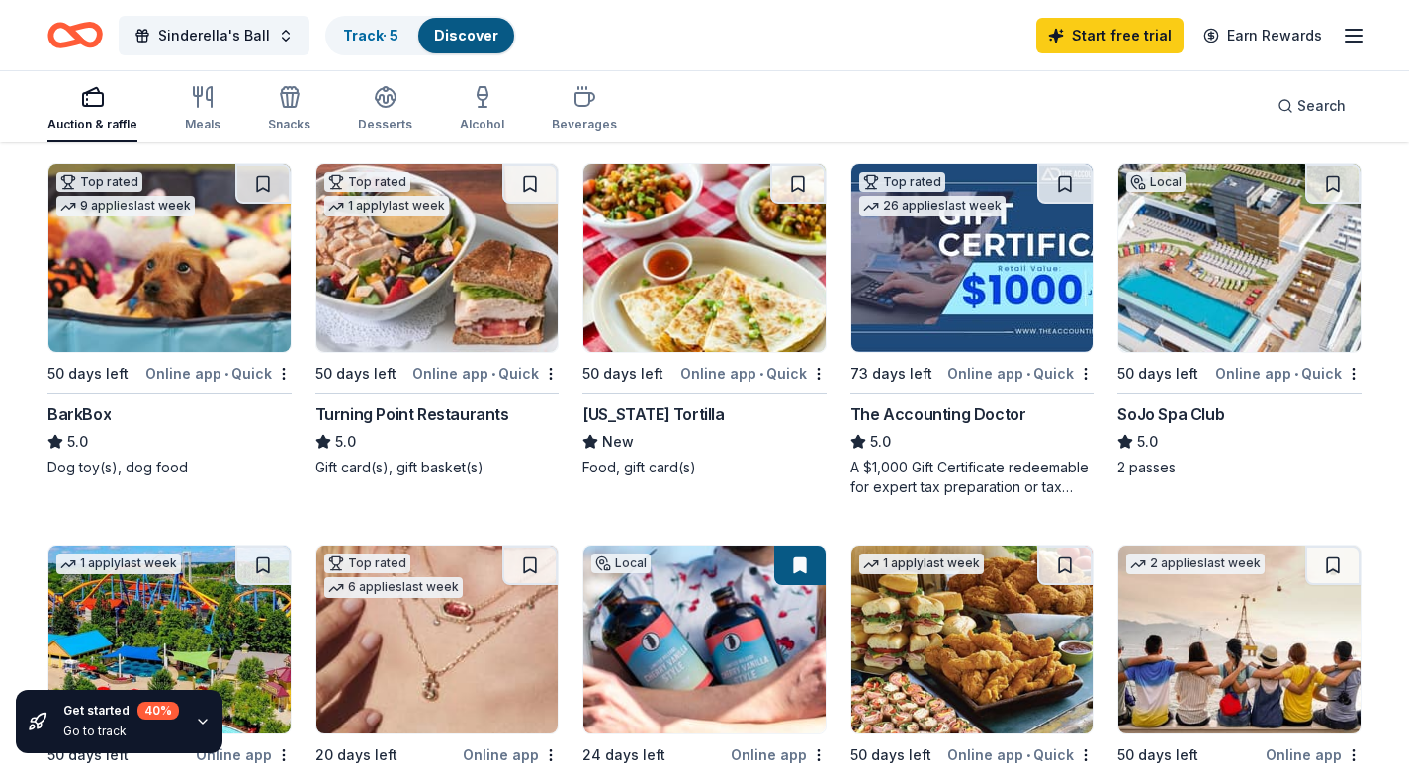
click at [449, 409] on div "Turning Point Restaurants" at bounding box center [412, 414] width 194 height 24
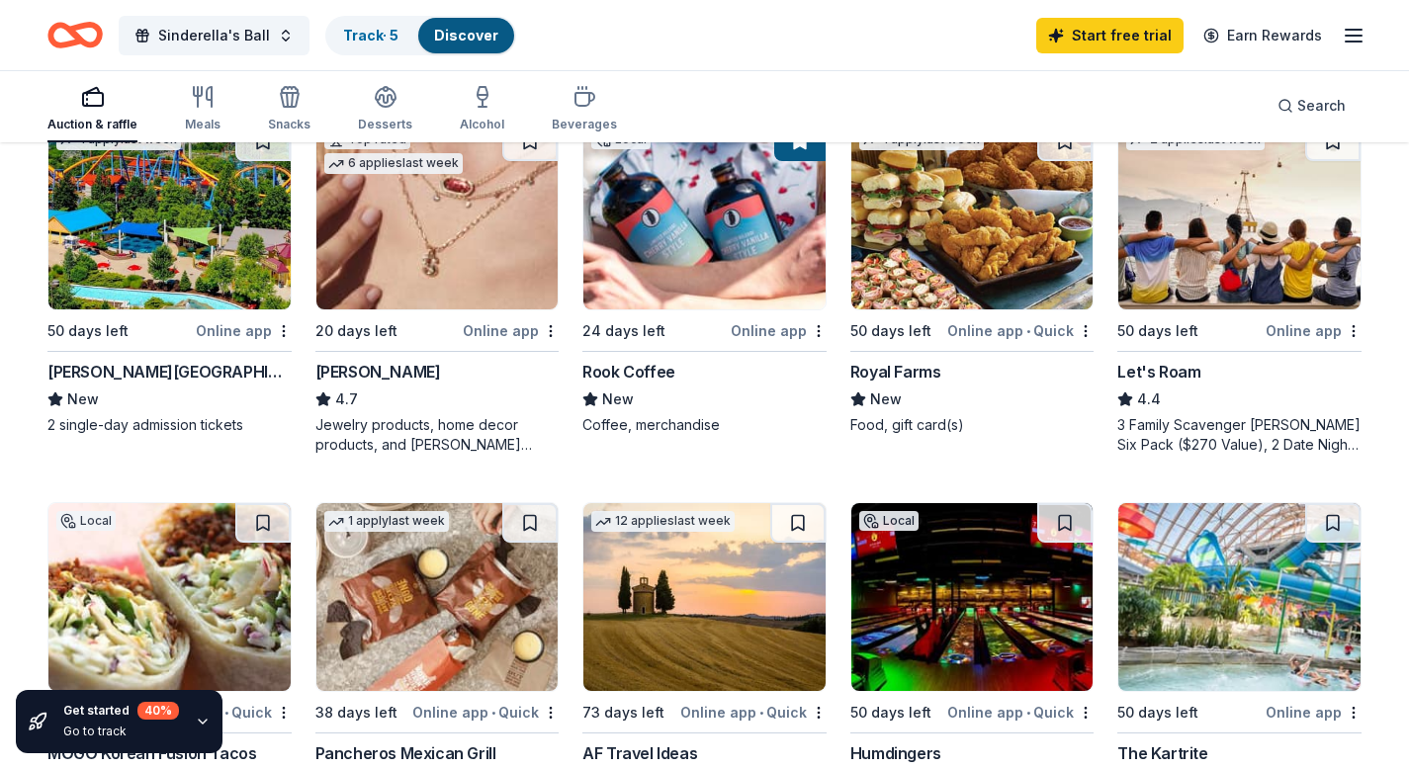
scroll to position [1009, 0]
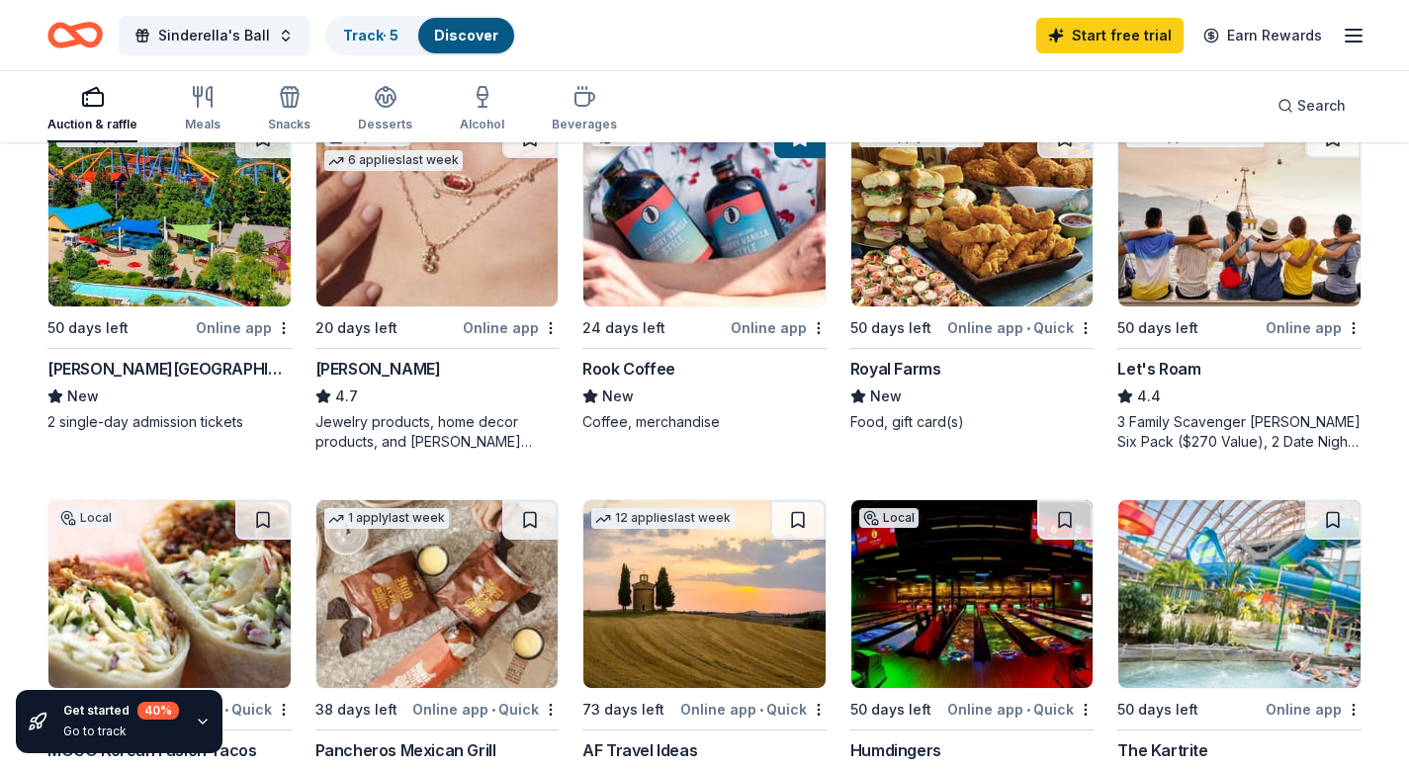
click at [734, 219] on img at bounding box center [704, 213] width 242 height 188
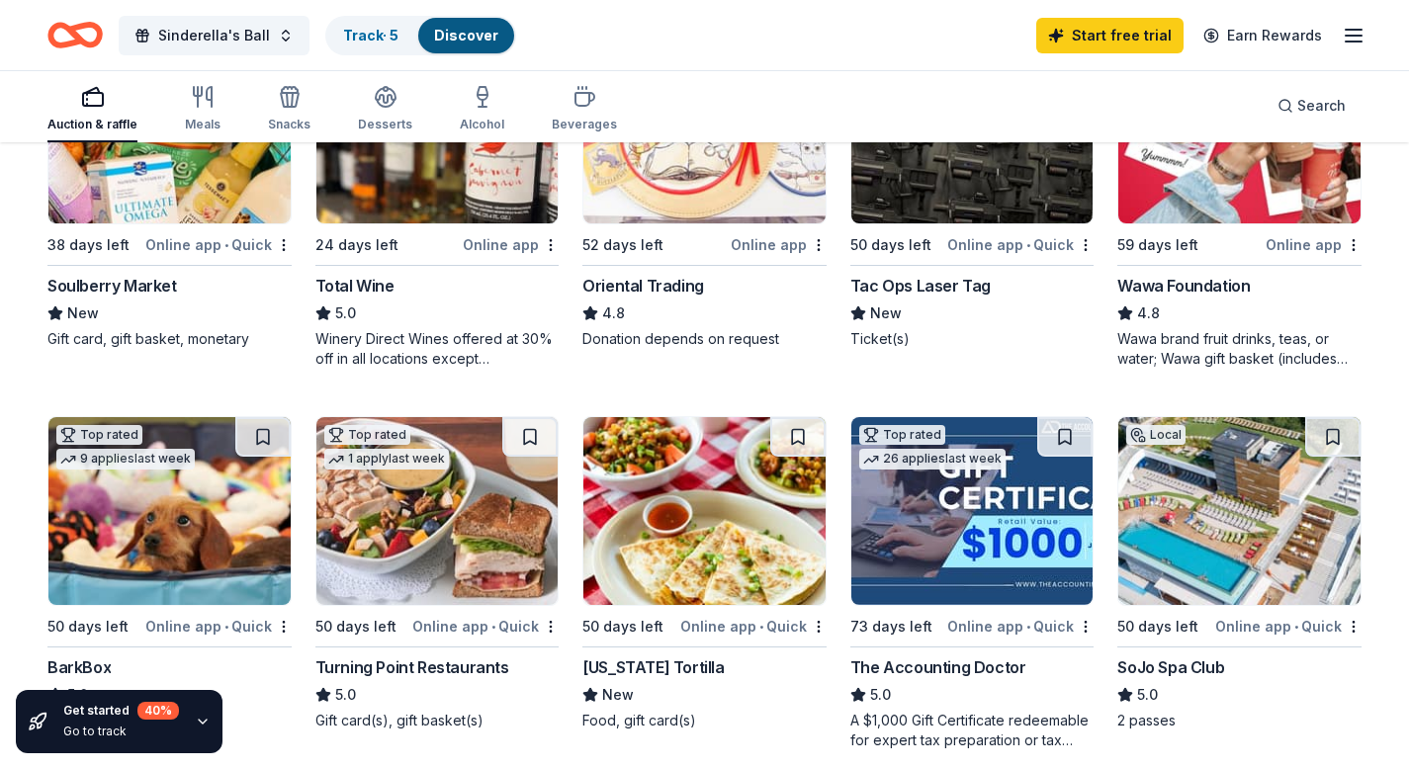
scroll to position [334, 0]
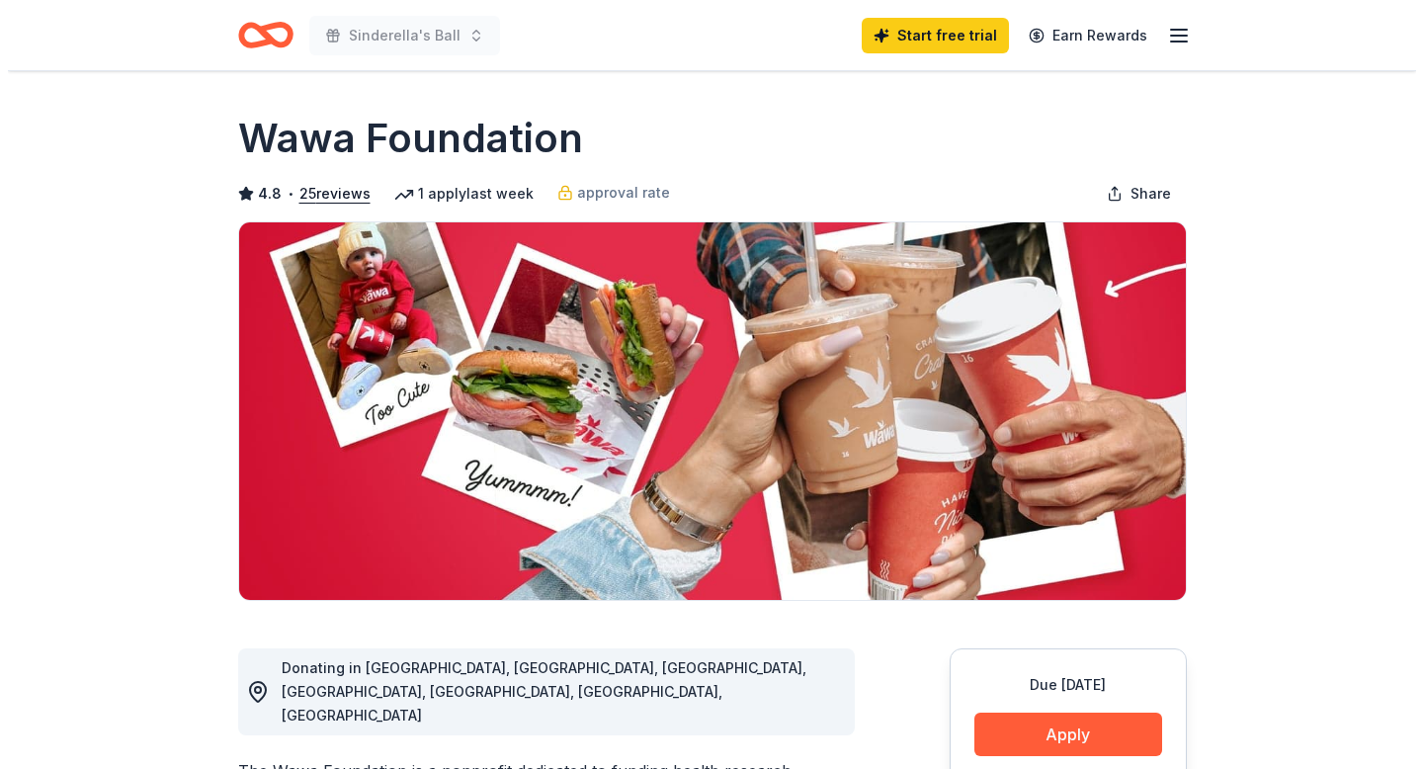
scroll to position [366, 0]
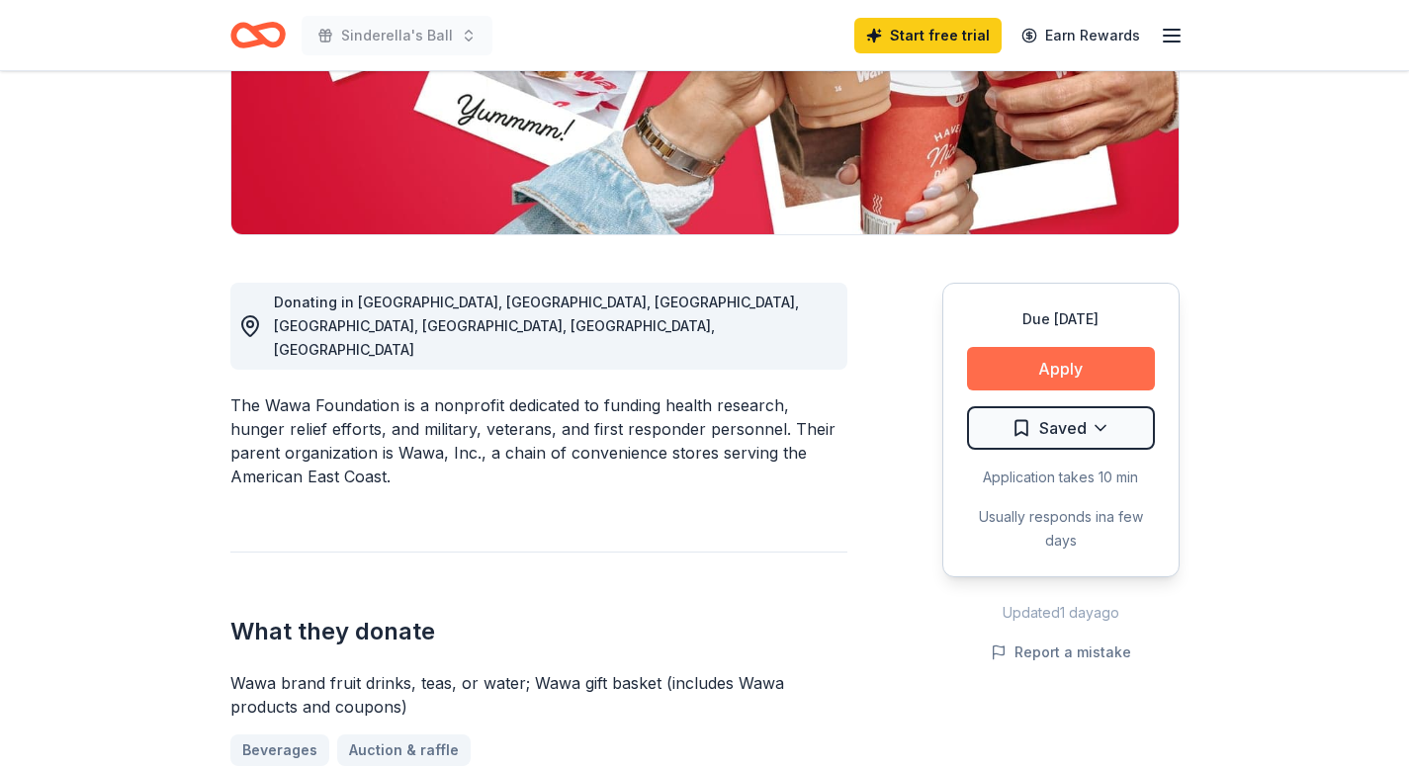
click at [1088, 361] on button "Apply" at bounding box center [1061, 368] width 188 height 43
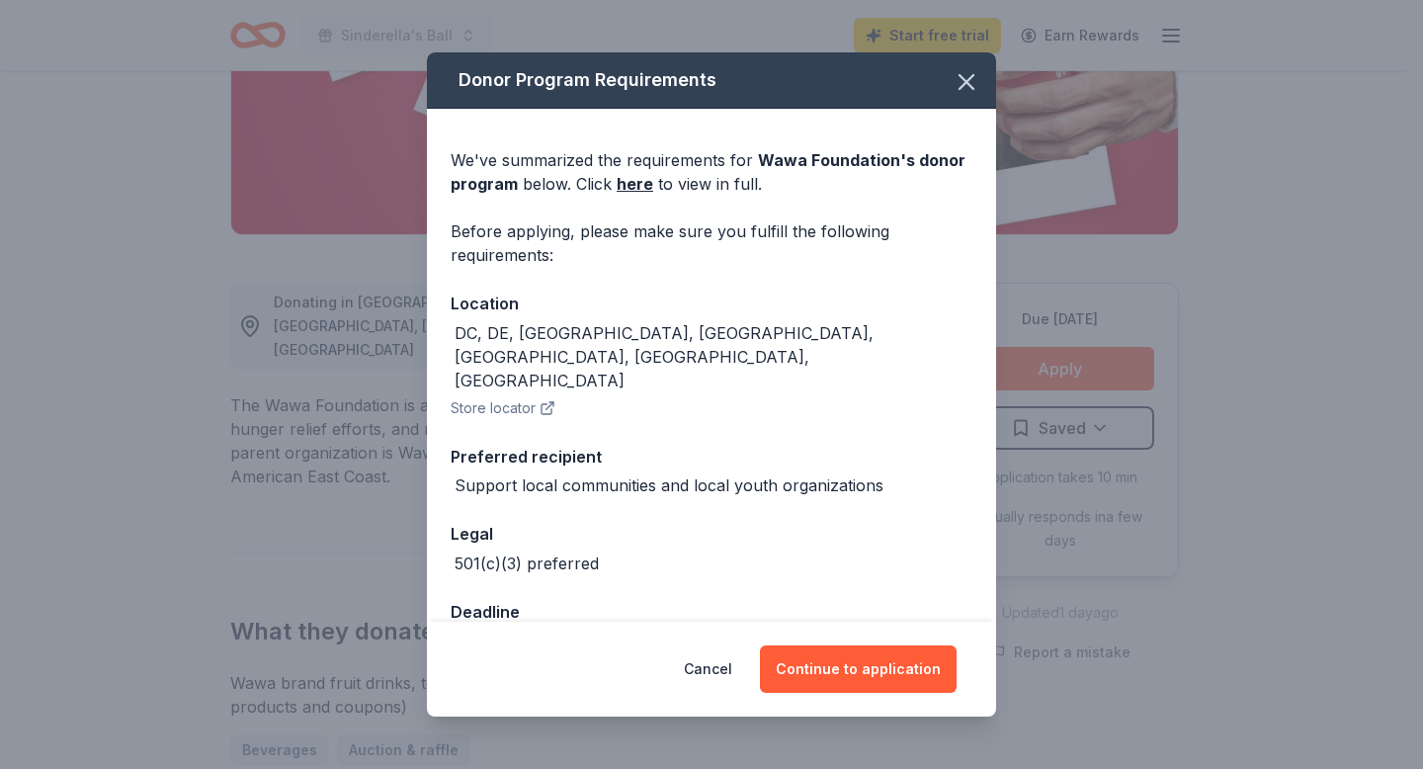
scroll to position [11, 0]
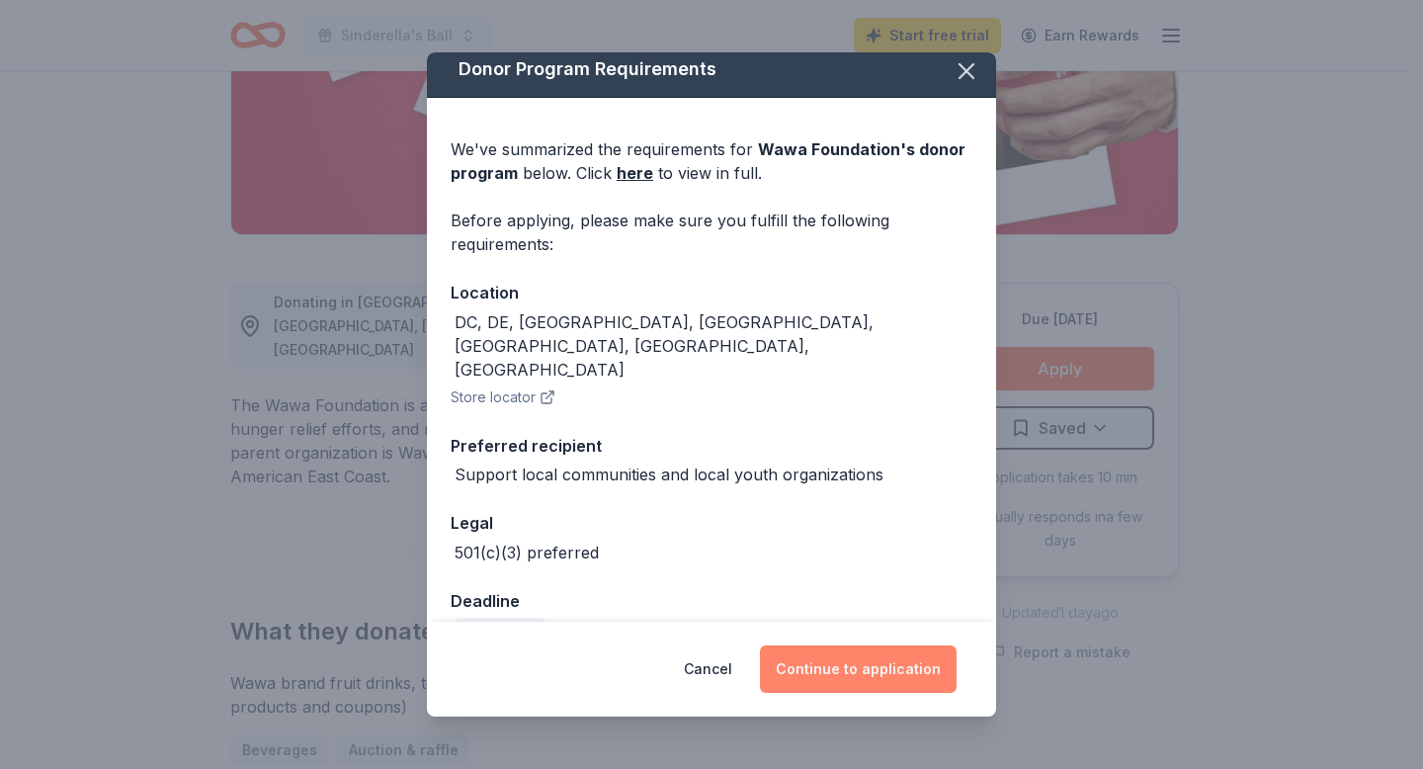
click at [829, 672] on button "Continue to application" at bounding box center [858, 668] width 197 height 47
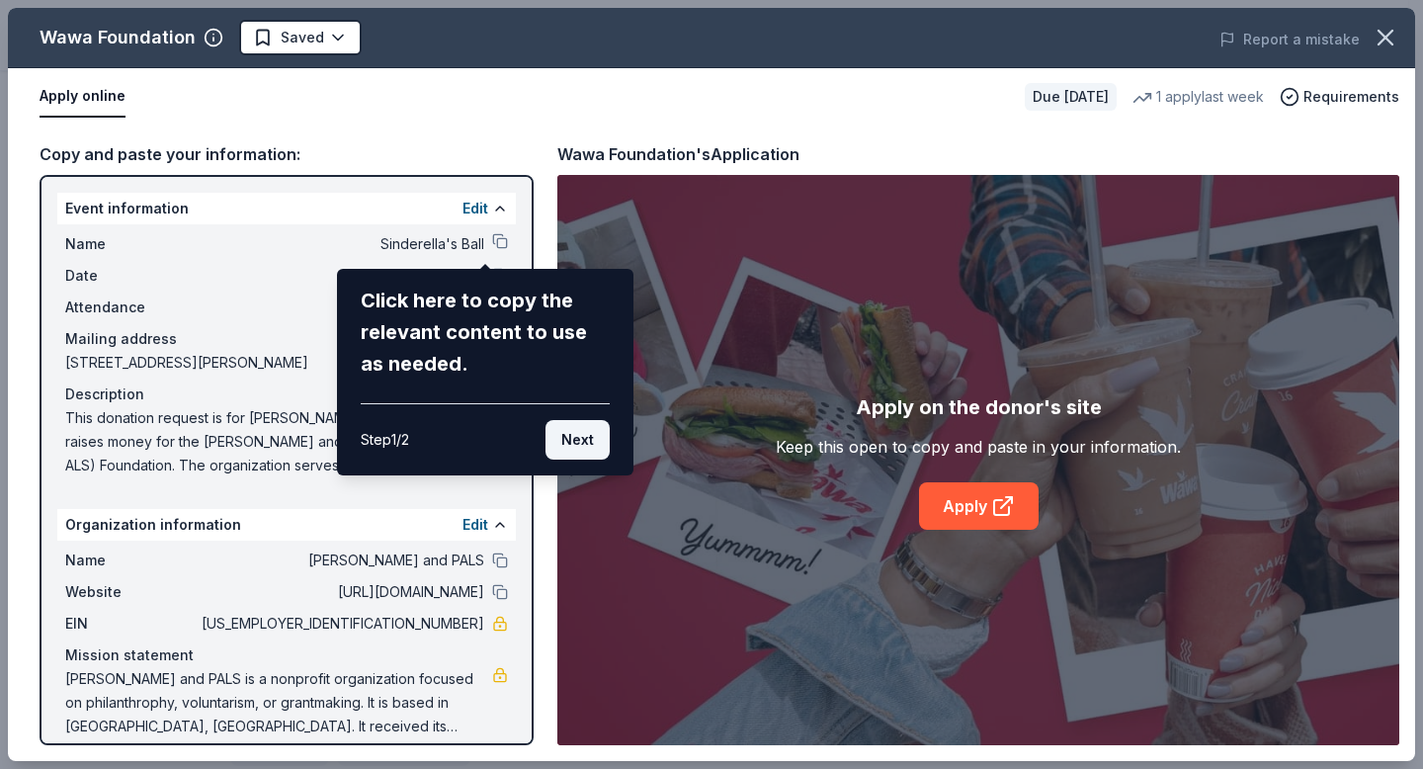
click at [582, 442] on button "Next" at bounding box center [578, 440] width 64 height 40
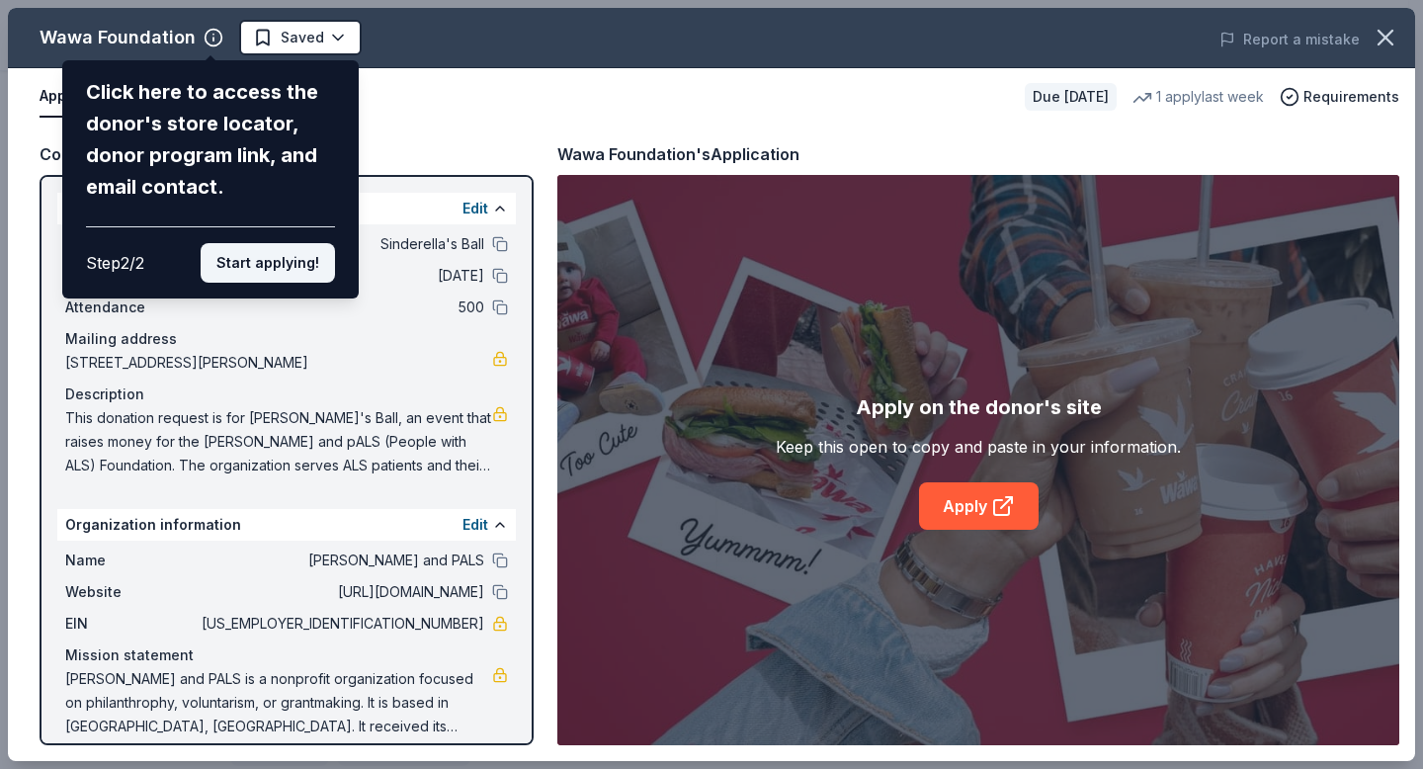
click at [305, 269] on button "Start applying!" at bounding box center [268, 263] width 134 height 40
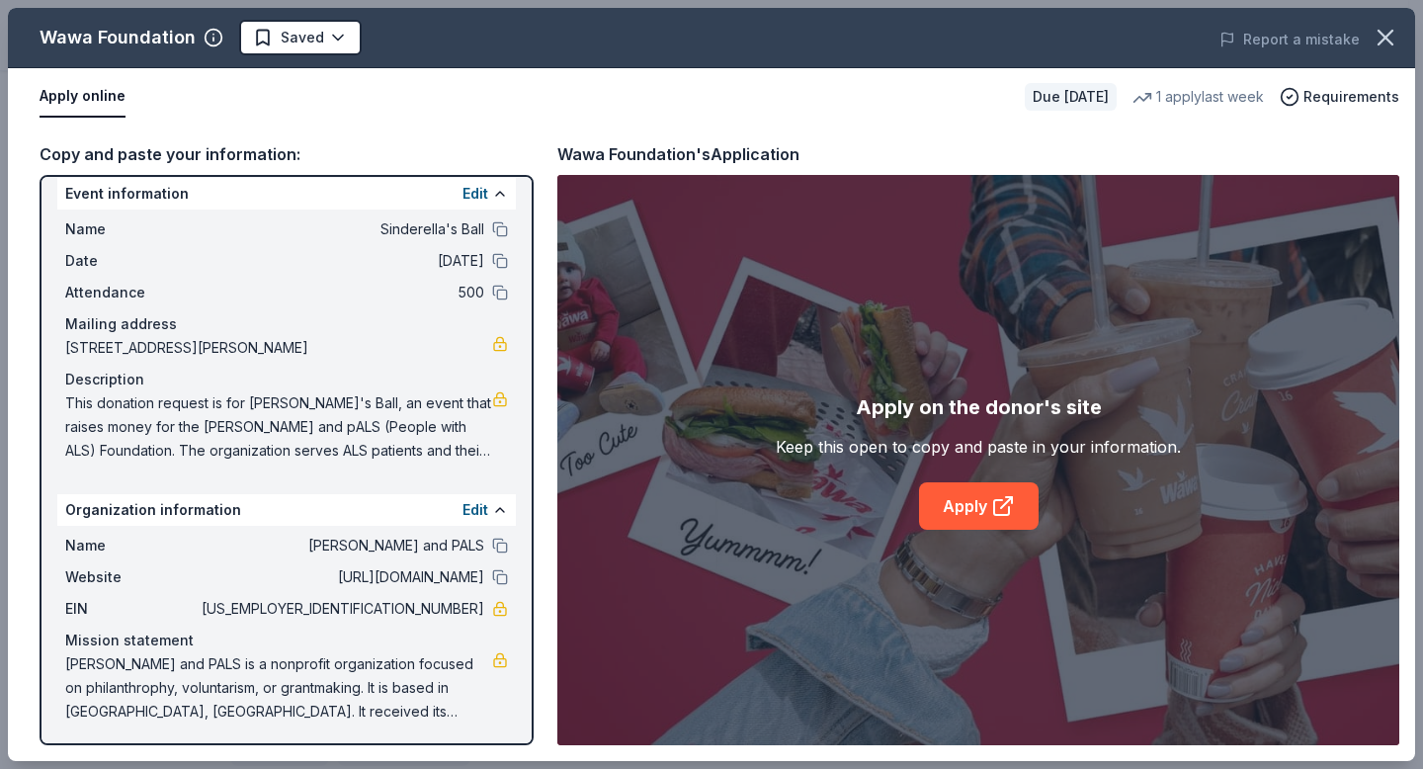
scroll to position [19, 0]
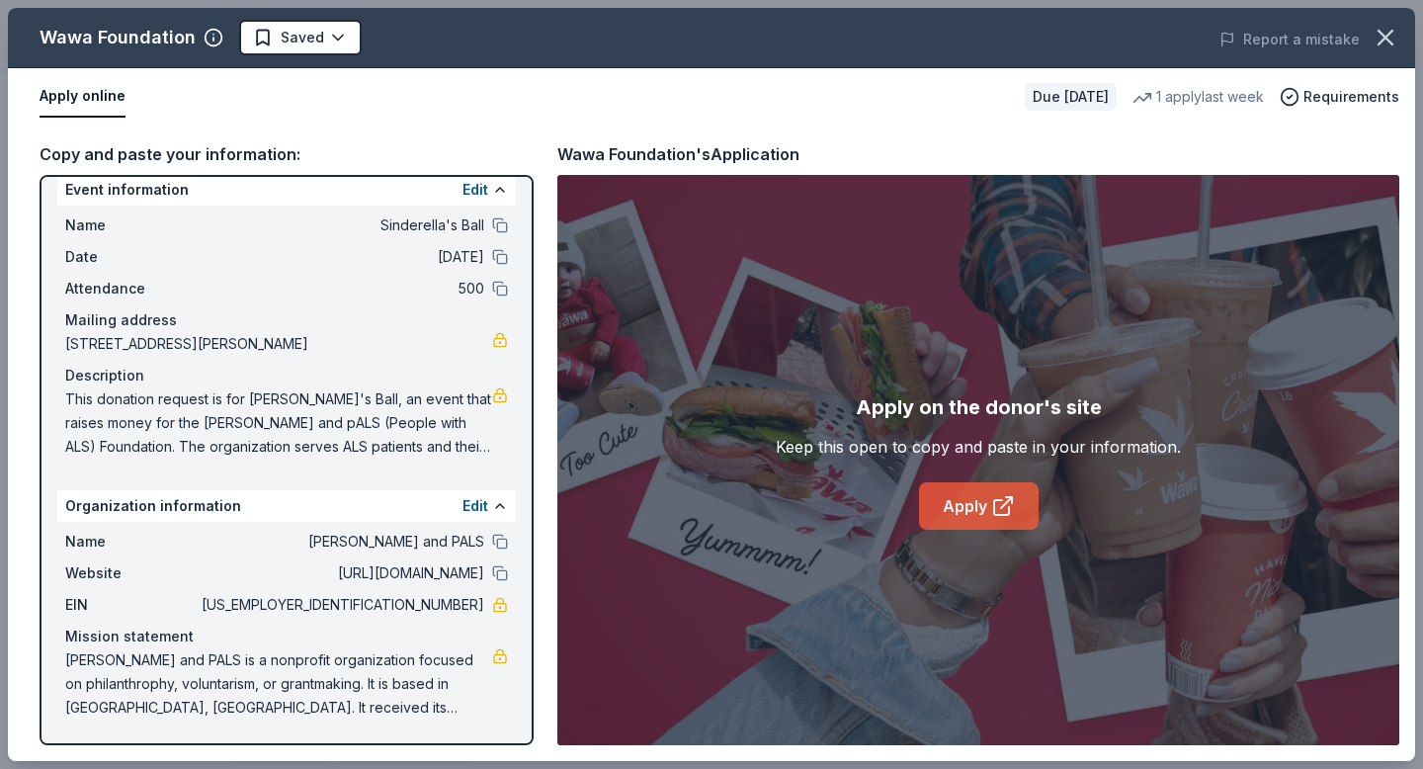
click at [973, 507] on link "Apply" at bounding box center [979, 505] width 120 height 47
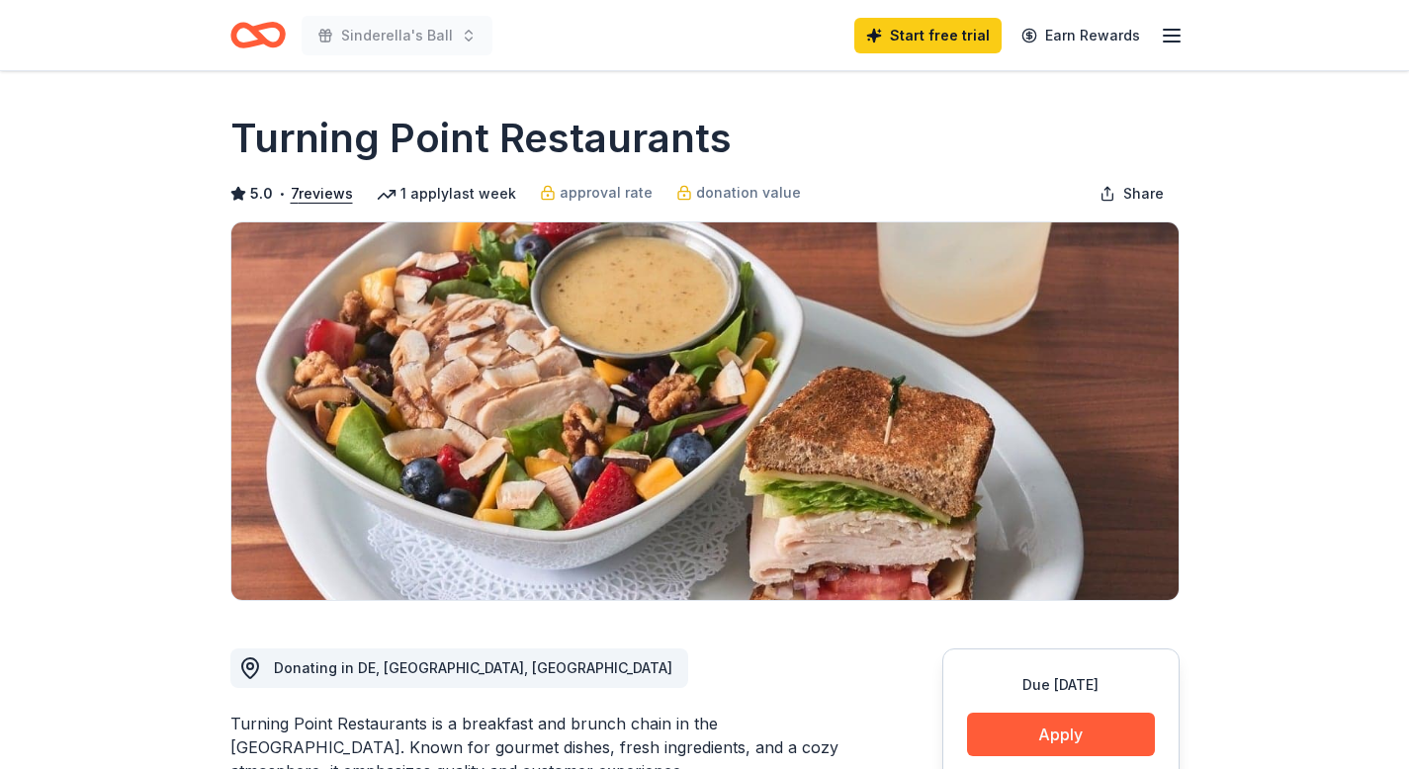
scroll to position [277, 0]
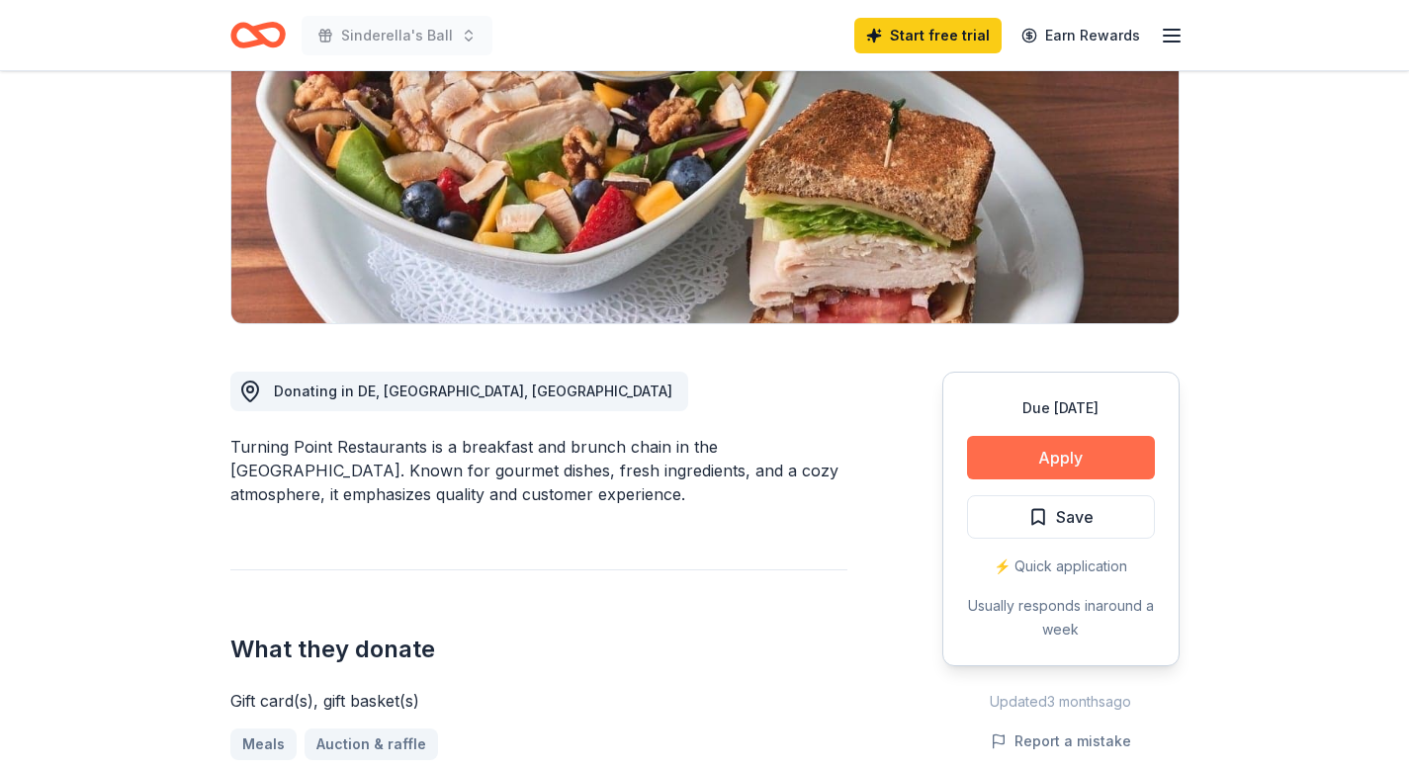
click at [1073, 457] on button "Apply" at bounding box center [1061, 457] width 188 height 43
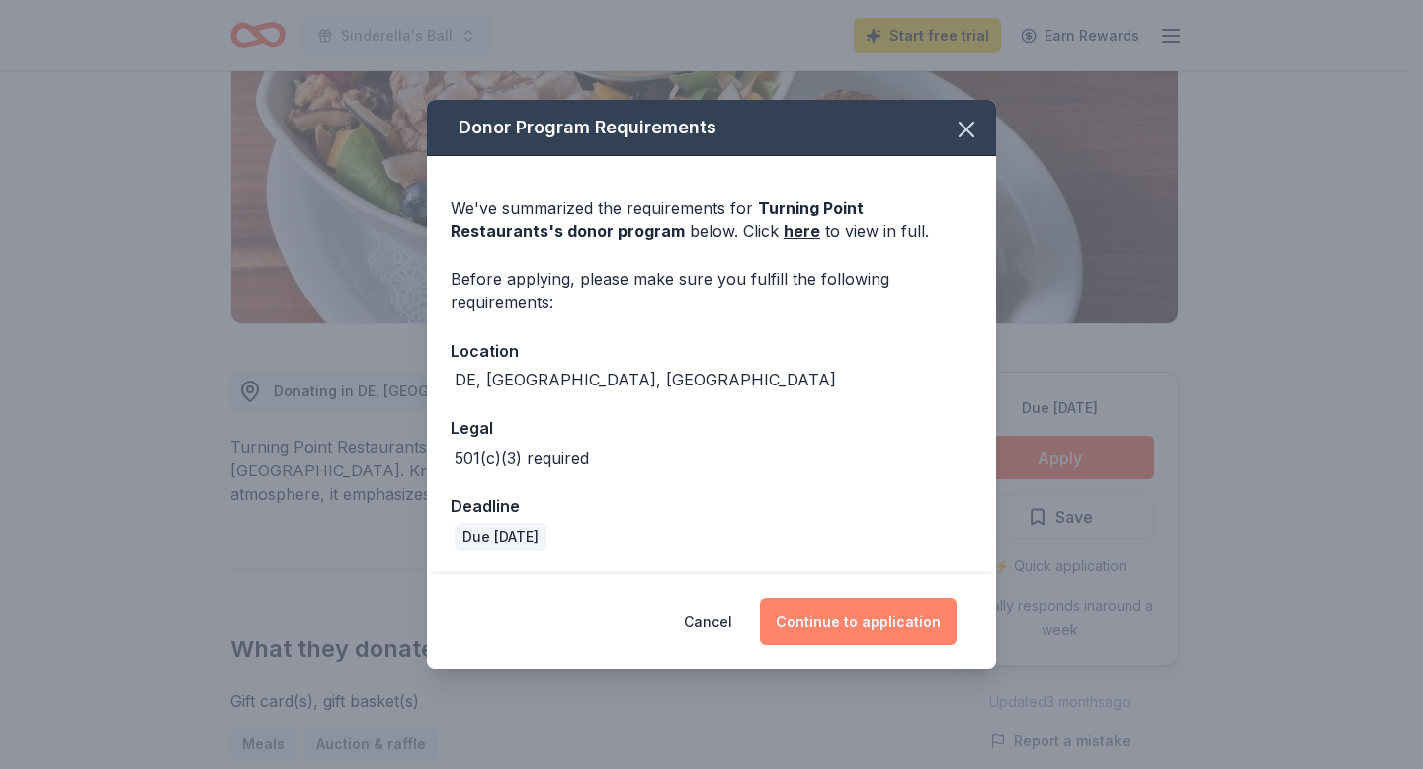
click at [864, 634] on button "Continue to application" at bounding box center [858, 621] width 197 height 47
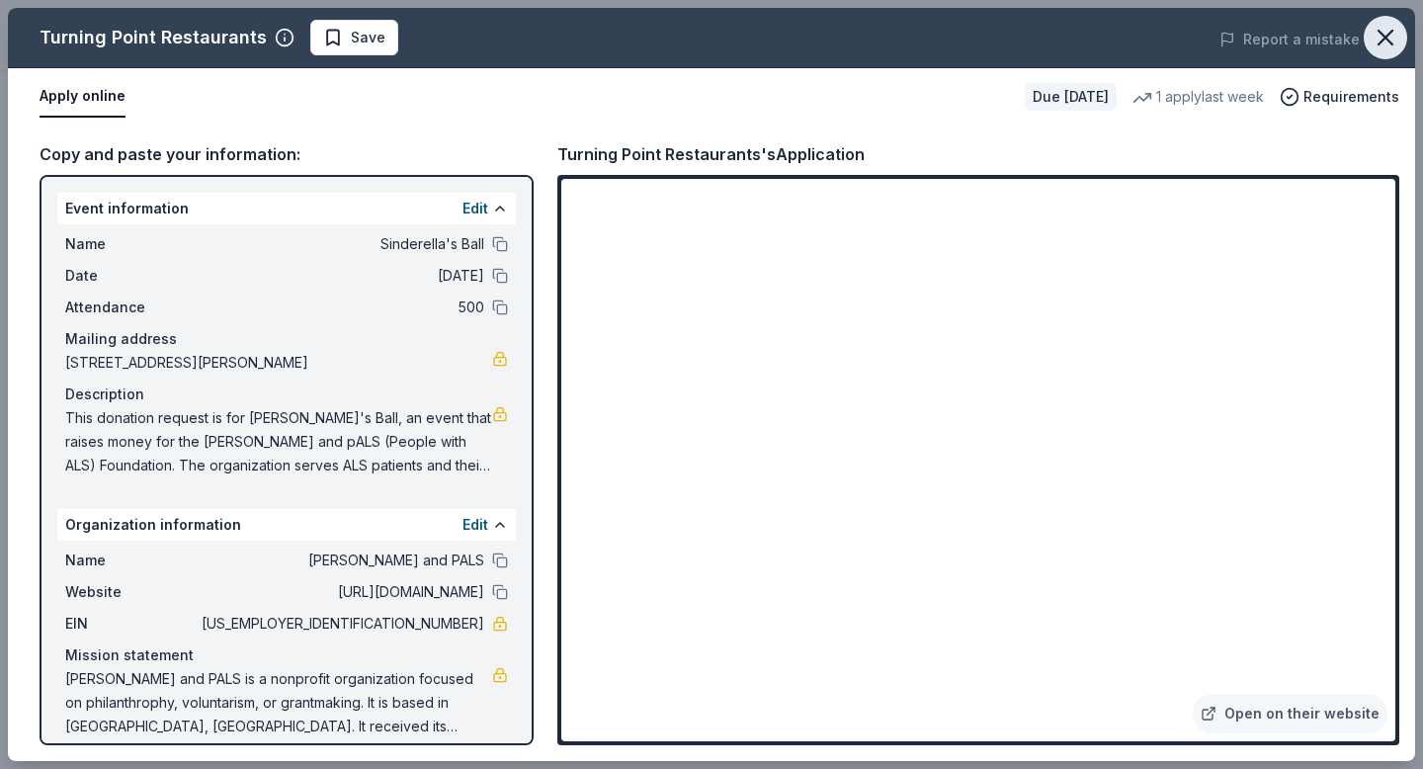
click at [1393, 38] on icon "button" at bounding box center [1386, 38] width 28 height 28
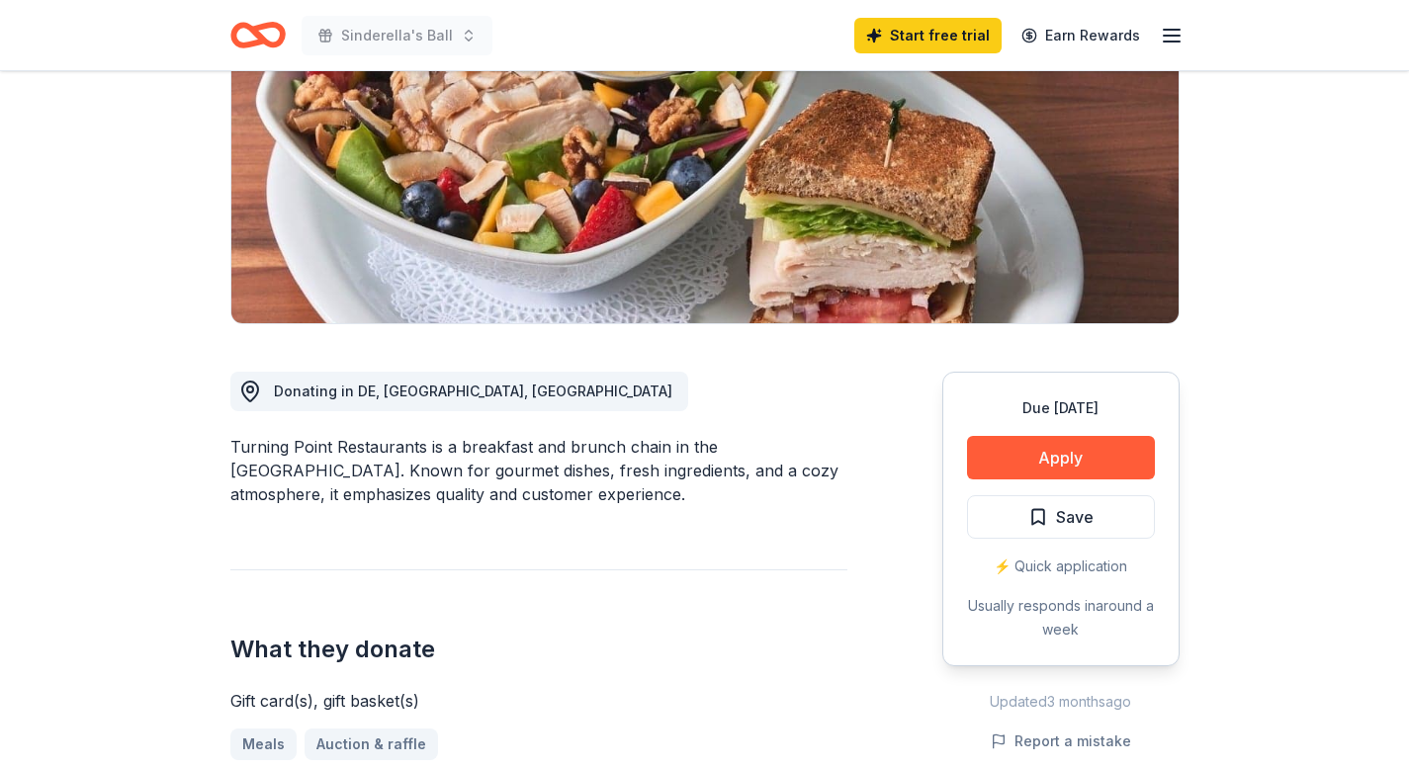
scroll to position [0, 0]
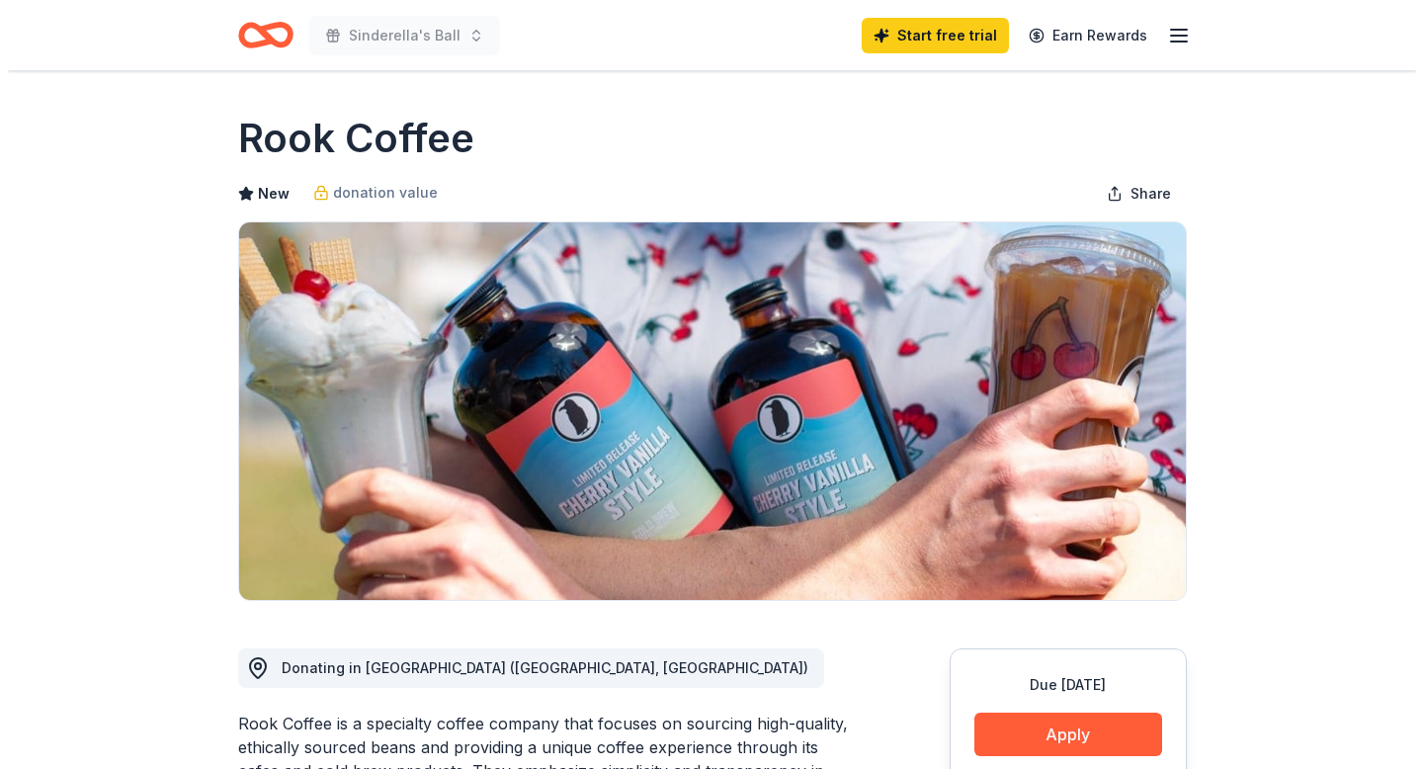
scroll to position [483, 0]
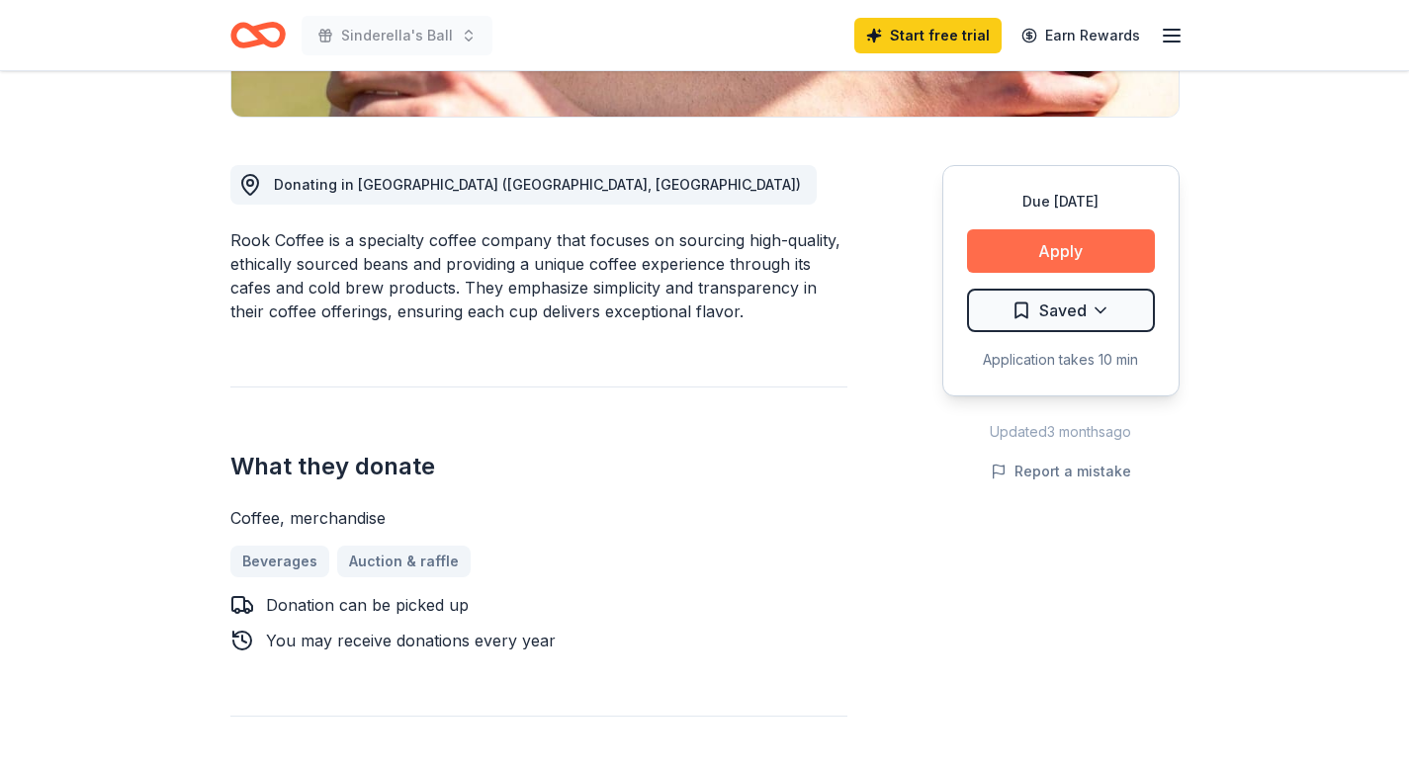
click at [1033, 248] on button "Apply" at bounding box center [1061, 250] width 188 height 43
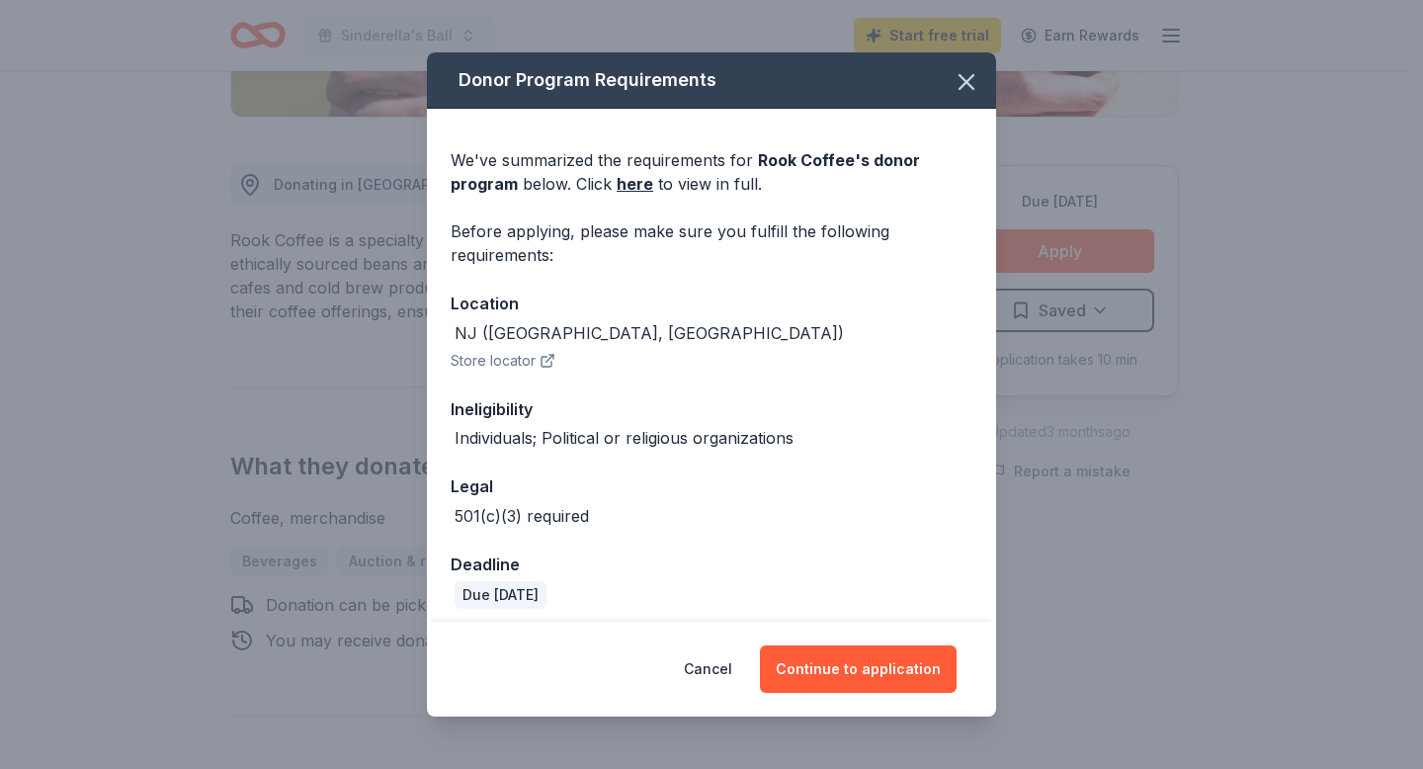
scroll to position [88, 0]
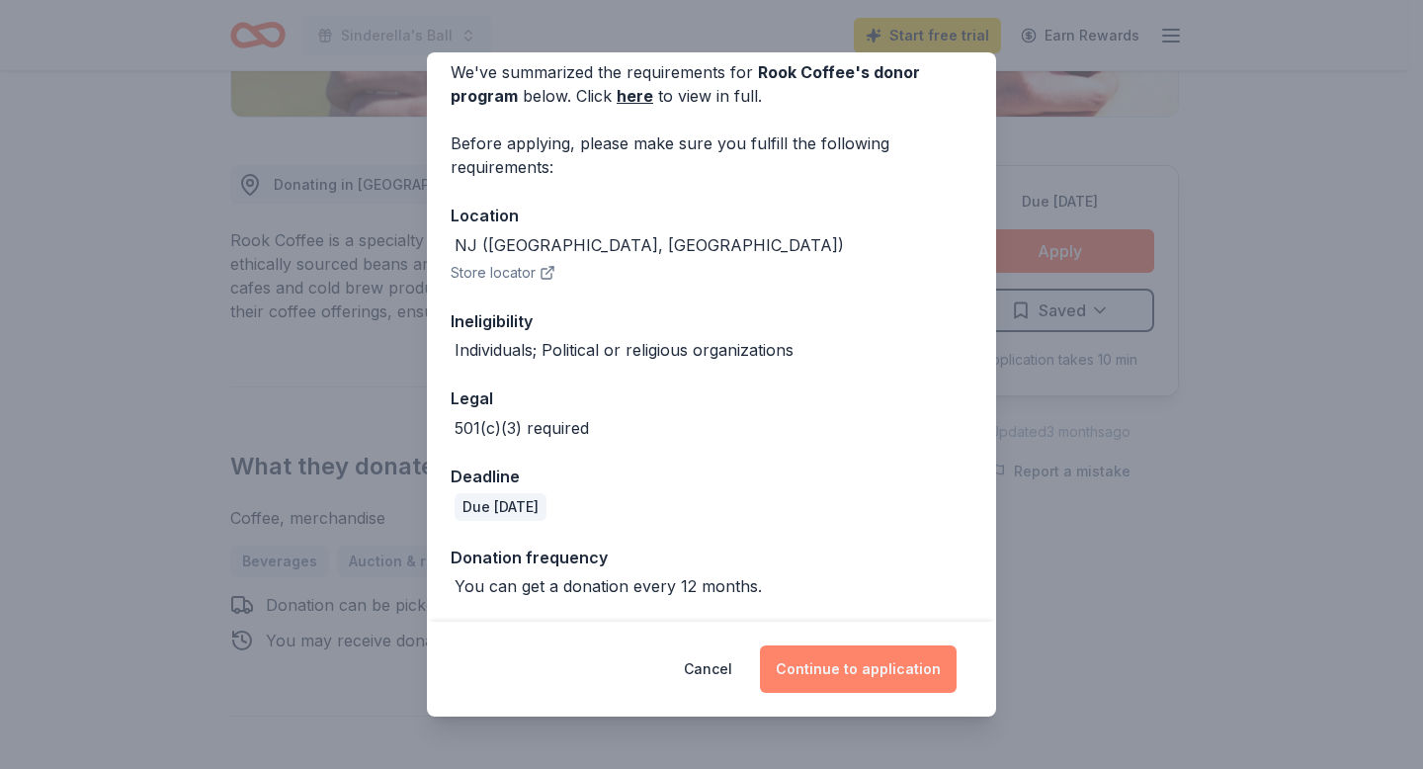
click at [847, 680] on button "Continue to application" at bounding box center [858, 668] width 197 height 47
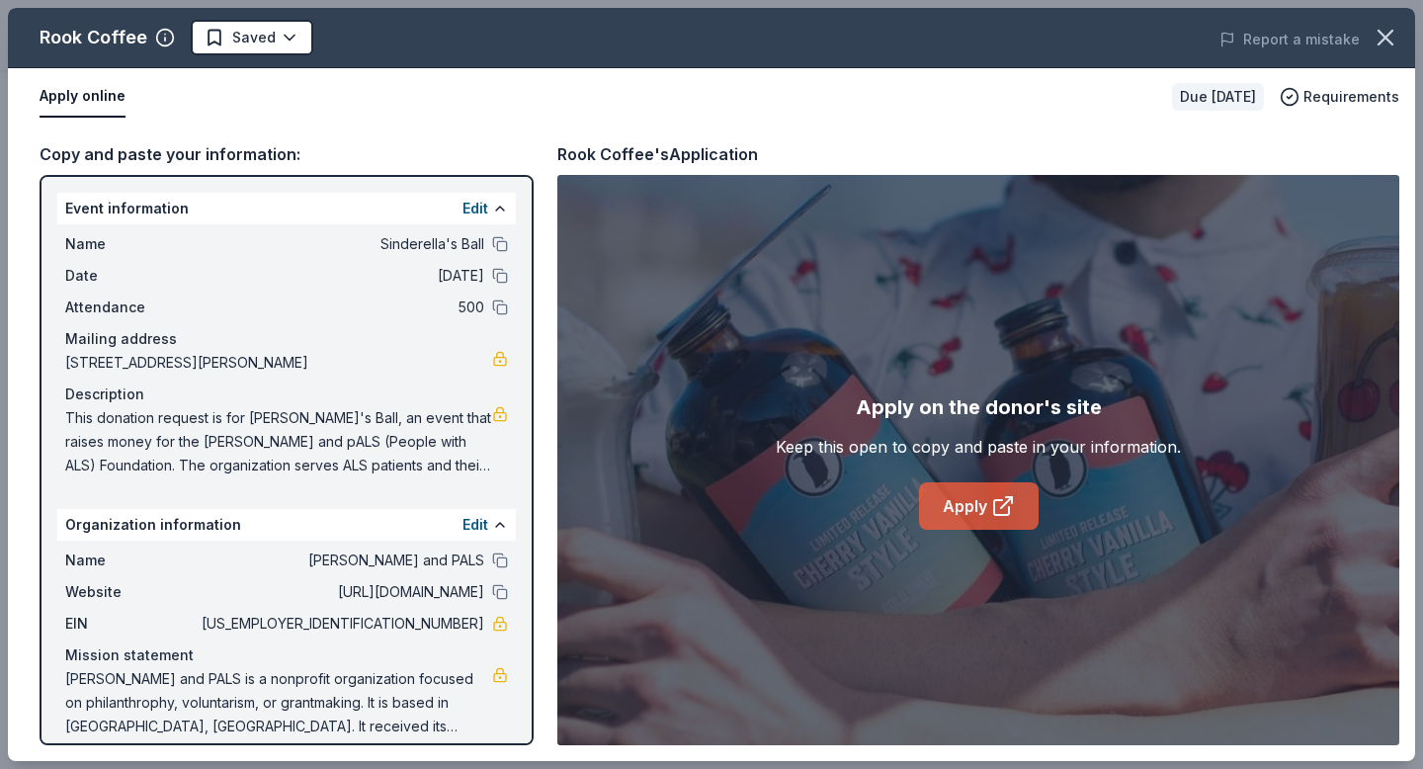
click at [968, 497] on link "Apply" at bounding box center [979, 505] width 120 height 47
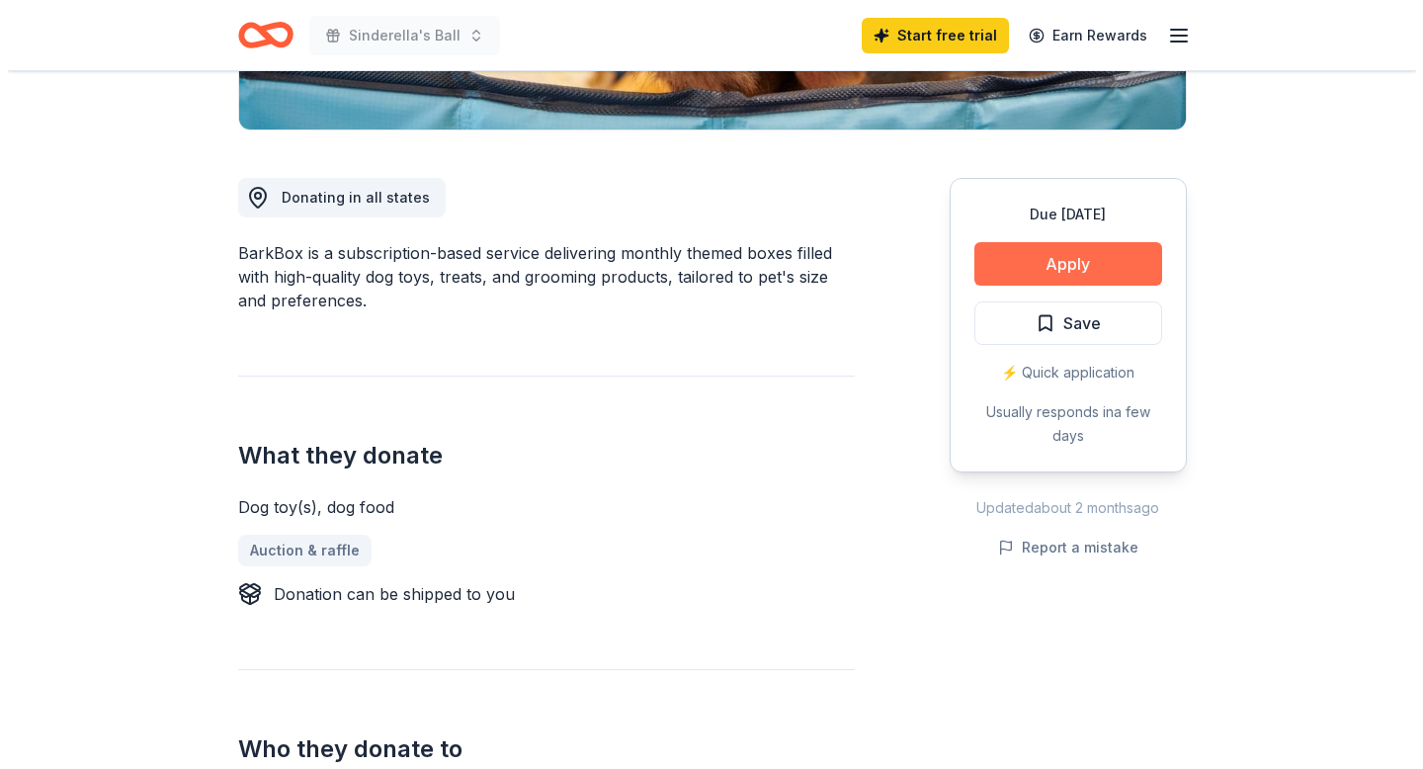
scroll to position [471, 0]
click at [1090, 258] on button "Apply" at bounding box center [1061, 263] width 188 height 43
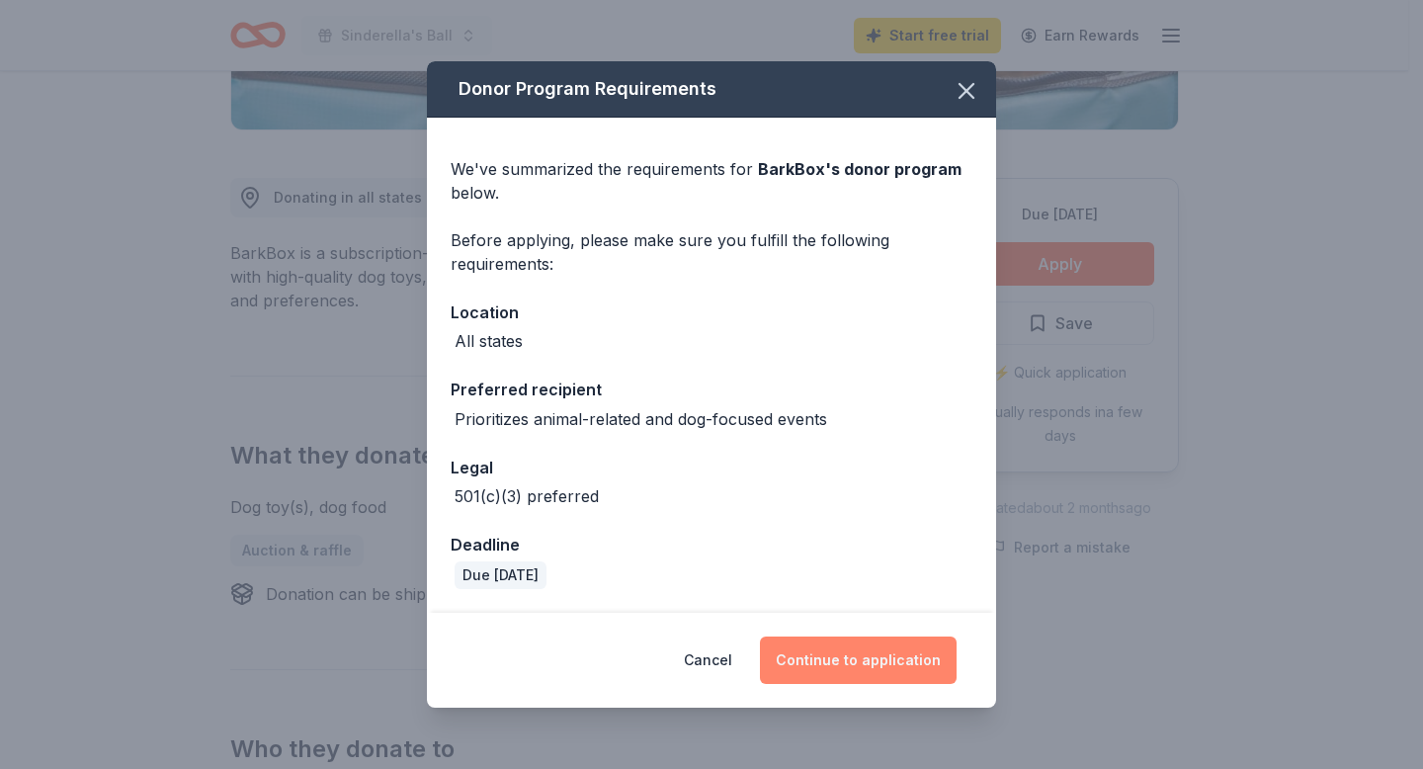
click at [864, 658] on button "Continue to application" at bounding box center [858, 660] width 197 height 47
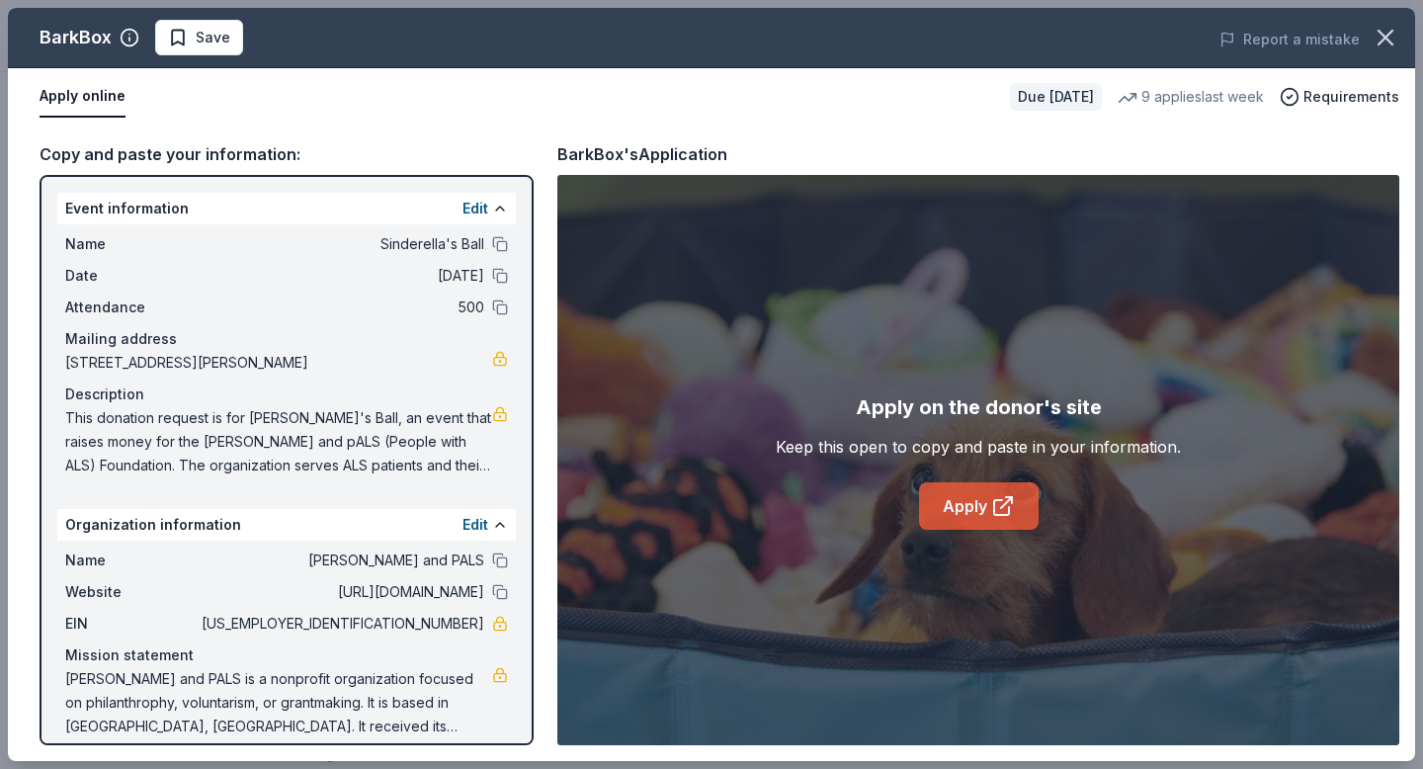
click at [975, 517] on link "Apply" at bounding box center [979, 505] width 120 height 47
